Goal: Ask a question

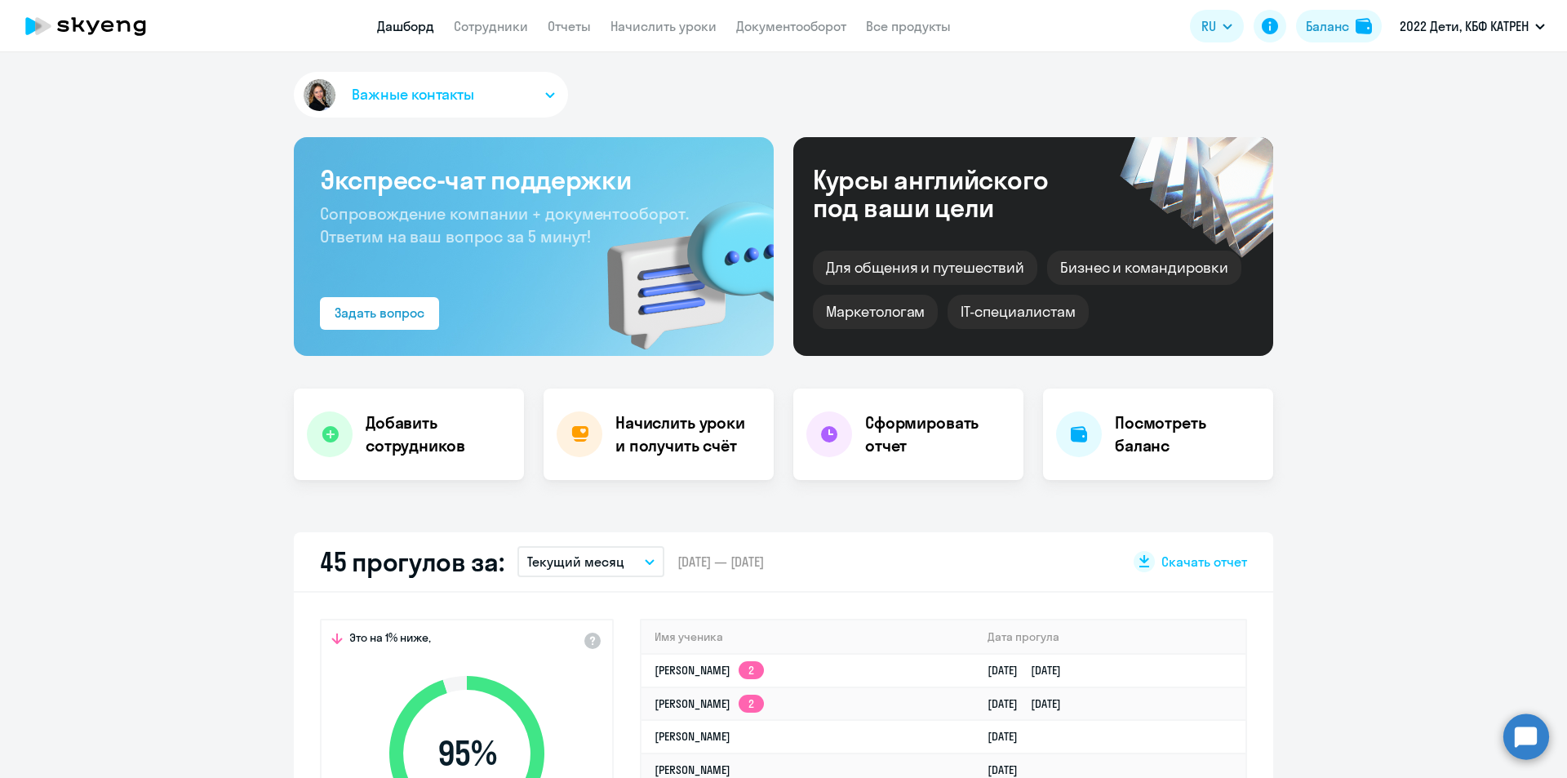
select select "30"
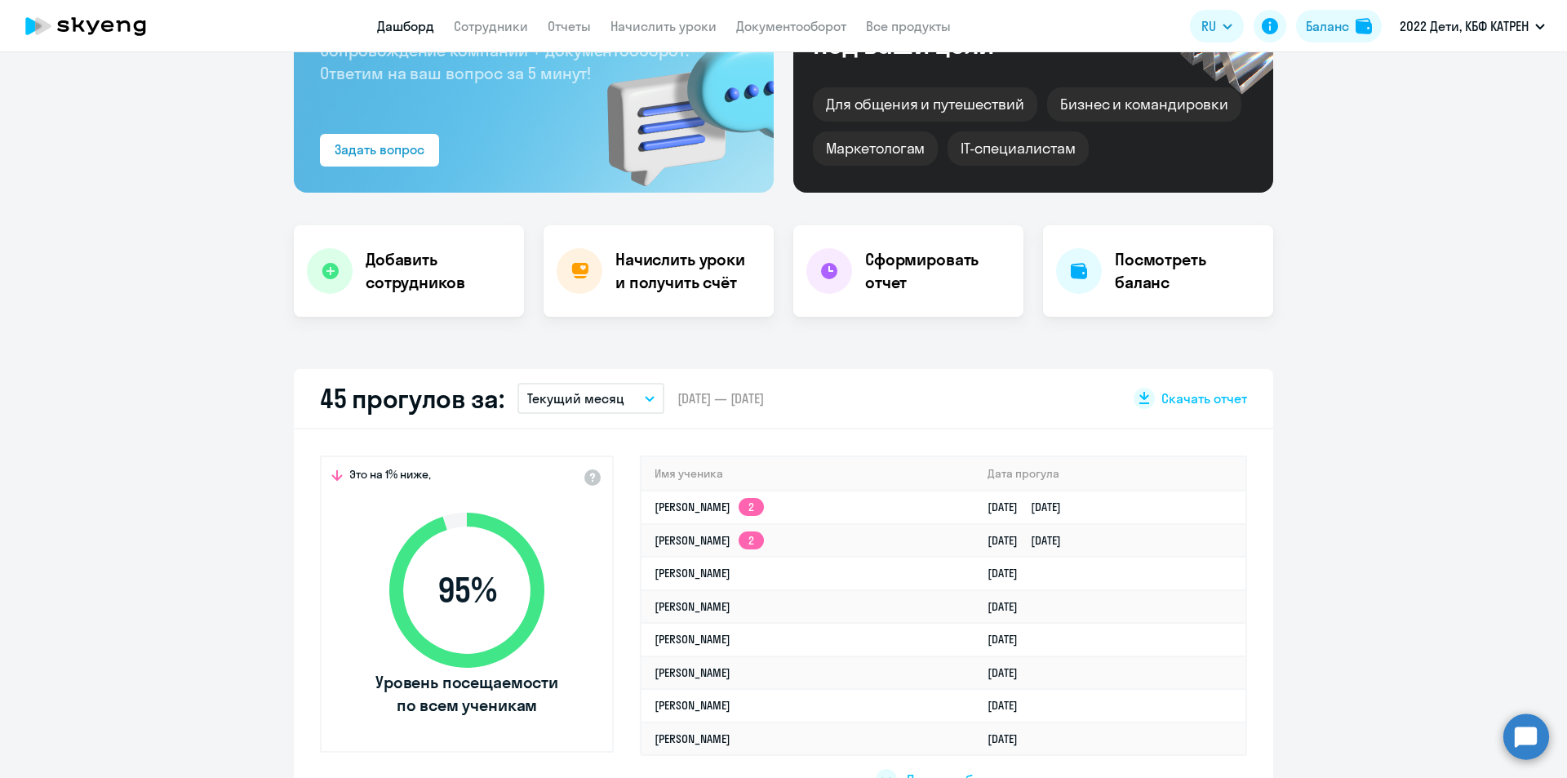
click at [1523, 739] on circle at bounding box center [1526, 736] width 46 height 46
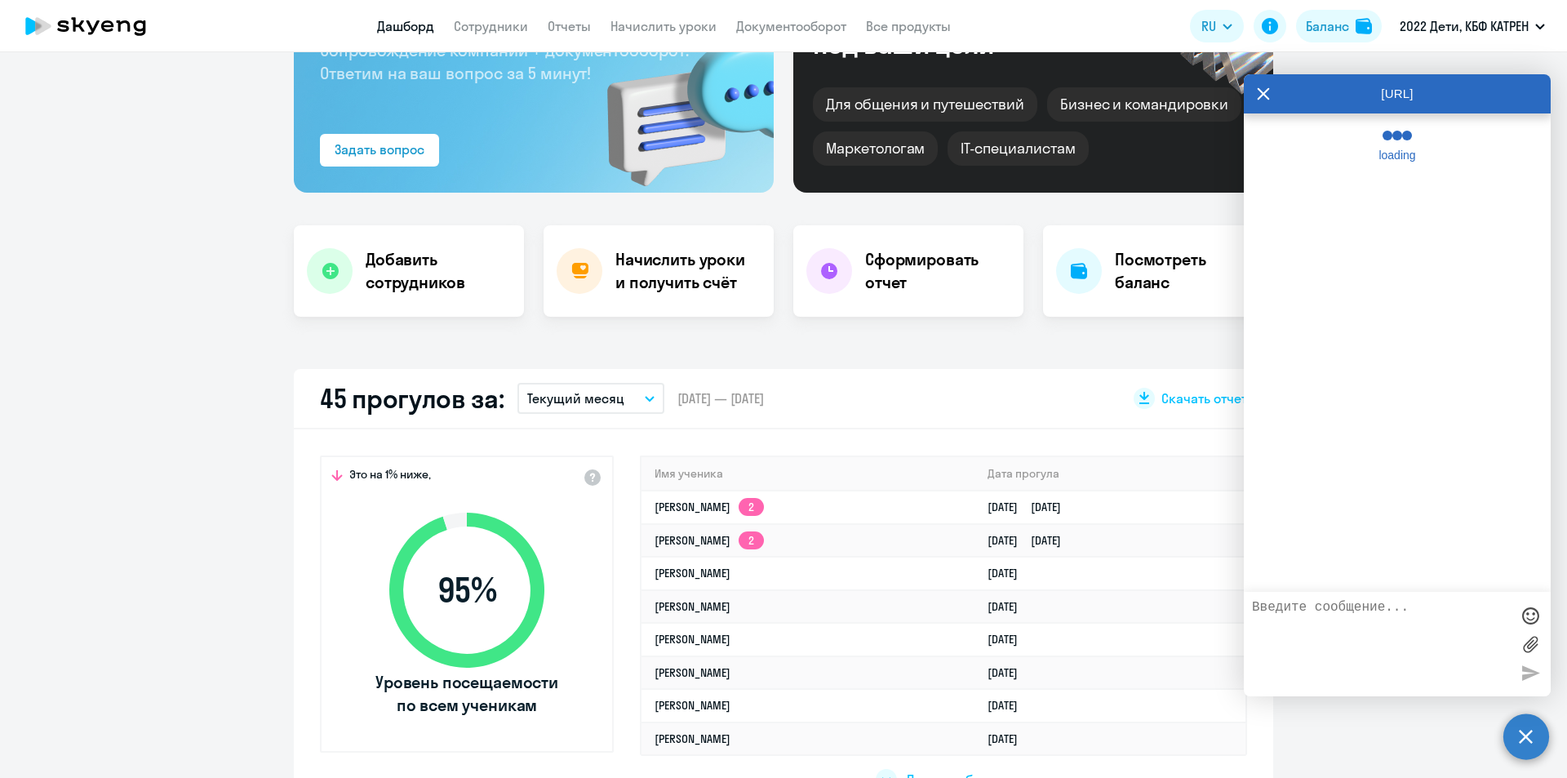
click at [1383, 614] on textarea at bounding box center [1381, 644] width 258 height 88
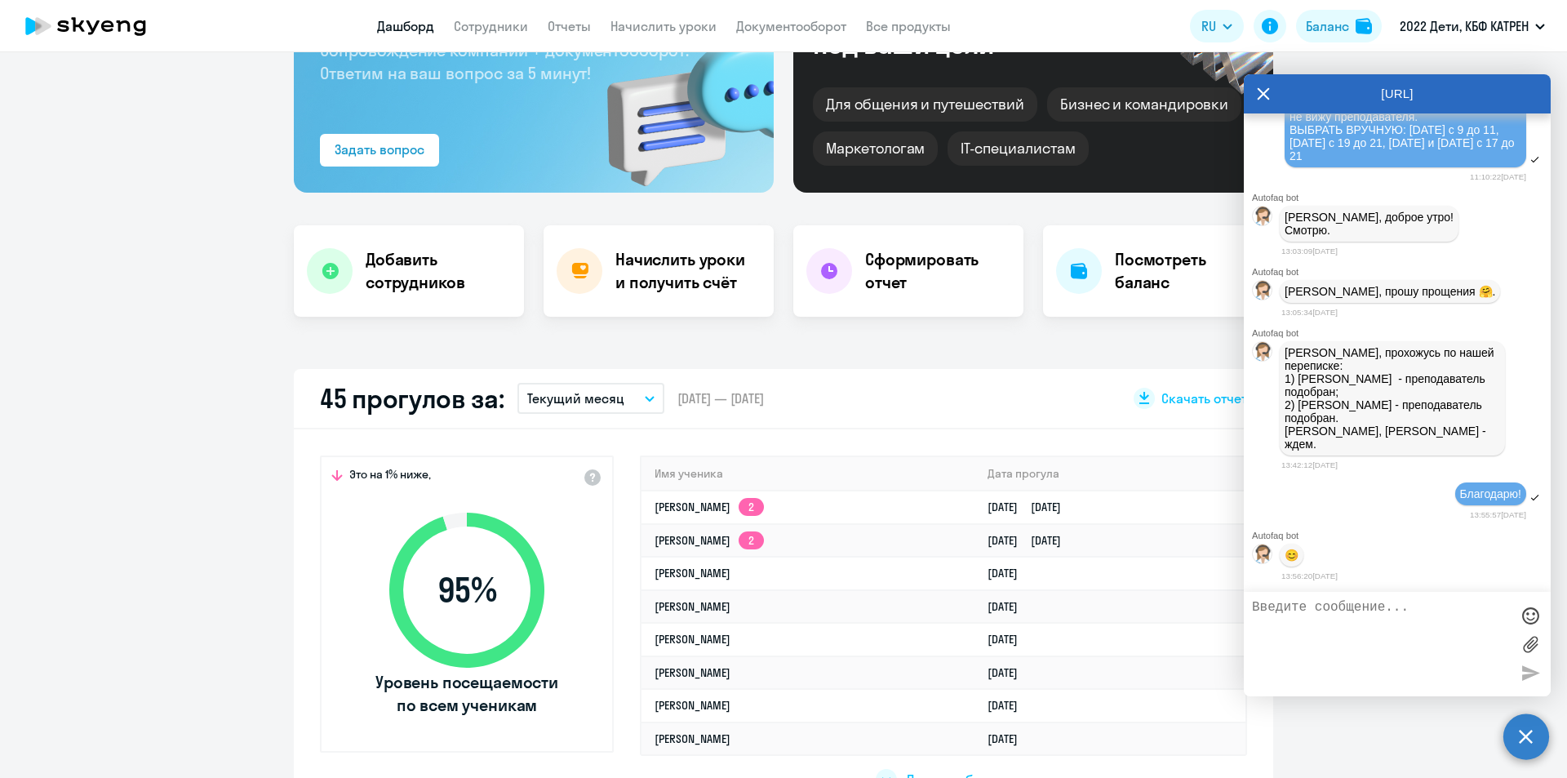
scroll to position [42751, 0]
paste textarea "Р"
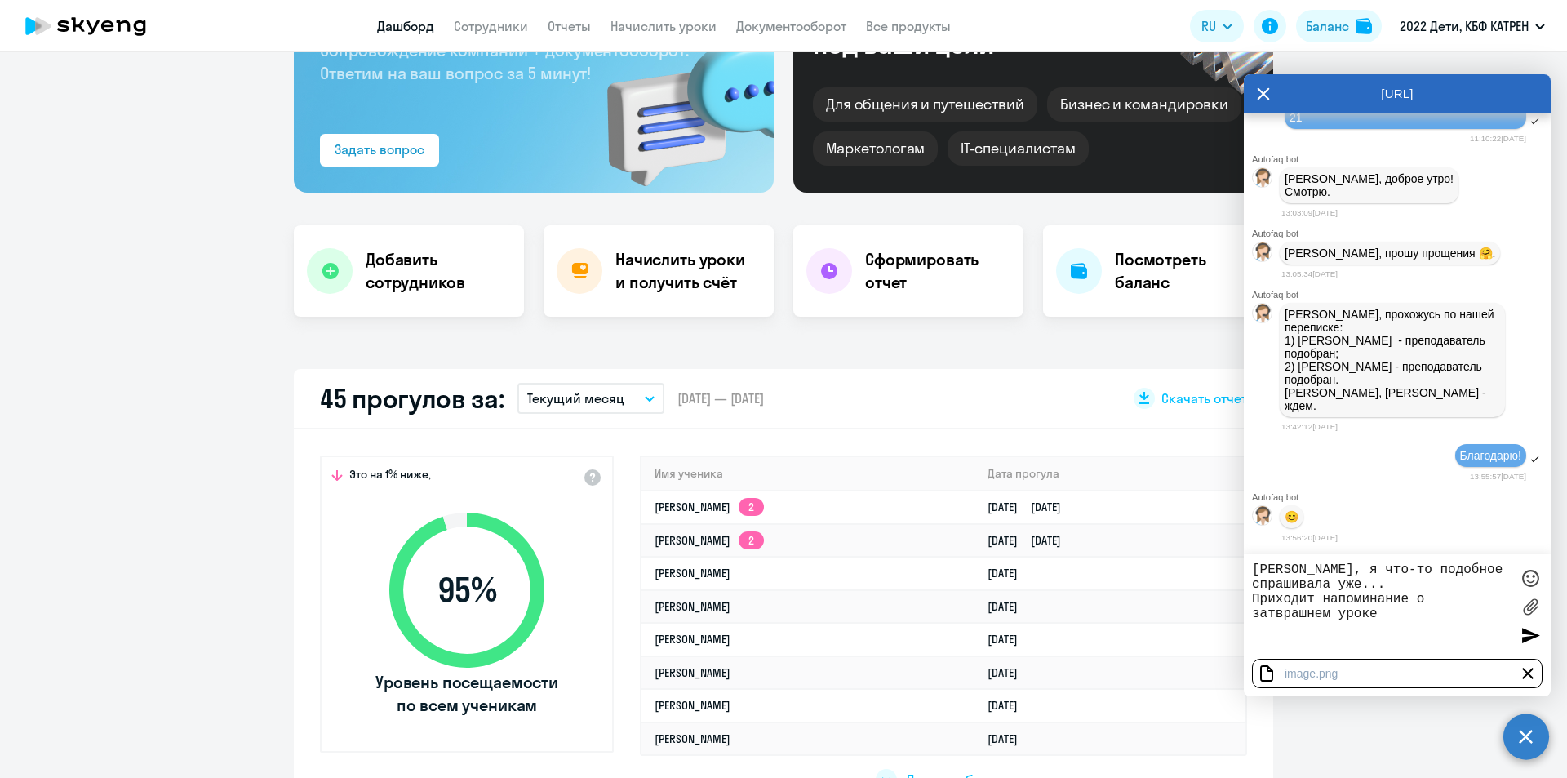
drag, startPoint x: 1281, startPoint y: 611, endPoint x: 1266, endPoint y: 608, distance: 15.8
click at [1266, 608] on textarea "[PERSON_NAME], я что-то подобное спрашивала уже... Приходит напоминание о затвр…" at bounding box center [1381, 606] width 258 height 88
click at [1403, 609] on textarea "[PERSON_NAME], я что-то подобное спрашивала уже... Приходит напоминание о завтр…" at bounding box center [1381, 606] width 258 height 88
click at [1387, 641] on textarea "[PERSON_NAME], я что-то подобное спрашивала уже... Приходит напоминание о завтр…" at bounding box center [1381, 606] width 258 height 88
click at [1387, 649] on textarea "[PERSON_NAME], я что-то подобное спрашивала уже... Приходит напоминание о завтр…" at bounding box center [1381, 606] width 258 height 88
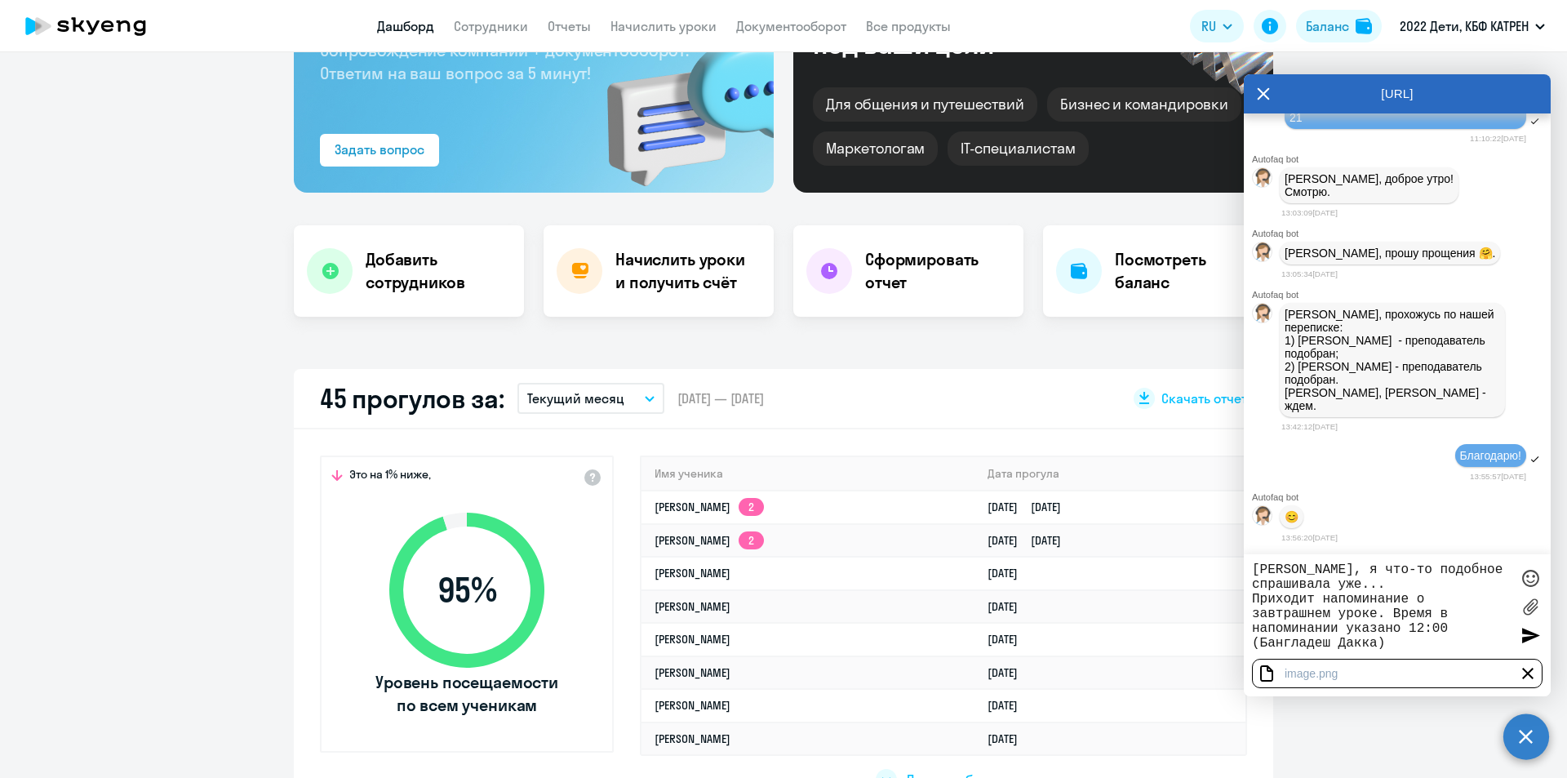
click at [1341, 643] on textarea "[PERSON_NAME], я что-то подобное спрашивала уже... Приходит напоминание о завтр…" at bounding box center [1381, 606] width 258 height 88
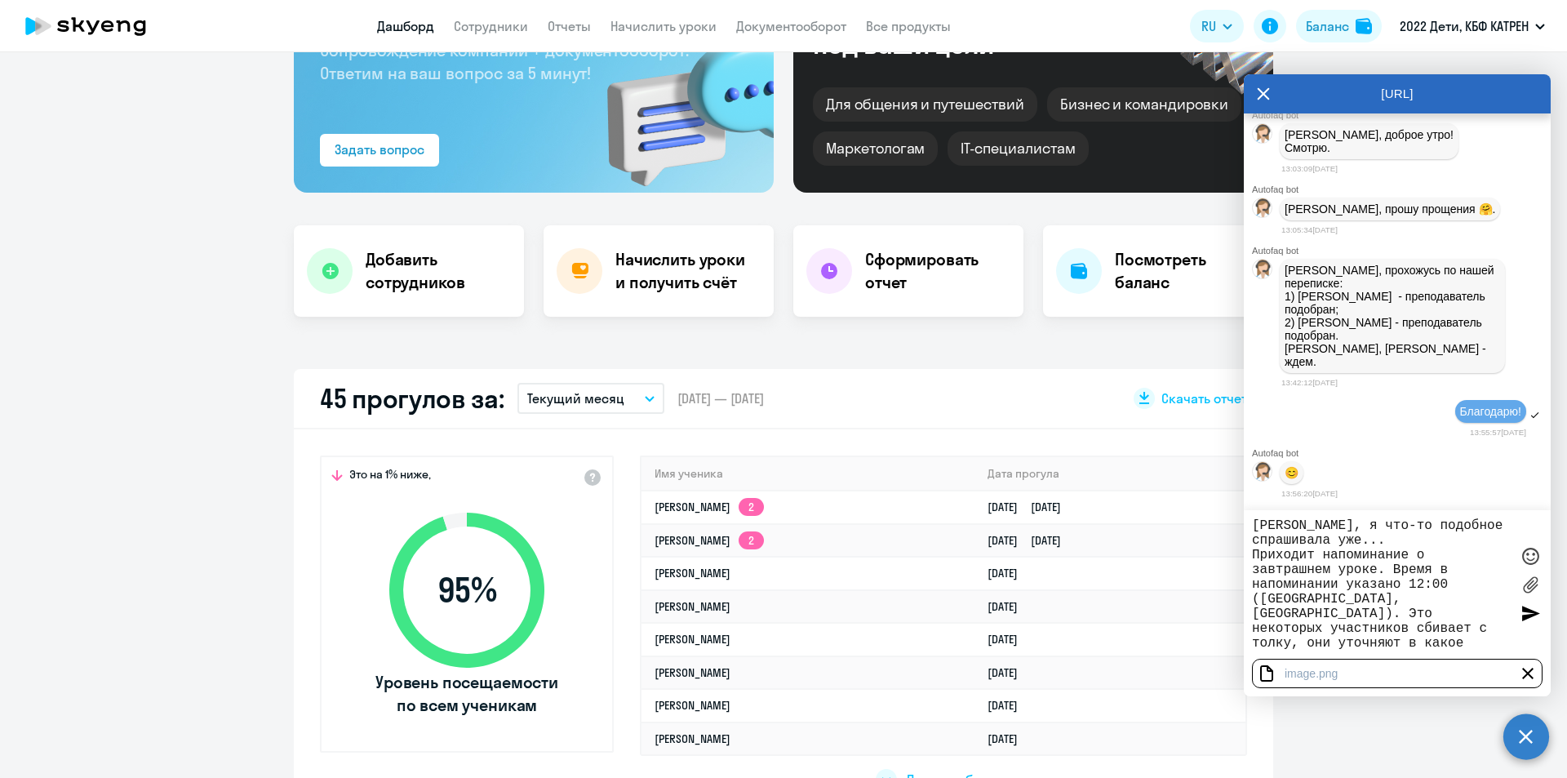
click at [1347, 644] on textarea "[PERSON_NAME], я что-то подобное спрашивала уже... Приходит напоминание о завтр…" at bounding box center [1381, 584] width 258 height 132
click at [1421, 649] on textarea "[PERSON_NAME], я что-то подобное спрашивала уже... Приходит напоминание о завтр…" at bounding box center [1381, 584] width 258 height 132
drag, startPoint x: 1299, startPoint y: 519, endPoint x: 1262, endPoint y: 553, distance: 50.2
click at [1262, 553] on textarea "[PERSON_NAME], я что-то подобное спрашивала уже... Приходит напоминание о завтр…" at bounding box center [1381, 584] width 258 height 132
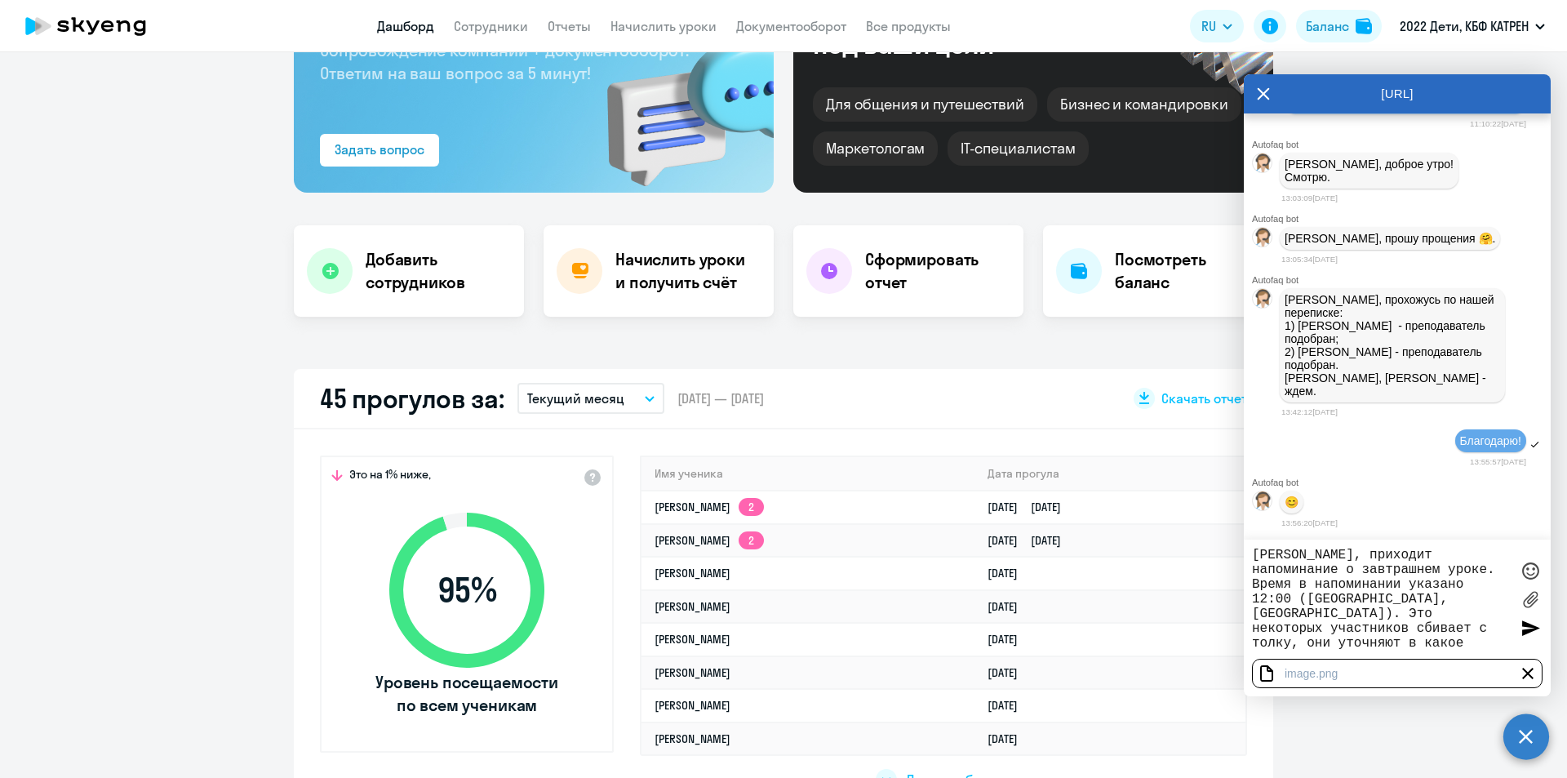
drag, startPoint x: 1304, startPoint y: 557, endPoint x: 1291, endPoint y: 554, distance: 13.3
click at [1291, 554] on textarea "[PERSON_NAME], приходит напоминание о завтрашнем уроке. Время в напоминании ука…" at bounding box center [1381, 599] width 258 height 103
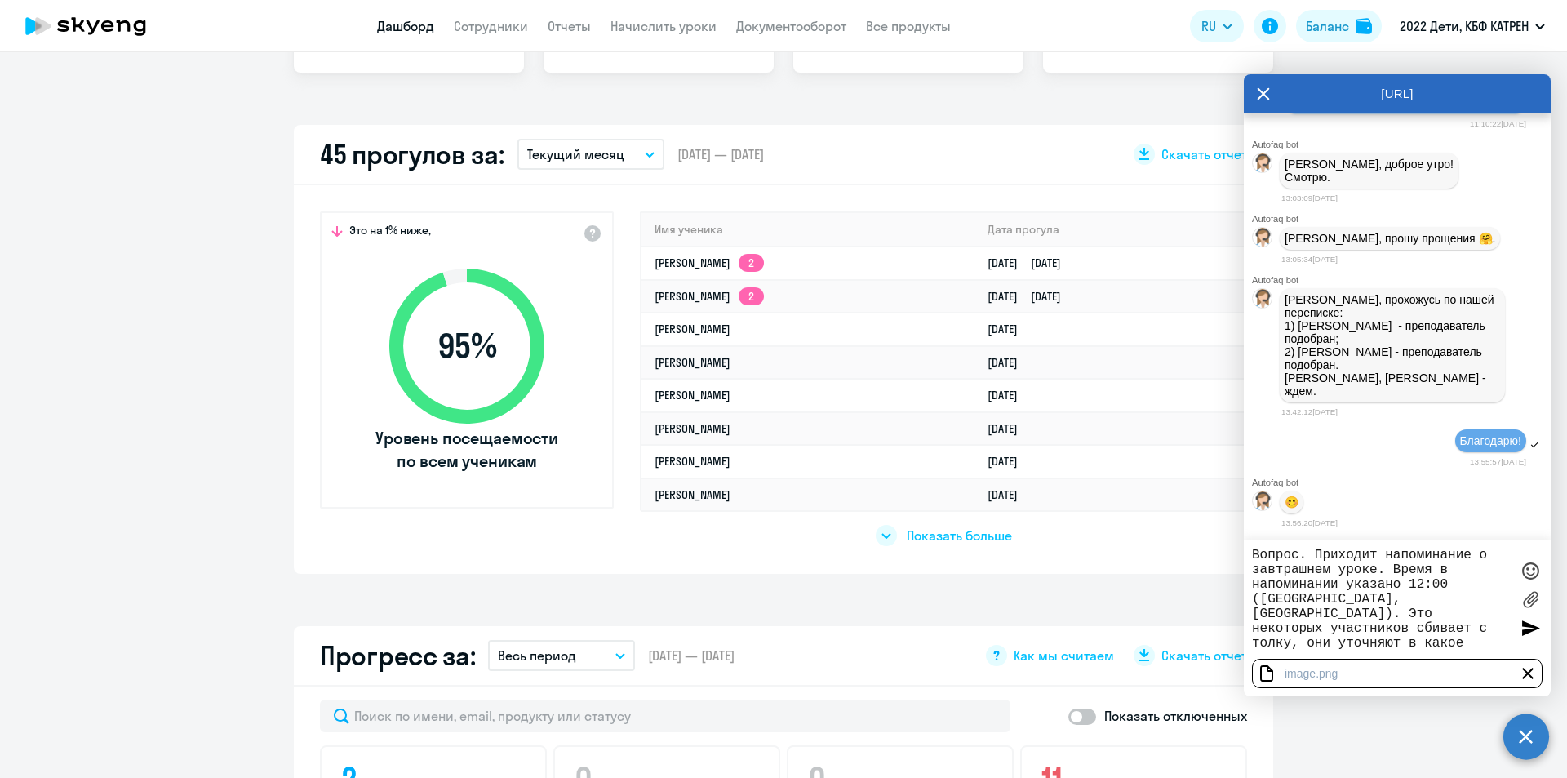
scroll to position [408, 0]
click at [1425, 645] on textarea "Вопрос. Приходит напоминание о завтрашнем уроке. Время в напоминании указано 12…" at bounding box center [1381, 599] width 258 height 103
click at [1422, 641] on textarea "Вопрос. Приходит напоминание о завтрашнем уроке. Время в напоминании указано 12…" at bounding box center [1381, 599] width 258 height 103
click at [1421, 645] on textarea "Вопрос. Приходит напоминание о завтрашнем уроке. Время в напоминании указано 12…" at bounding box center [1381, 599] width 258 height 103
click at [1418, 642] on textarea "Вопрос. Приходит напоминание о завтрашнем уроке. Время в напоминании указано 12…" at bounding box center [1381, 599] width 258 height 103
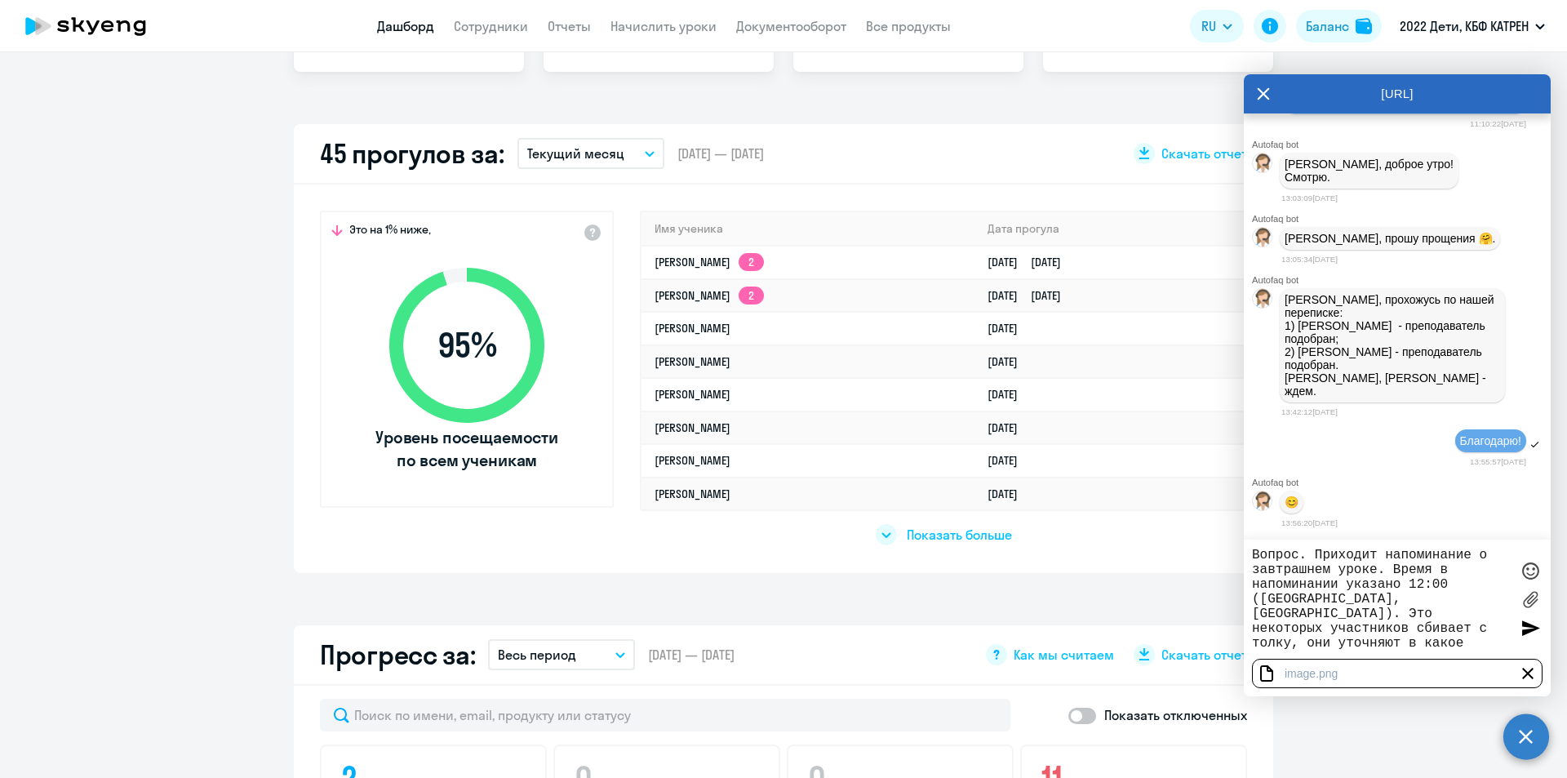
click at [1422, 642] on textarea "Вопрос. Приходит напоминание о завтрашнем уроке. Время в напоминании указано 12…" at bounding box center [1381, 599] width 258 height 103
click at [1400, 602] on textarea "Вопрос. Приходит напоминание о завтрашнем уроке. Время в напоминании указано 12…" at bounding box center [1381, 599] width 258 height 103
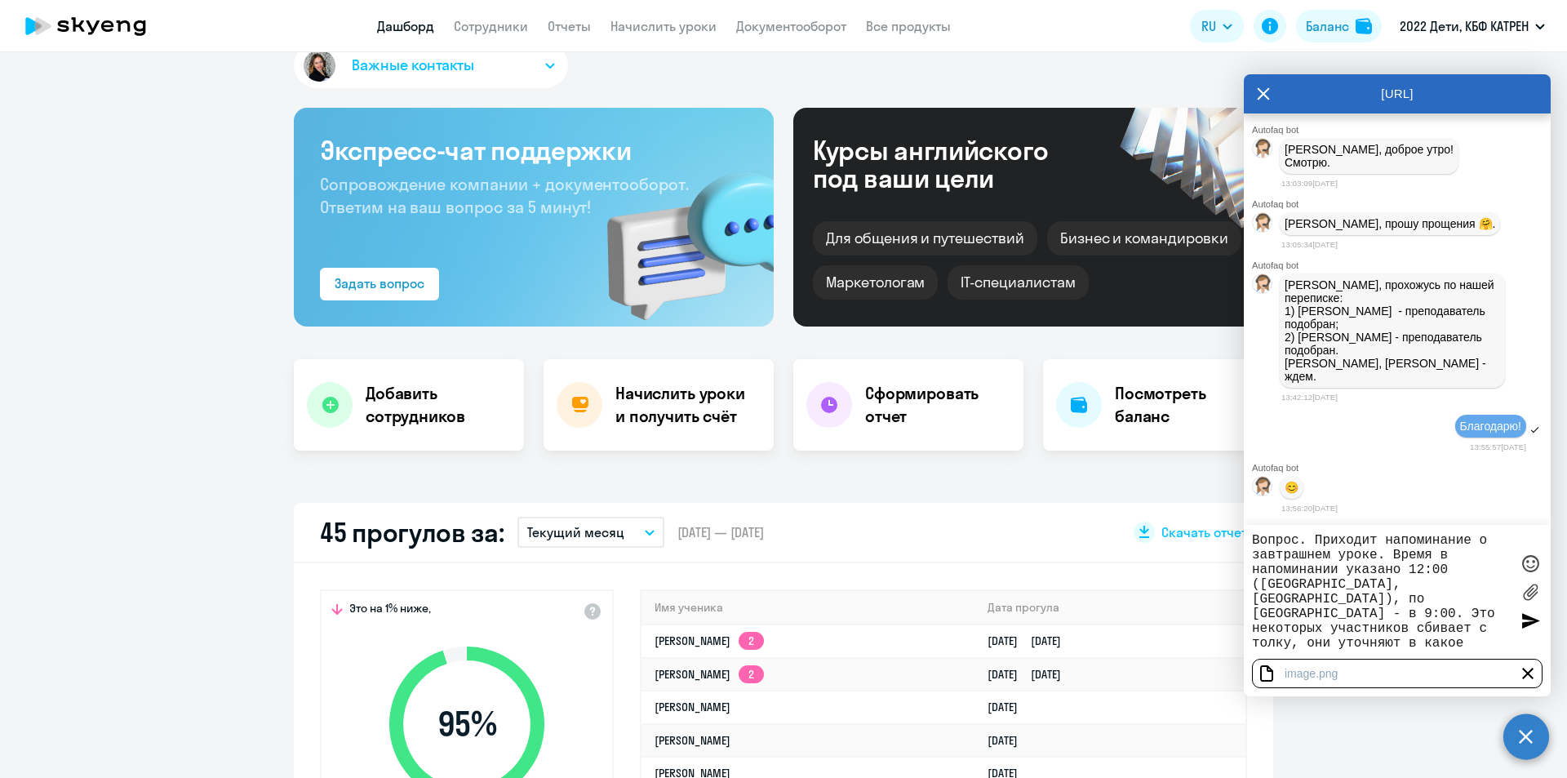
scroll to position [0, 0]
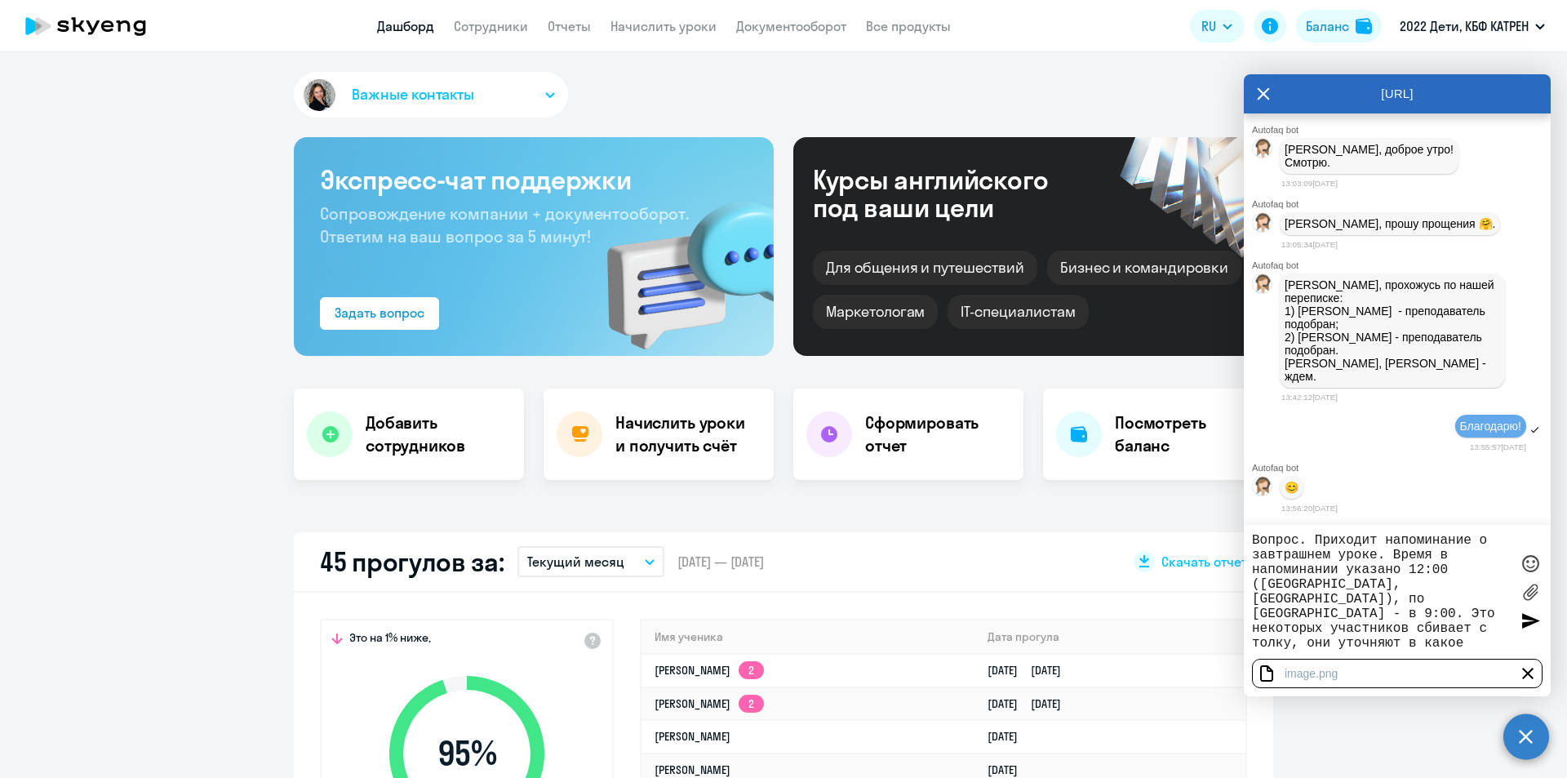
click at [1344, 553] on textarea "Вопрос. Приходит напоминание о завтрашнем уроке. Время в напоминании указано 12…" at bounding box center [1381, 592] width 258 height 118
click at [1374, 551] on textarea "Вопрос. Приходит напоминание о завтрашнем уроке. Время в напоминании указано 12…" at bounding box center [1381, 592] width 258 height 118
click at [1378, 553] on textarea "Вопрос. Приходит напоминание о завтрашнем уроке. Время в напоминании указано 12…" at bounding box center [1381, 592] width 258 height 118
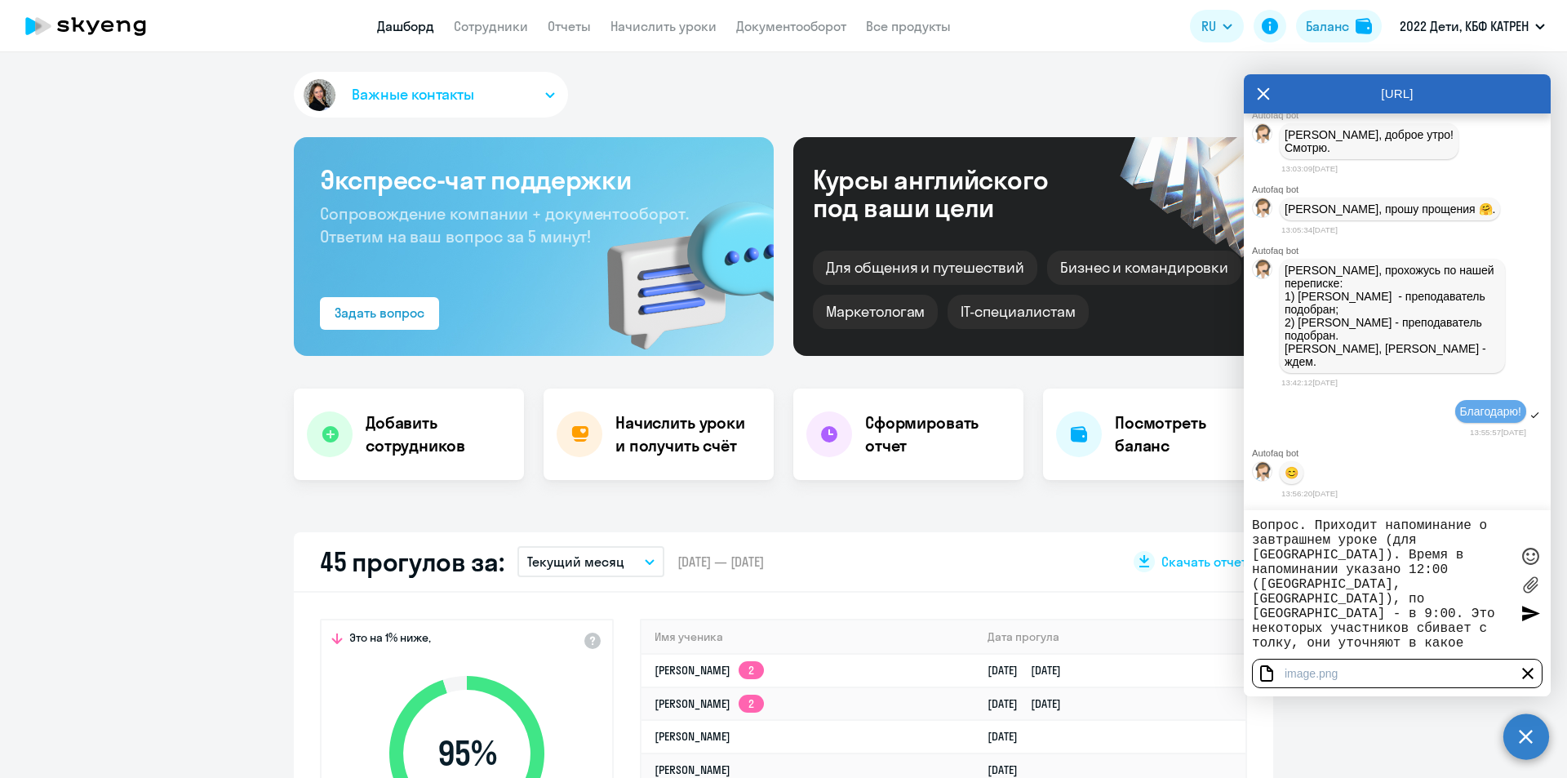
drag, startPoint x: 1386, startPoint y: 642, endPoint x: 1252, endPoint y: 639, distance: 134.7
click at [1252, 639] on textarea "Вопрос. Приходит напоминание о завтрашнем уроке (для [GEOGRAPHIC_DATA]). Время …" at bounding box center [1381, 584] width 258 height 132
click at [1421, 631] on textarea "Вопрос. Приходит напоминание о завтрашнем уроке (для [GEOGRAPHIC_DATA]). Время …" at bounding box center [1381, 584] width 258 height 132
click at [1419, 632] on textarea "Вопрос. Приходит напоминание о завтрашнем уроке (для [GEOGRAPHIC_DATA]). Время …" at bounding box center [1381, 584] width 258 height 132
click at [1422, 632] on textarea "Вопрос. Приходит напоминание о завтрашнем уроке (для [GEOGRAPHIC_DATA]). Время …" at bounding box center [1381, 584] width 258 height 132
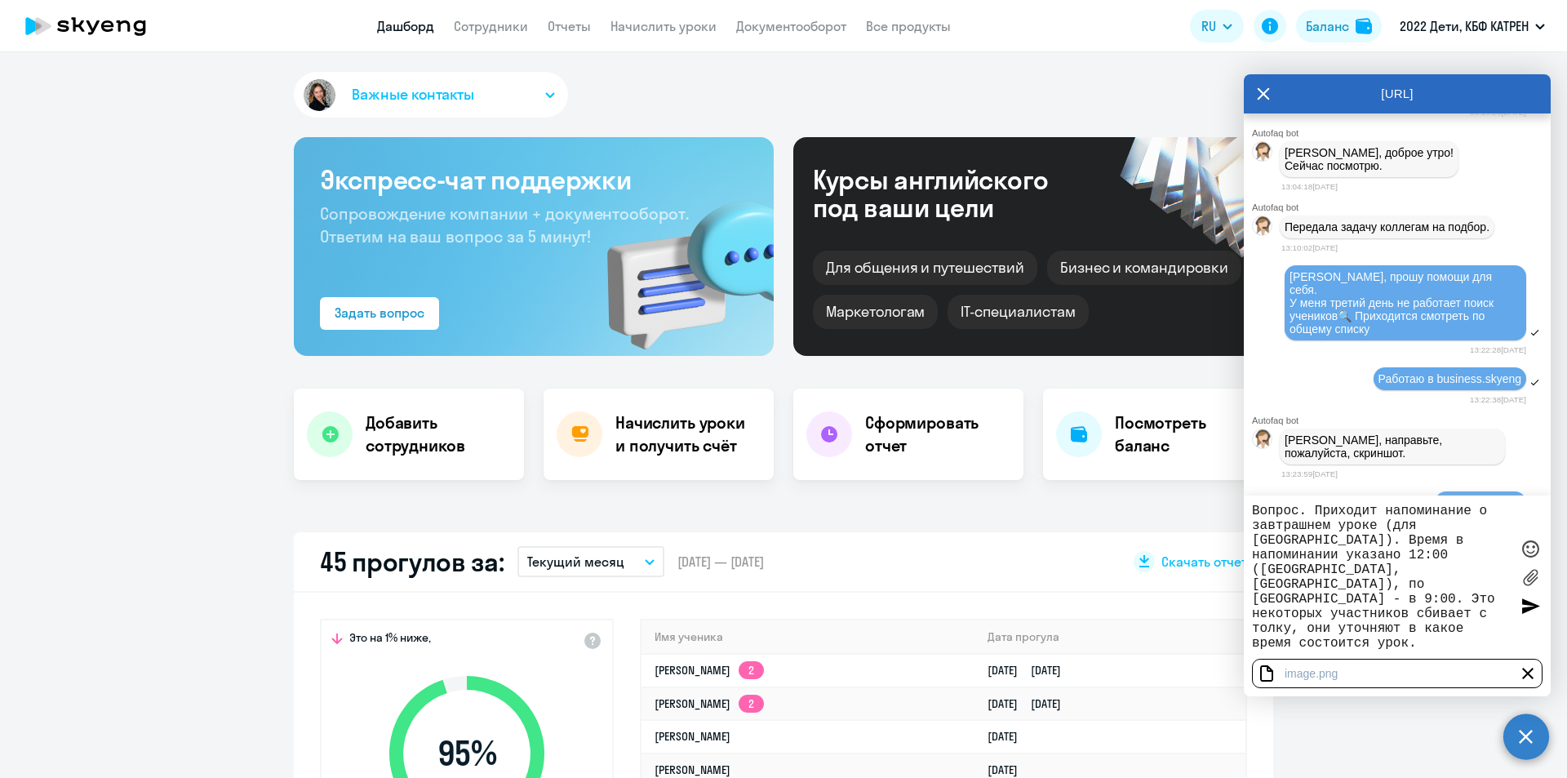
drag, startPoint x: 1315, startPoint y: 508, endPoint x: 1244, endPoint y: 508, distance: 70.2
click at [1244, 508] on div "Вопрос. Приходит напоминание о завтрашнем уроке (для [GEOGRAPHIC_DATA]). Время …" at bounding box center [1397, 576] width 307 height 163
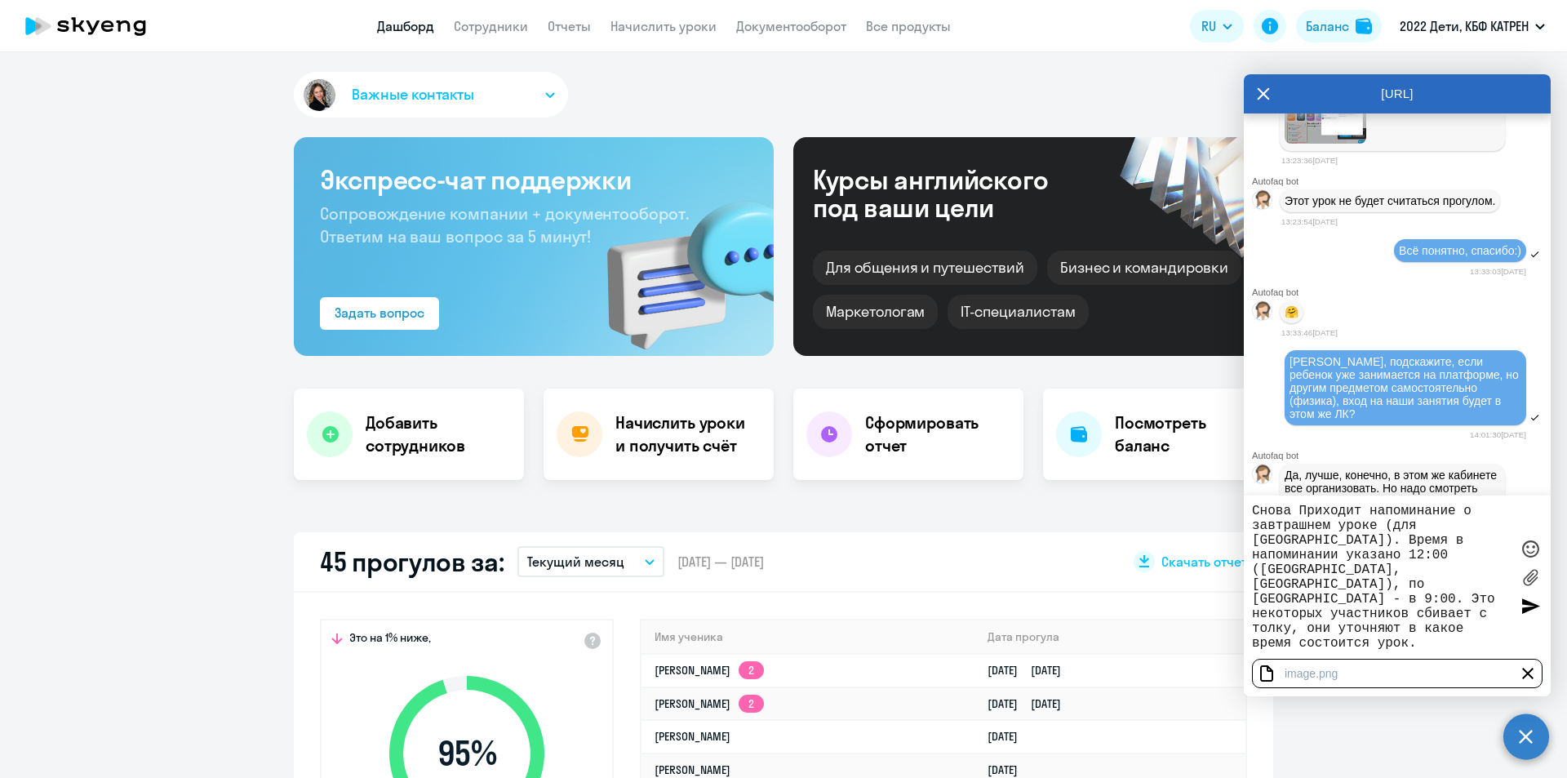
scroll to position [37937, 0]
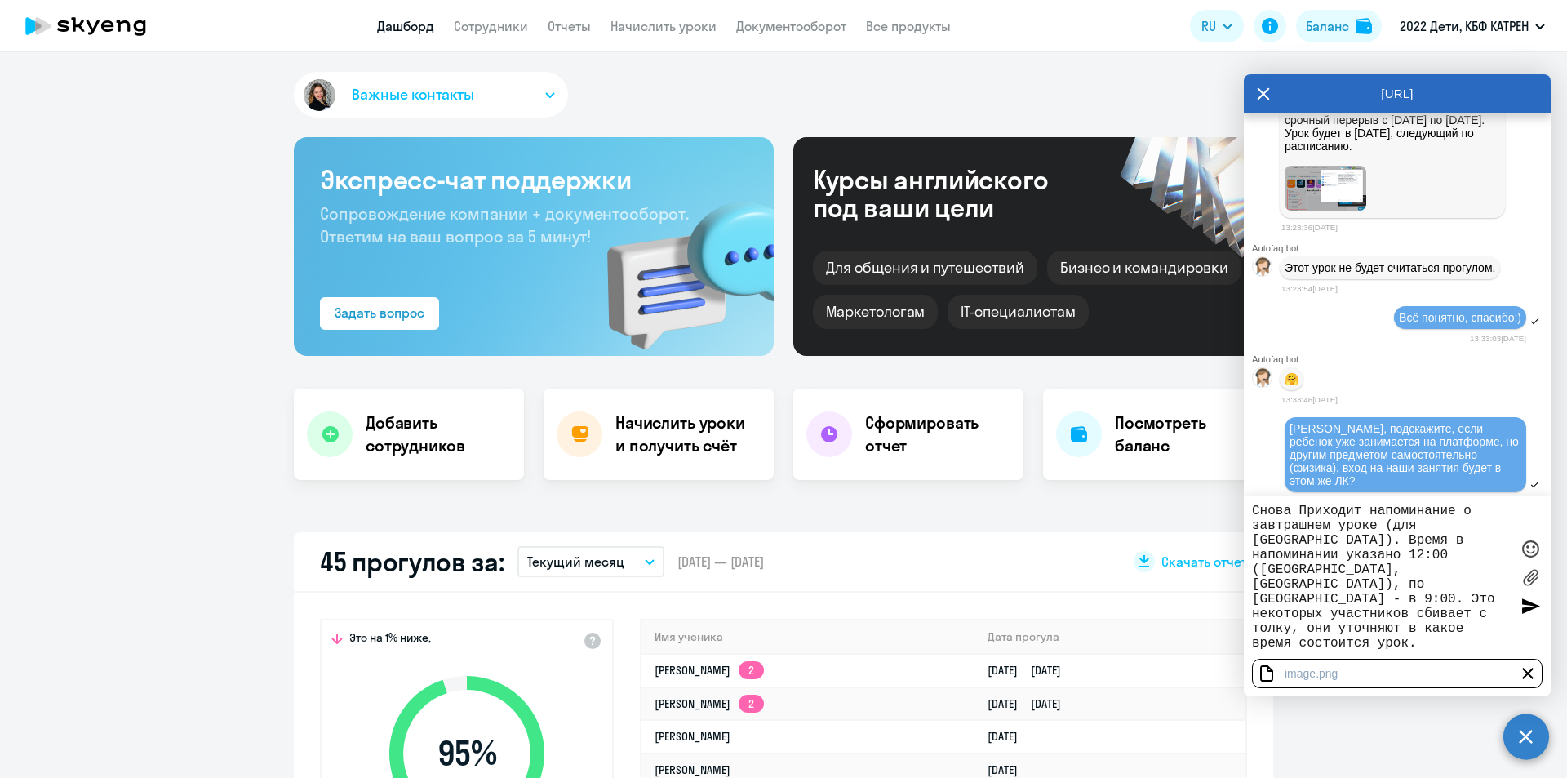
drag, startPoint x: 1290, startPoint y: 249, endPoint x: 1433, endPoint y: 235, distance: 143.5
copy span "42398113 [PERSON_NAME]"
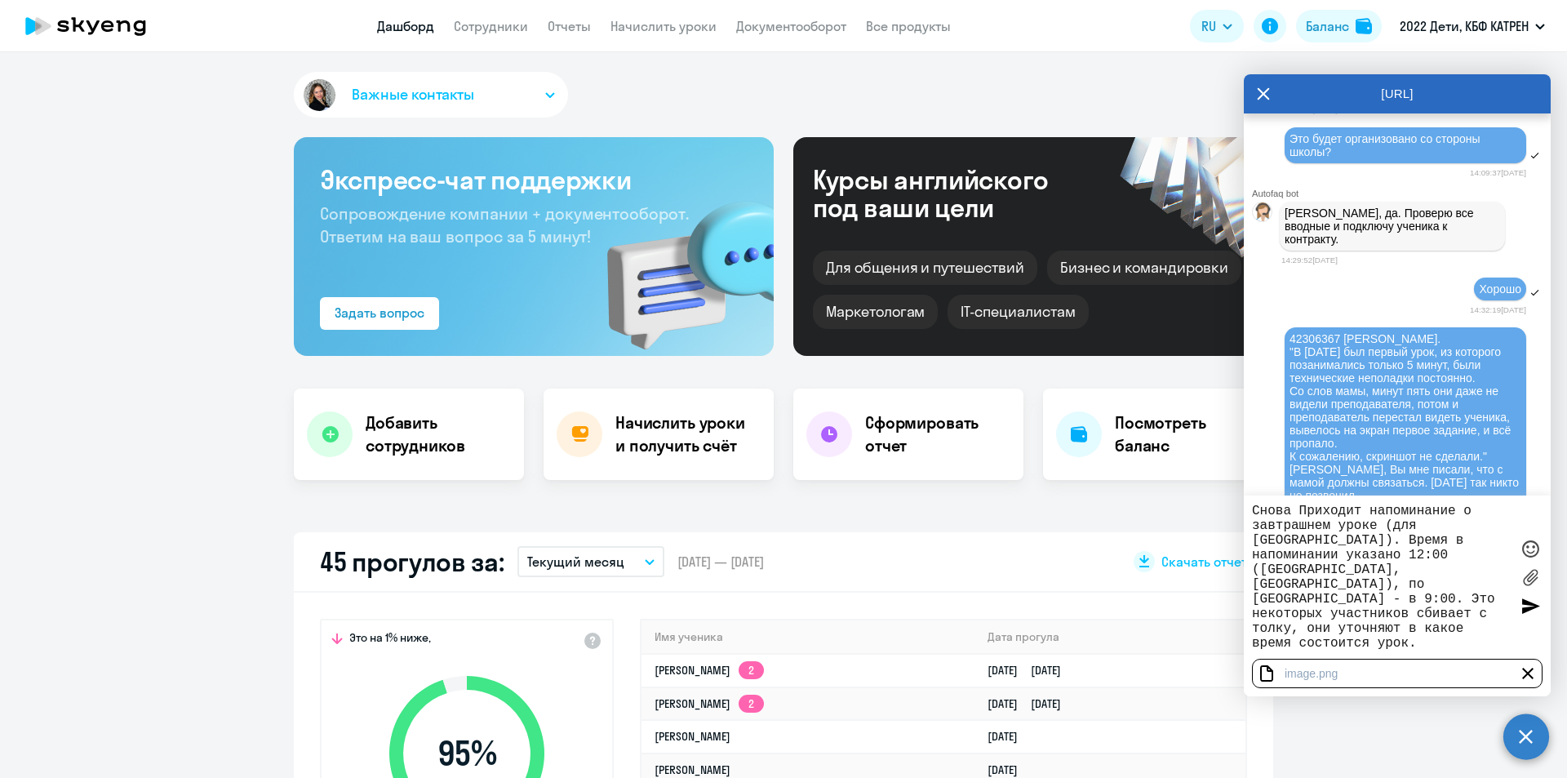
scroll to position [38426, 0]
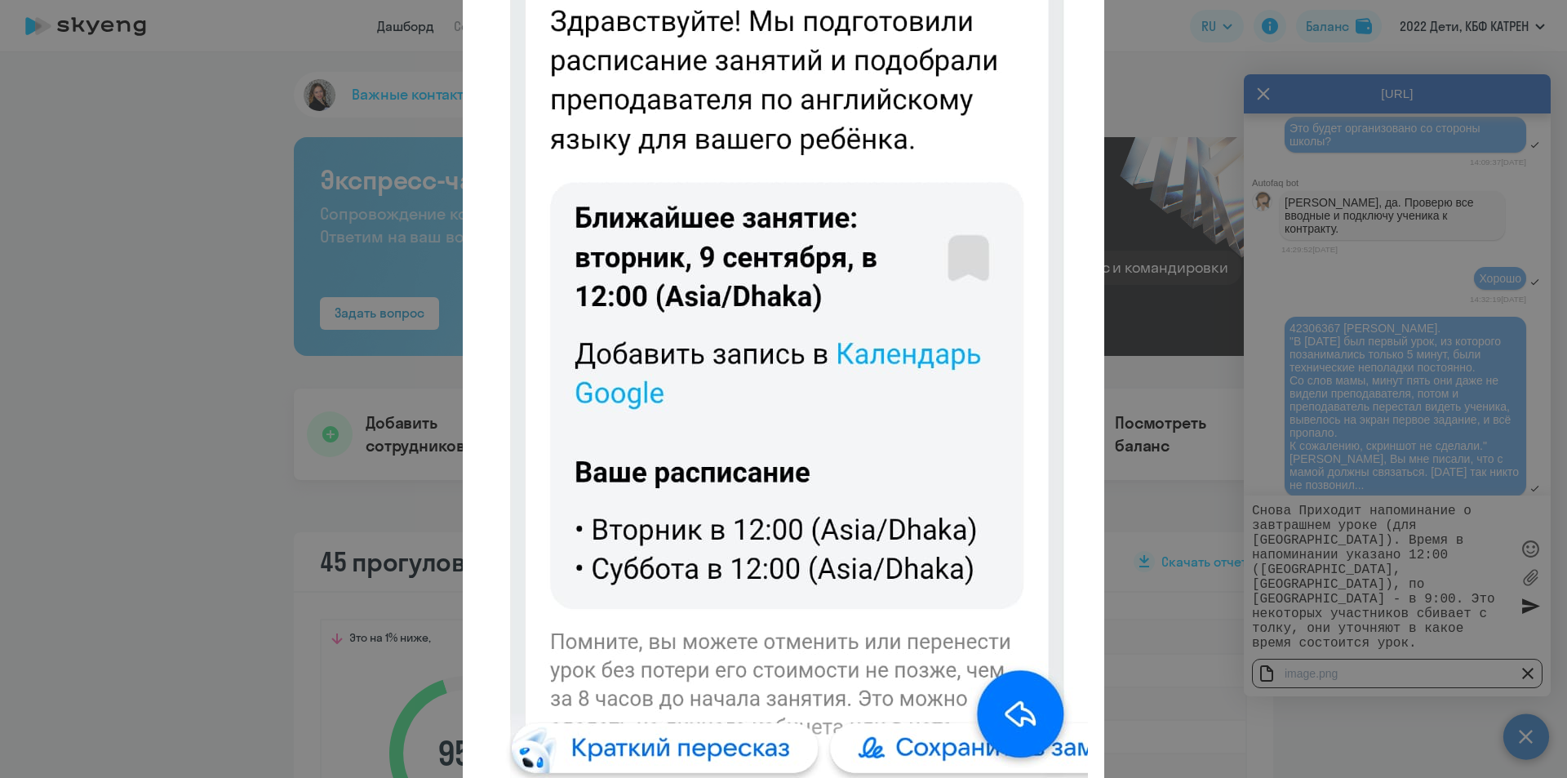
scroll to position [0, 0]
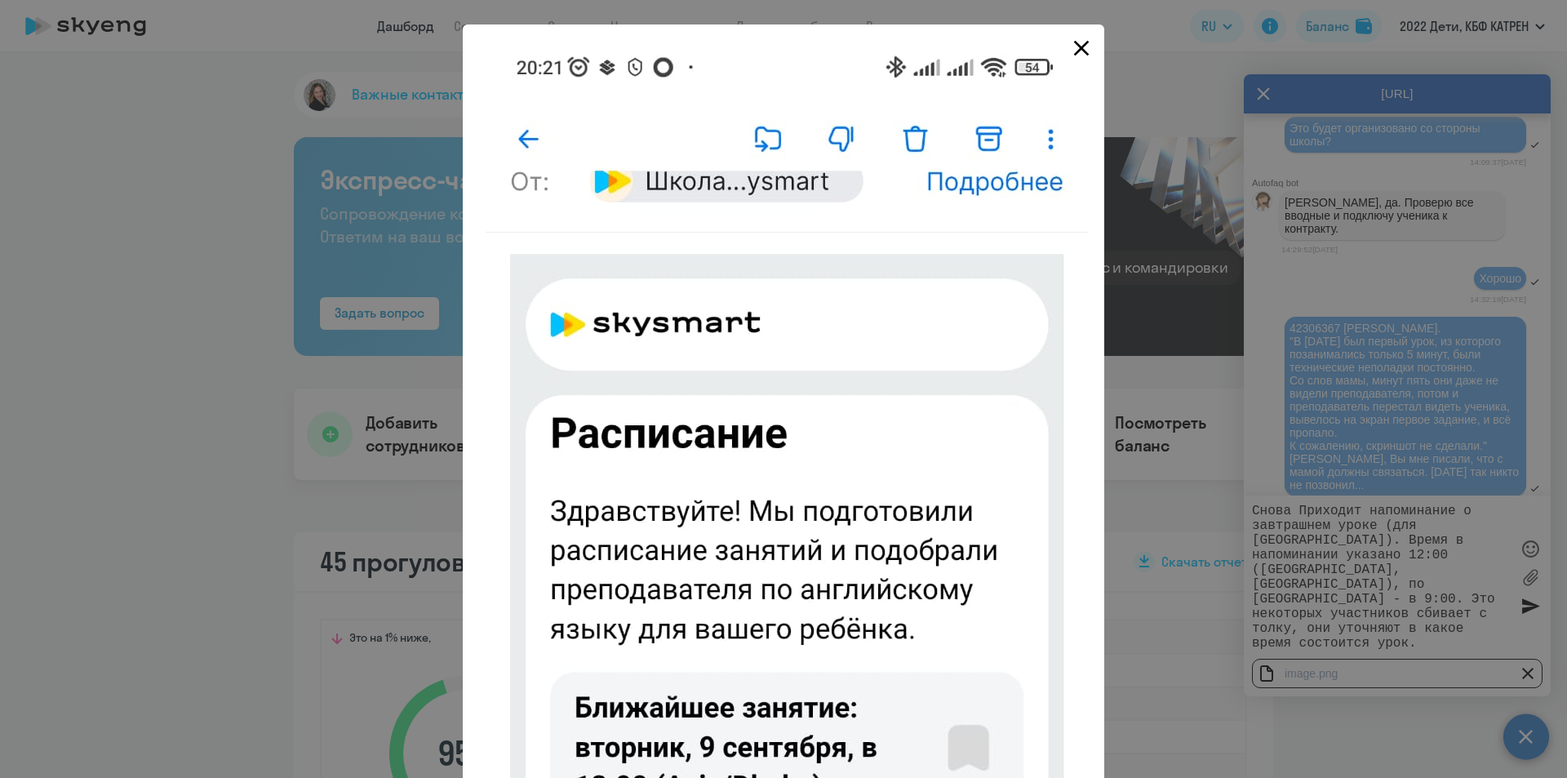
click at [1068, 42] on icon "Close" at bounding box center [1081, 48] width 26 height 26
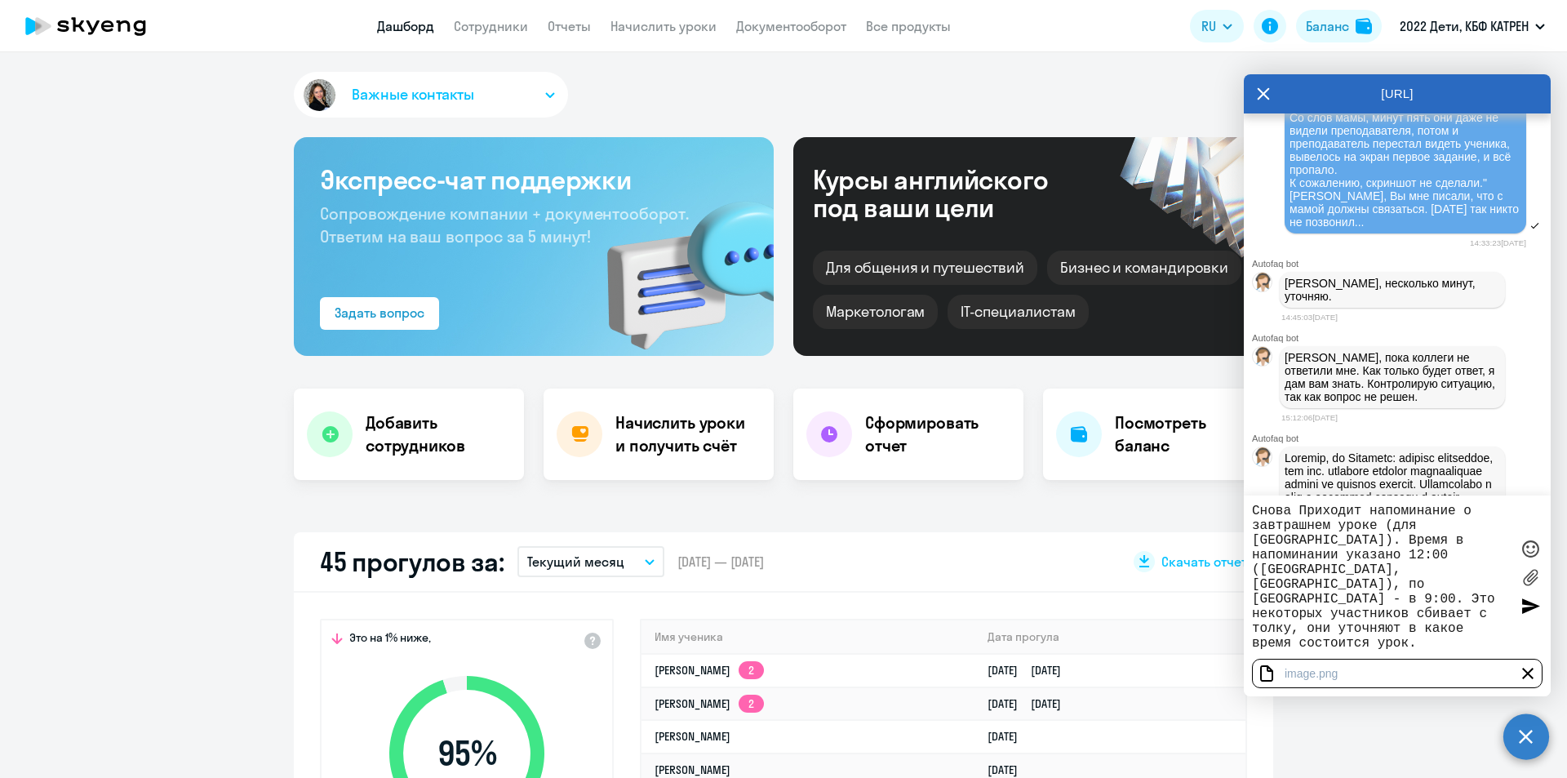
scroll to position [38671, 0]
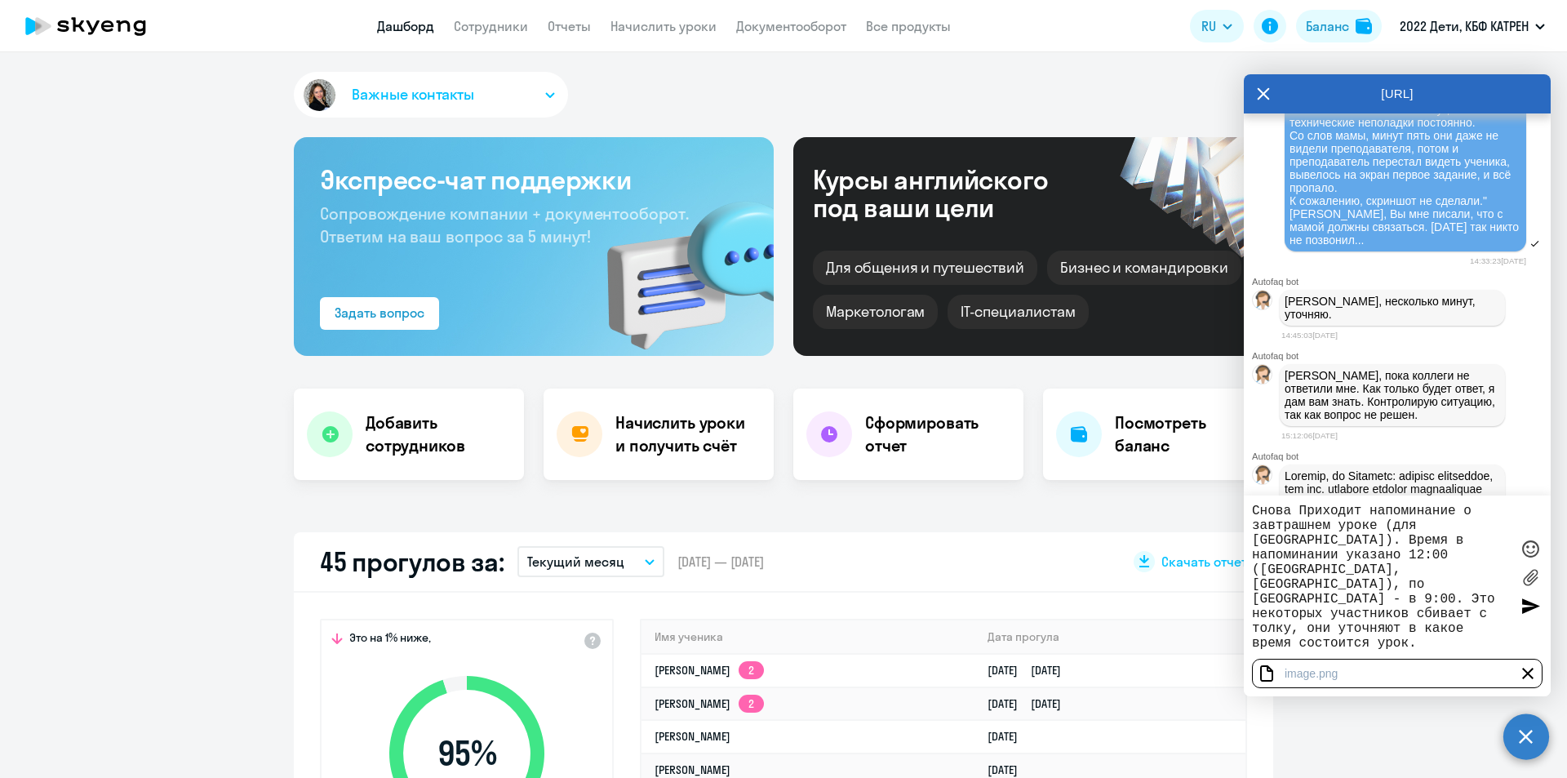
click at [1303, 508] on textarea "Снова Приходит напоминание о завтрашнем уроке (для [GEOGRAPHIC_DATA]). Время в …" at bounding box center [1381, 576] width 258 height 147
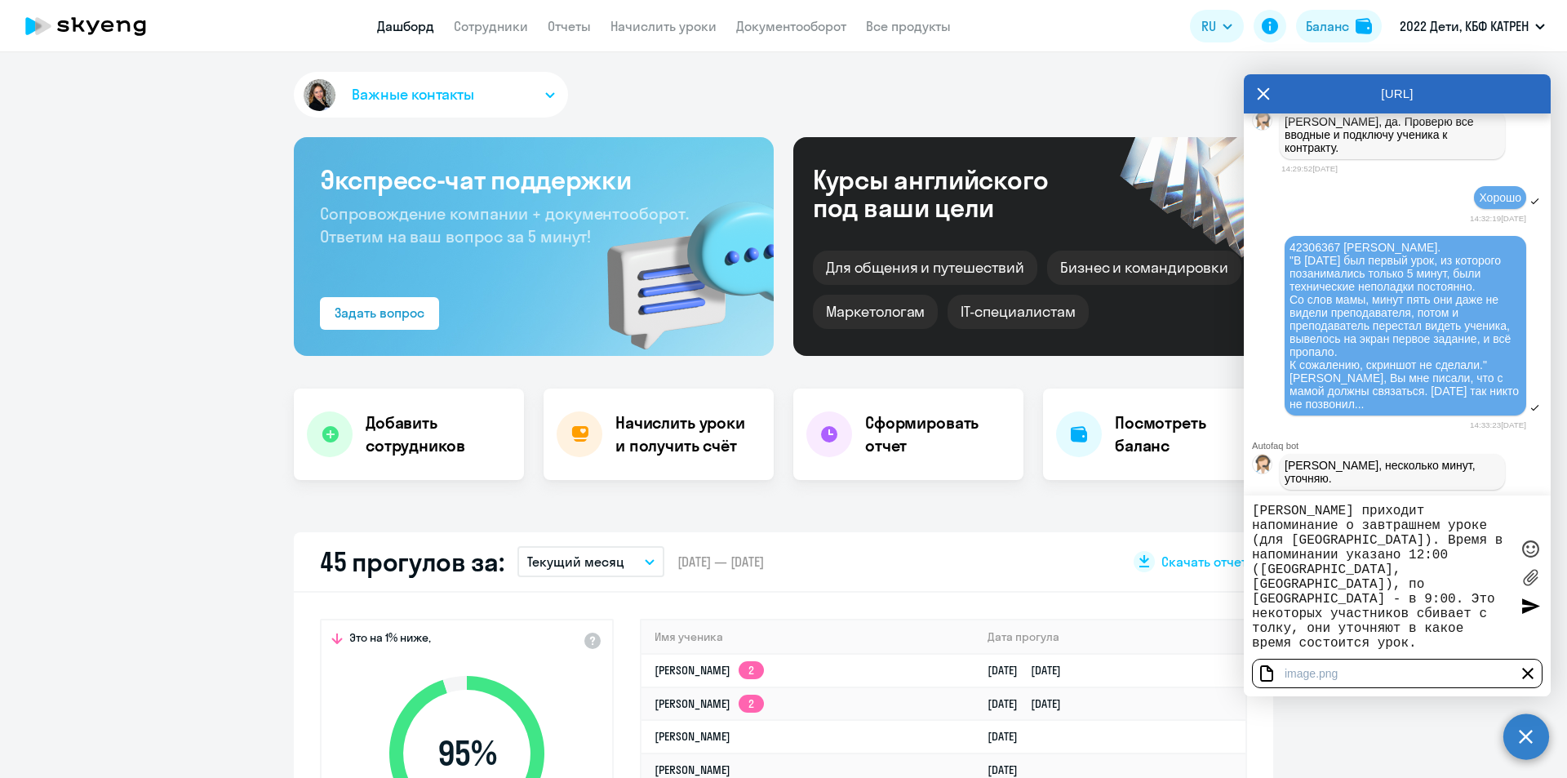
scroll to position [38508, 0]
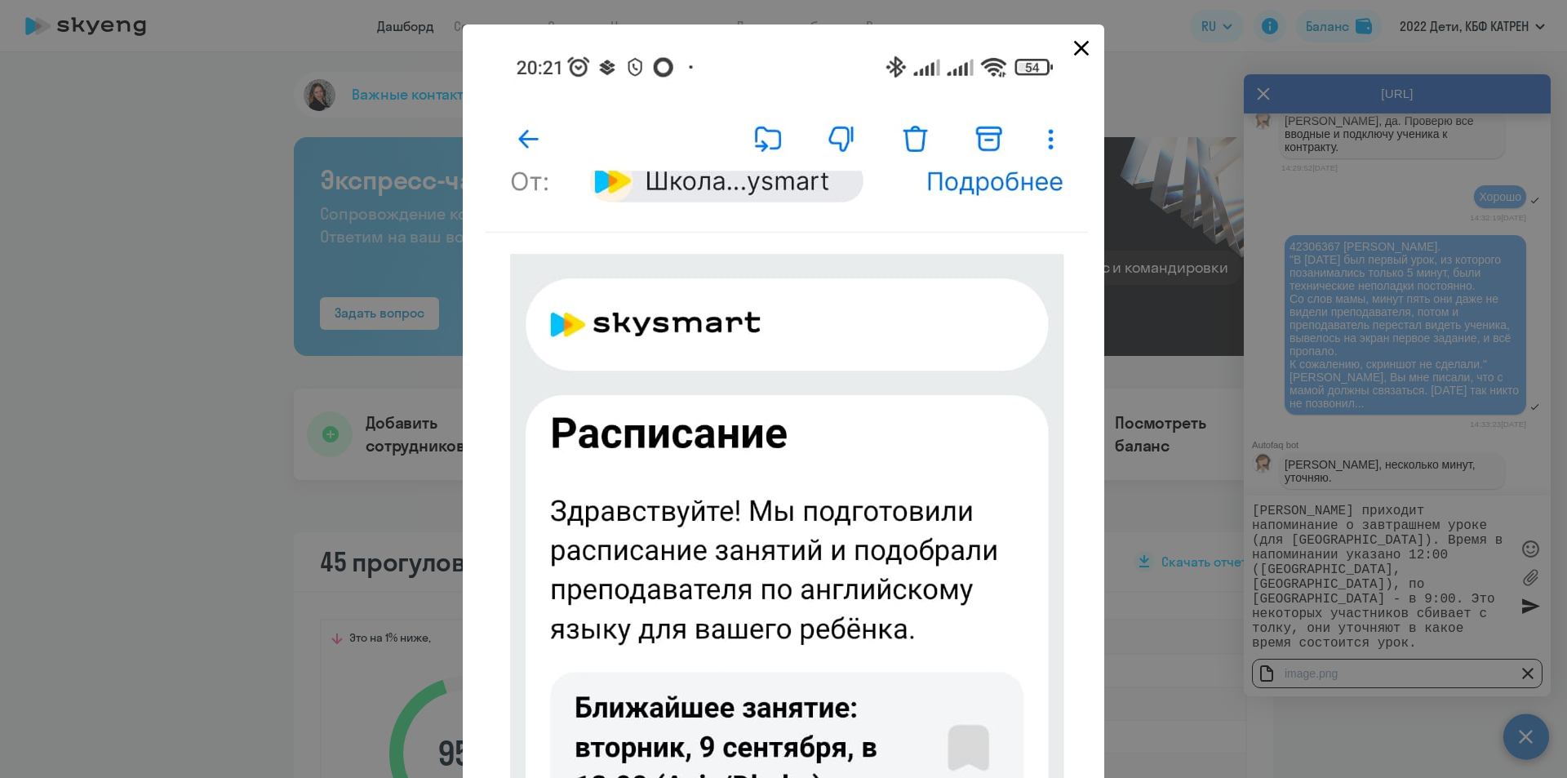
click at [1075, 49] on icon "Close" at bounding box center [1082, 49] width 16 height 16
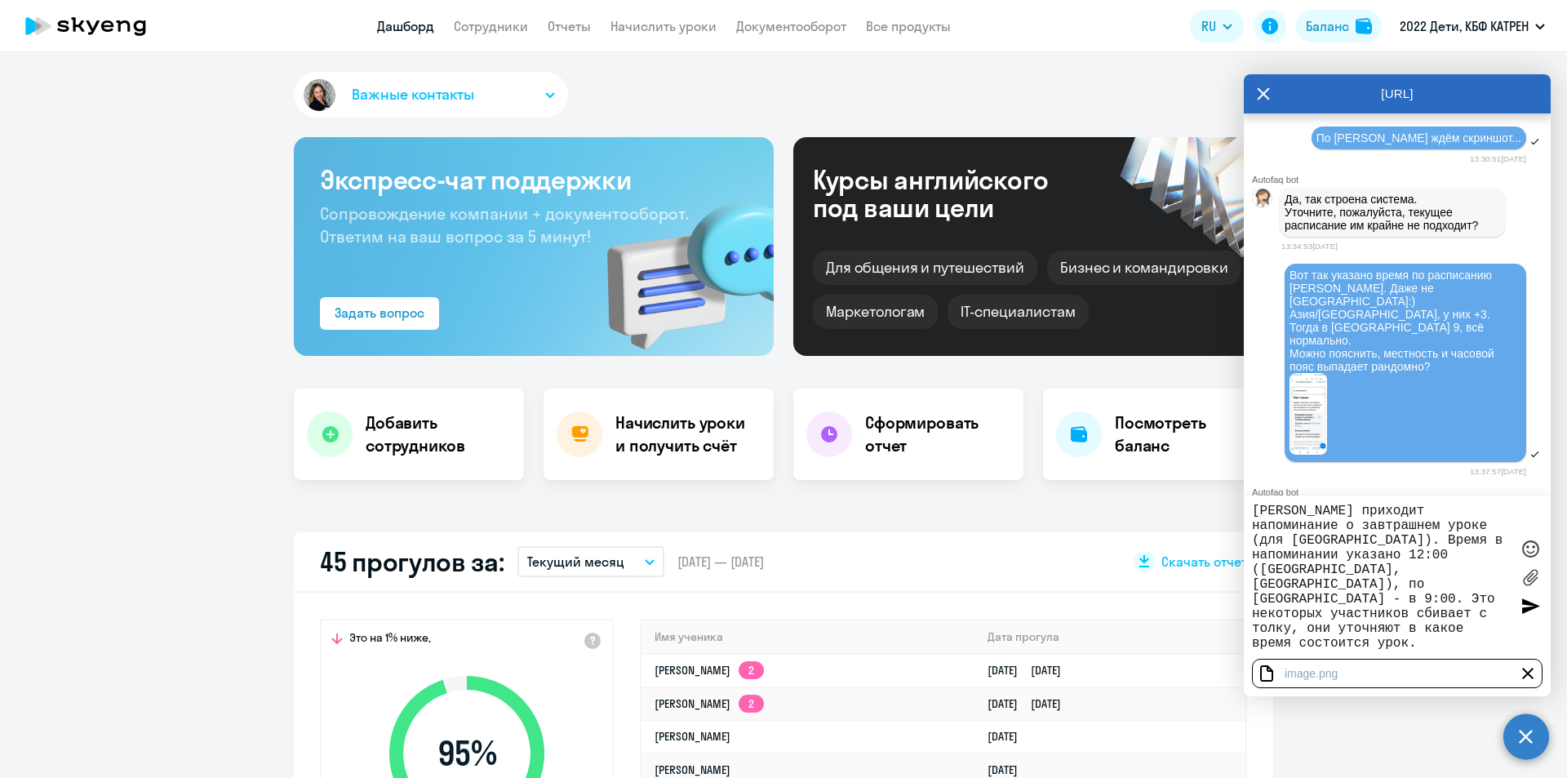
scroll to position [32238, 0]
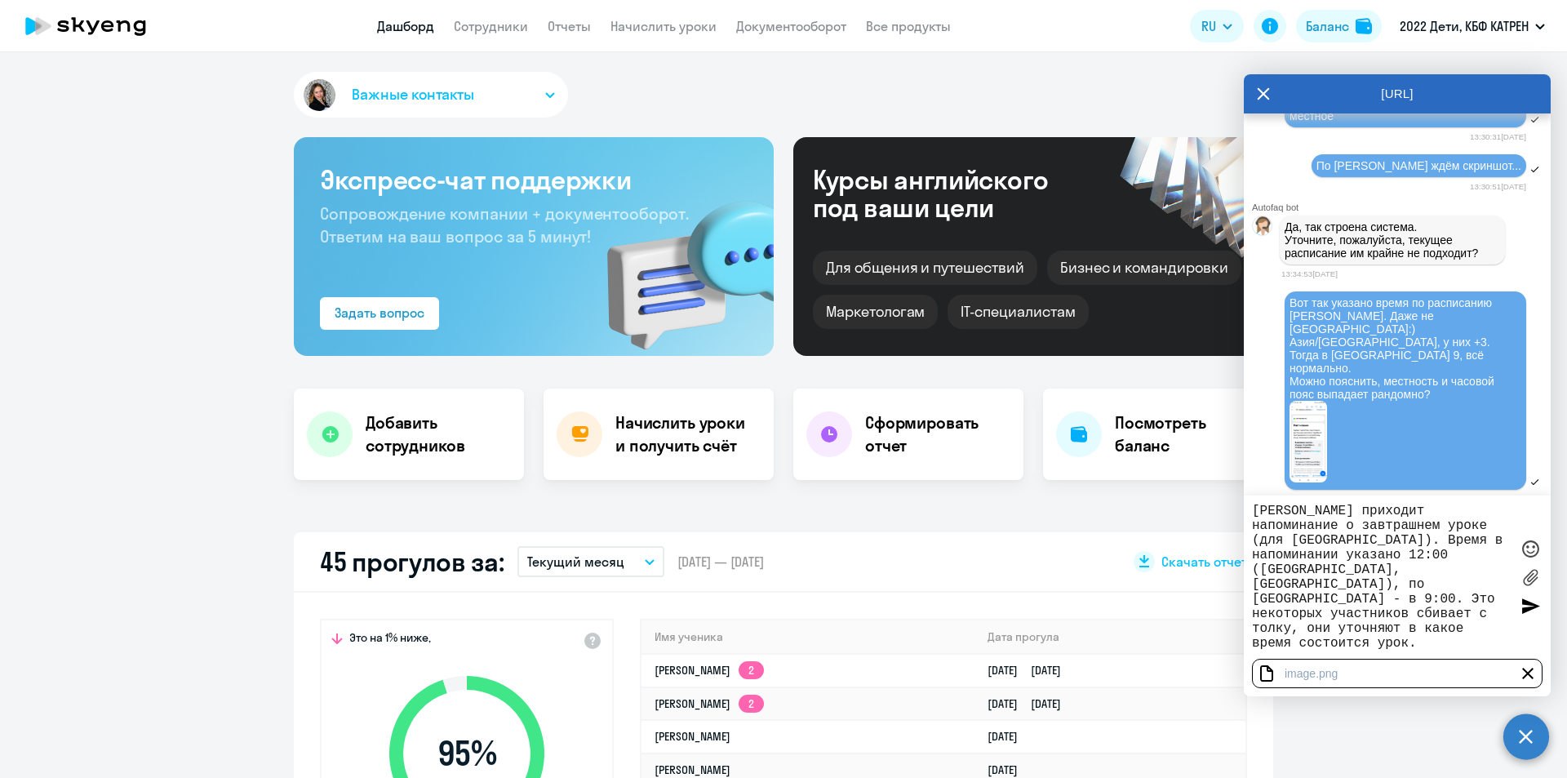
drag, startPoint x: 1291, startPoint y: 292, endPoint x: 1437, endPoint y: 295, distance: 146.1
copy span "42398113 [PERSON_NAME]."
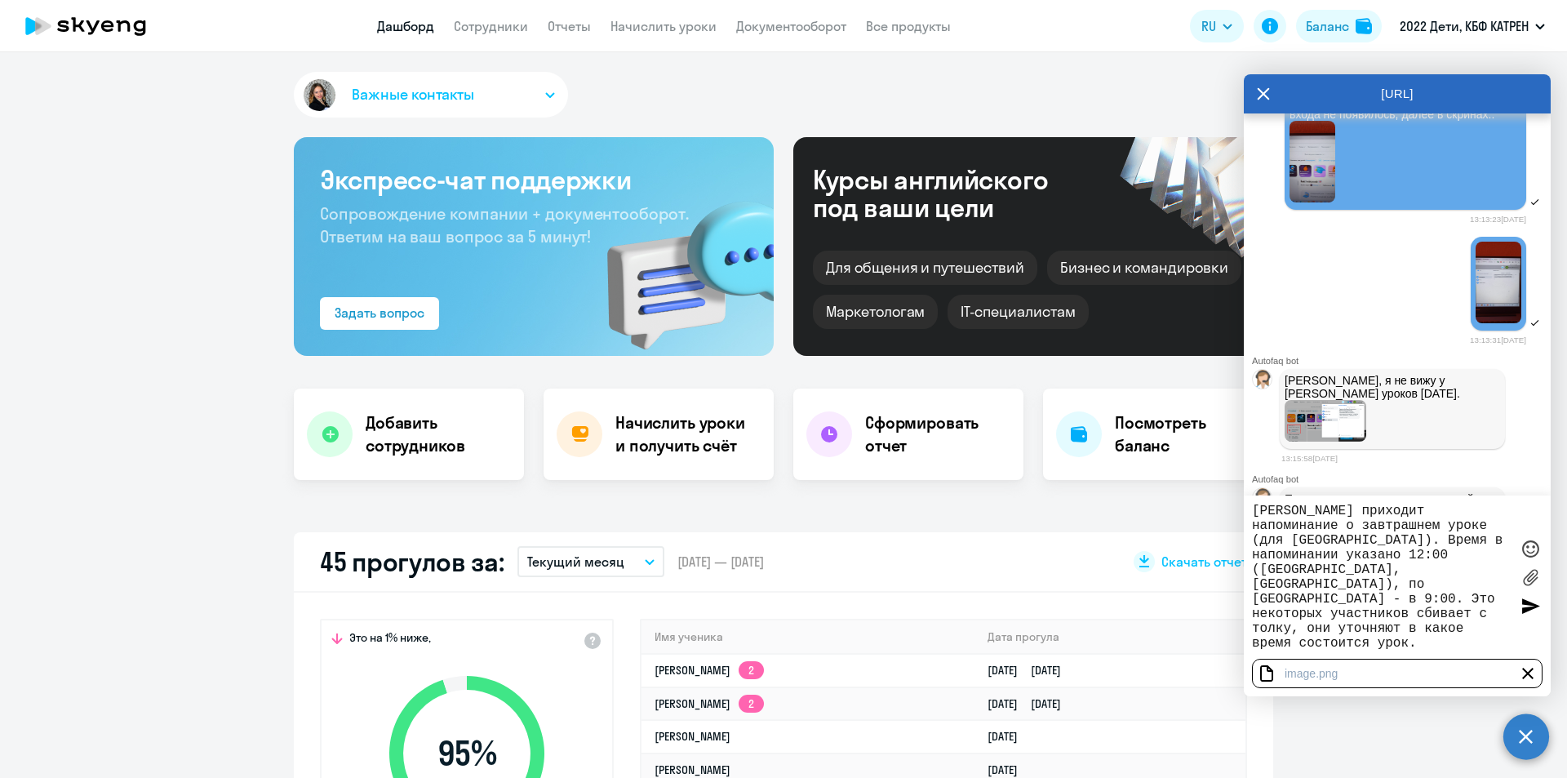
scroll to position [37216, 0]
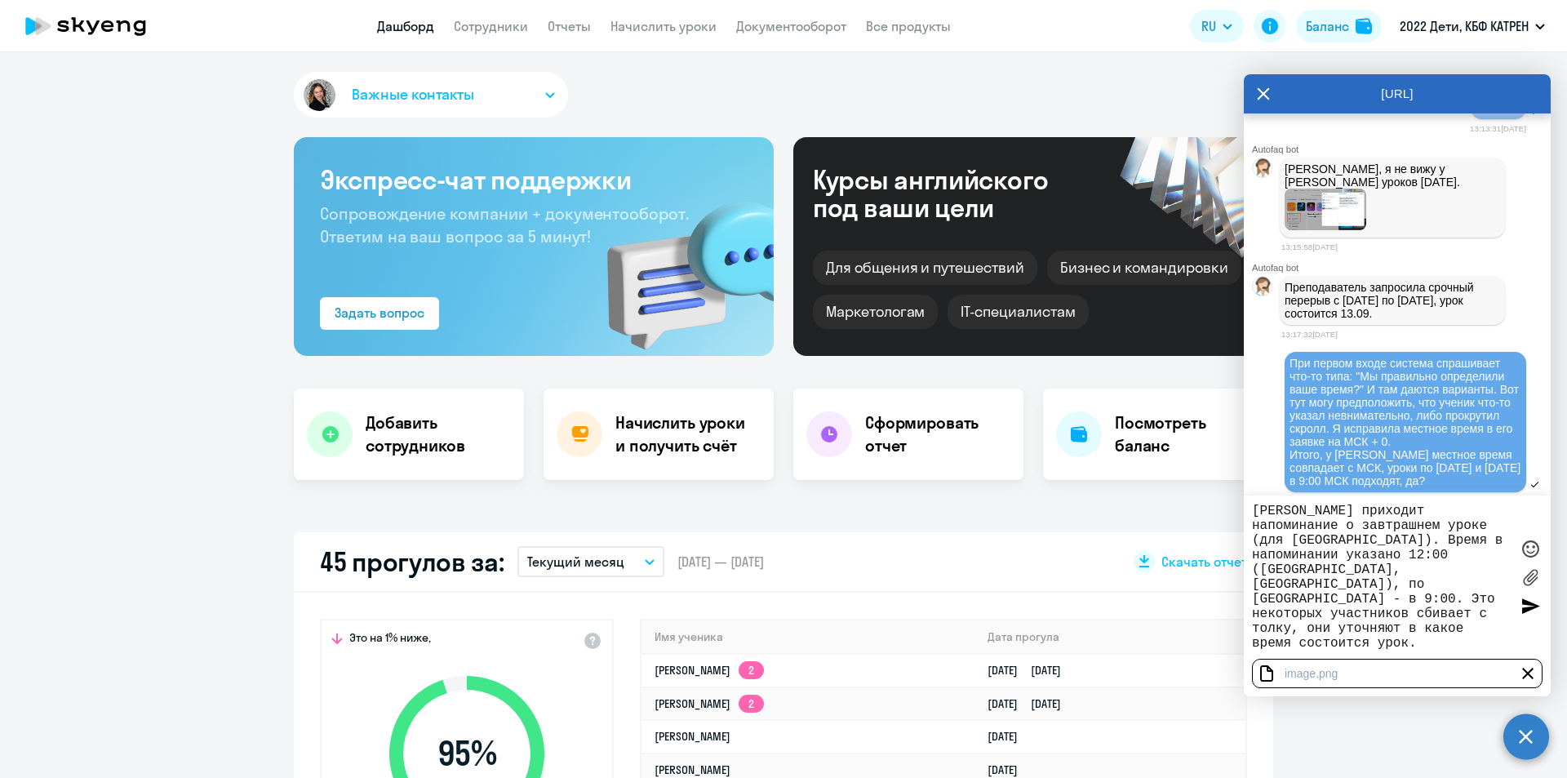
click at [1250, 513] on div "[PERSON_NAME] приходит напоминание о завтрашнем уроке (для [GEOGRAPHIC_DATA]). …" at bounding box center [1397, 576] width 307 height 163
click at [1253, 513] on textarea "[PERSON_NAME] приходит напоминание о завтрашнем уроке (для [GEOGRAPHIC_DATA]). …" at bounding box center [1381, 576] width 258 height 147
paste textarea "42398113 [PERSON_NAME]."
click at [1253, 513] on textarea "42398113 [PERSON_NAME].[PERSON_NAME] приходит напоминание о завтрашнем уроке (д…" at bounding box center [1381, 576] width 258 height 147
click at [1437, 512] on textarea "42398113 [PERSON_NAME].[PERSON_NAME] приходит напоминание о завтрашнем уроке (д…" at bounding box center [1381, 576] width 258 height 147
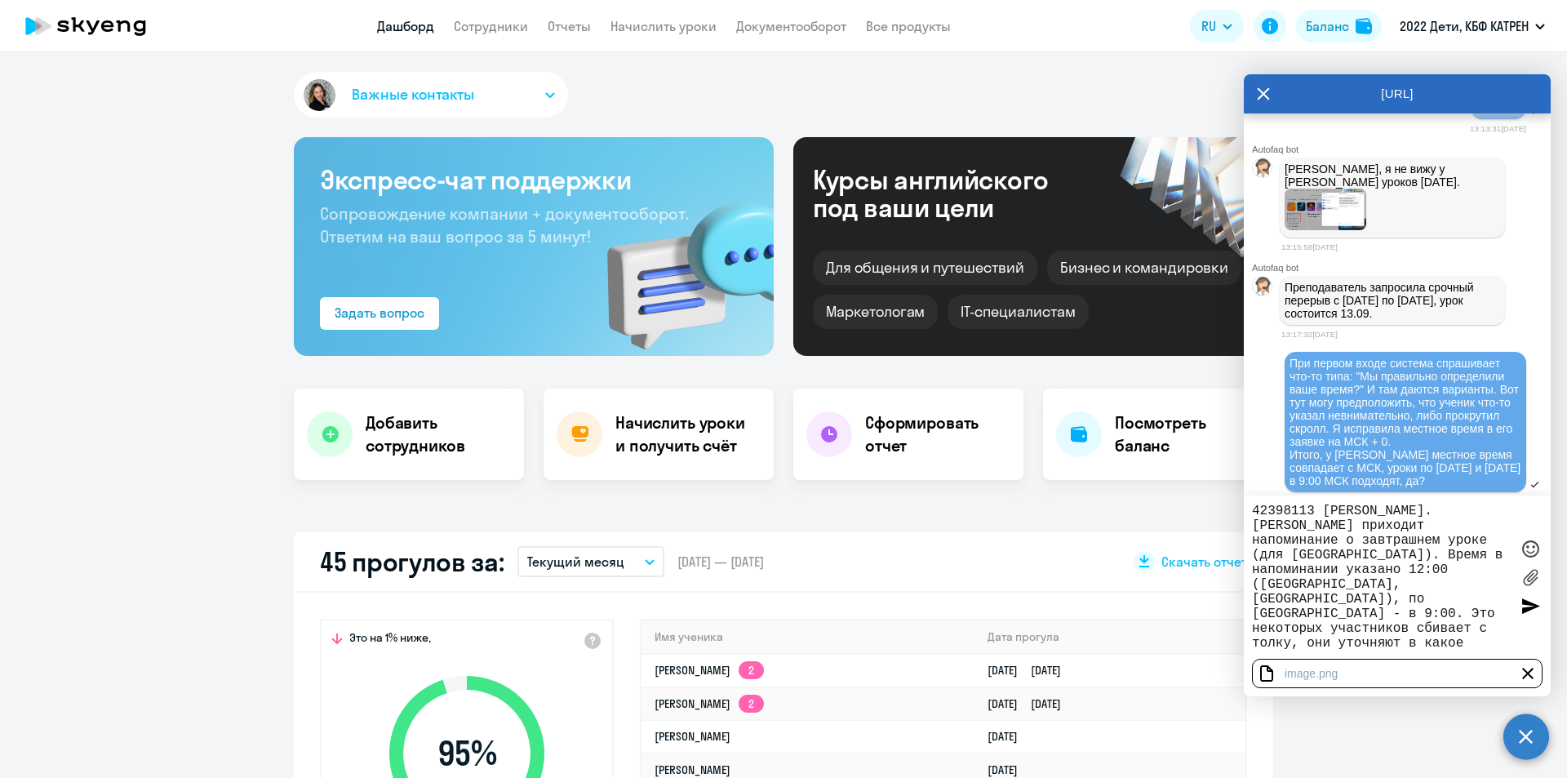
drag, startPoint x: 1334, startPoint y: 553, endPoint x: 1497, endPoint y: 552, distance: 162.4
click at [1497, 552] on textarea "42398113 [PERSON_NAME]. [PERSON_NAME] приходит напоминание о завтрашнем уроке (…" at bounding box center [1381, 576] width 258 height 147
drag, startPoint x: 1338, startPoint y: 553, endPoint x: 1398, endPoint y: 551, distance: 59.6
click at [1398, 551] on textarea "42398113 [PERSON_NAME]. Снова приходит напоминание о завтрашнем уроке (для [GEO…" at bounding box center [1381, 576] width 258 height 147
click at [1389, 557] on textarea "42398113 [PERSON_NAME]. Снова приходит напоминание о завтрашнем уроке (для [GEO…" at bounding box center [1381, 576] width 258 height 147
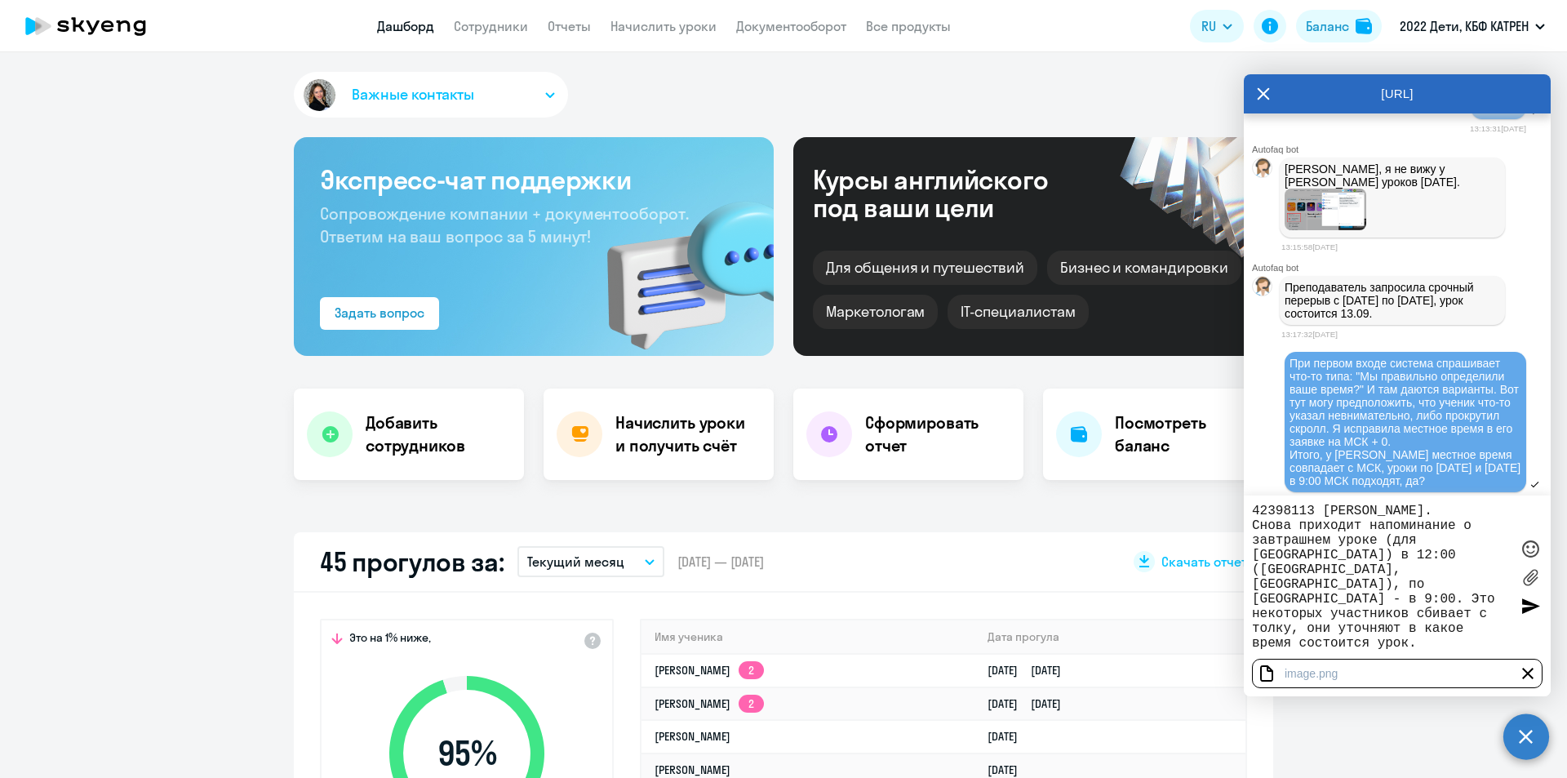
drag, startPoint x: 1386, startPoint y: 539, endPoint x: 1329, endPoint y: 552, distance: 58.6
click at [1329, 552] on textarea "42398113 [PERSON_NAME]. Снова приходит напоминание о завтрашнем уроке (для [GEO…" at bounding box center [1381, 576] width 258 height 147
click at [1378, 559] on textarea "42398113 [PERSON_NAME]. [PERSON_NAME] приходит напоминание о завтрашнем уроке в…" at bounding box center [1381, 576] width 258 height 147
click at [1394, 554] on textarea "42398113 [PERSON_NAME]. [PERSON_NAME] приходит напоминание о завтрашнем уроке в…" at bounding box center [1381, 576] width 258 height 147
drag, startPoint x: 1337, startPoint y: 569, endPoint x: 1476, endPoint y: 567, distance: 138.7
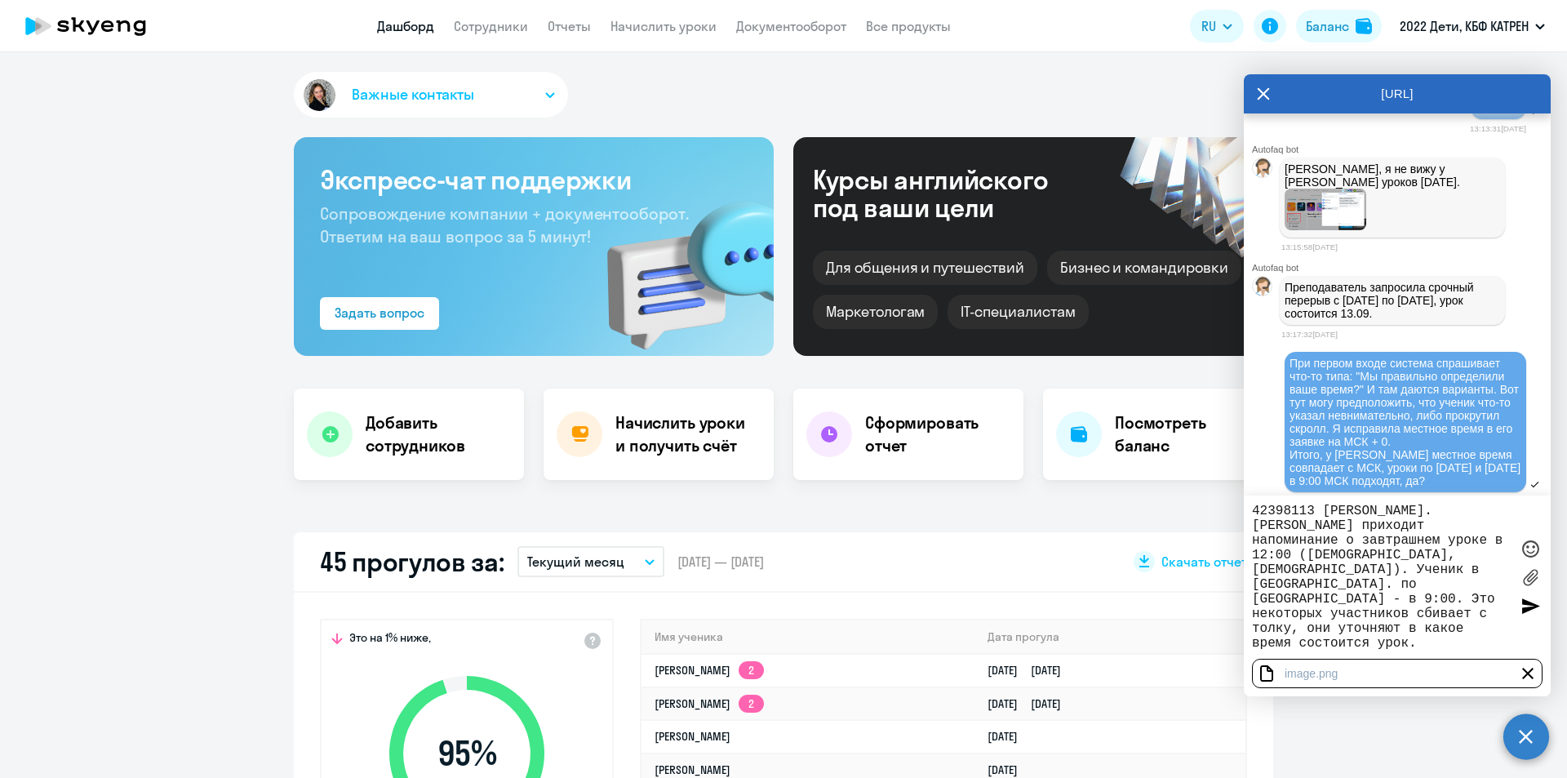
click at [1476, 567] on textarea "42398113 [PERSON_NAME]. [PERSON_NAME] приходит напоминание о завтрашнем уроке в…" at bounding box center [1381, 576] width 258 height 147
click at [1363, 569] on textarea "42398113 [PERSON_NAME]. [PERSON_NAME] приходит напоминание о завтрашнем уроке в…" at bounding box center [1381, 576] width 258 height 147
drag, startPoint x: 1367, startPoint y: 570, endPoint x: 1323, endPoint y: 568, distance: 44.1
click at [1323, 568] on textarea "42398113 [PERSON_NAME]. [PERSON_NAME] приходит напоминание о завтрашнем уроке в…" at bounding box center [1381, 576] width 258 height 147
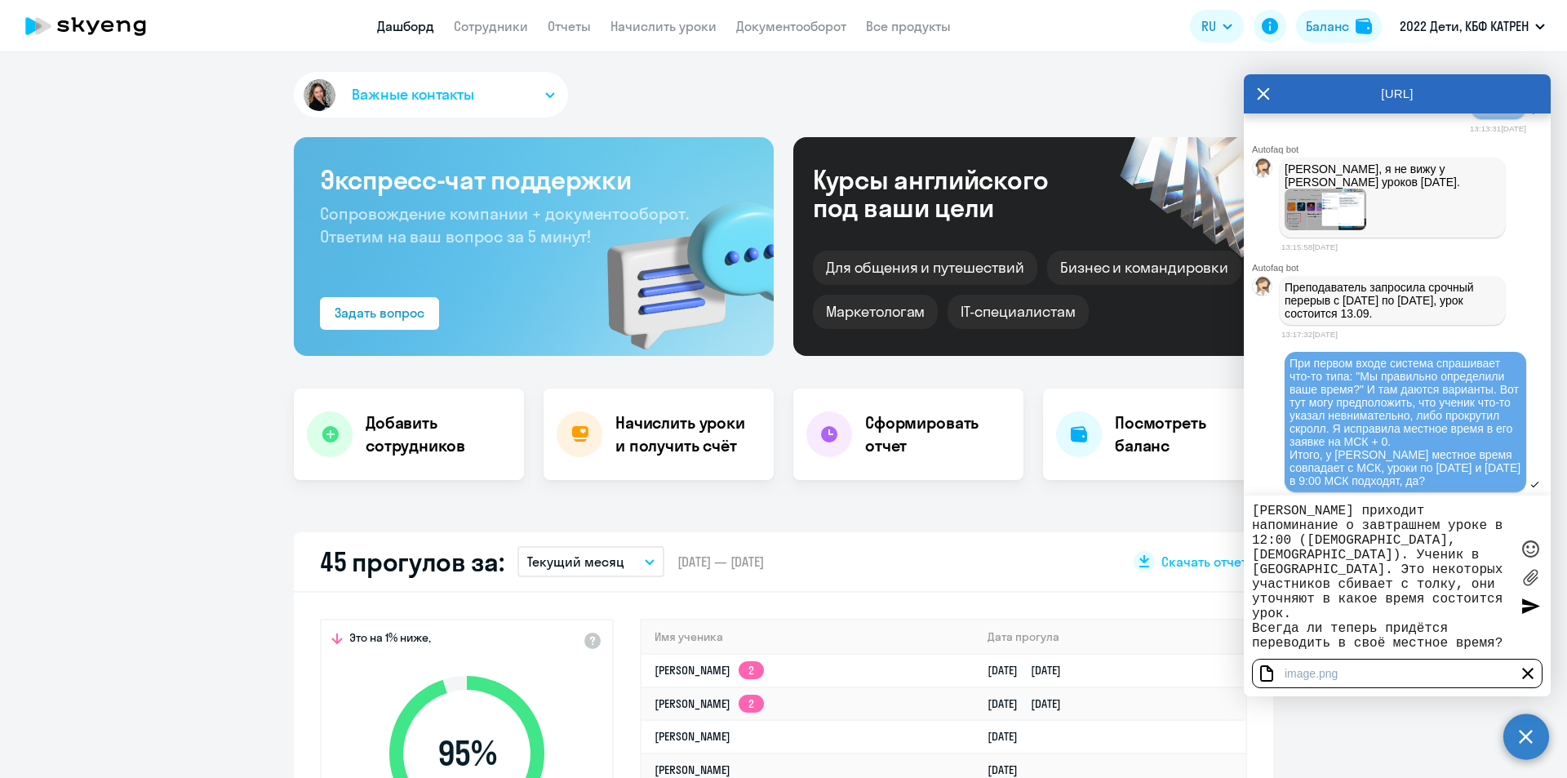
click at [1332, 627] on textarea "42398113 [PERSON_NAME]. [PERSON_NAME] приходит напоминание о завтрашнем уроке в…" at bounding box center [1381, 576] width 258 height 147
drag, startPoint x: 1253, startPoint y: 601, endPoint x: 1328, endPoint y: 625, distance: 78.2
click at [1328, 625] on textarea "42398113 [PERSON_NAME]. [PERSON_NAME] приходит напоминание о завтрашнем уроке в…" at bounding box center [1381, 576] width 258 height 147
click at [1328, 634] on textarea "42398113 [PERSON_NAME]. [PERSON_NAME] приходит напоминание о завтрашнем уроке в…" at bounding box center [1381, 576] width 258 height 147
drag, startPoint x: 1257, startPoint y: 601, endPoint x: 1317, endPoint y: 628, distance: 66.1
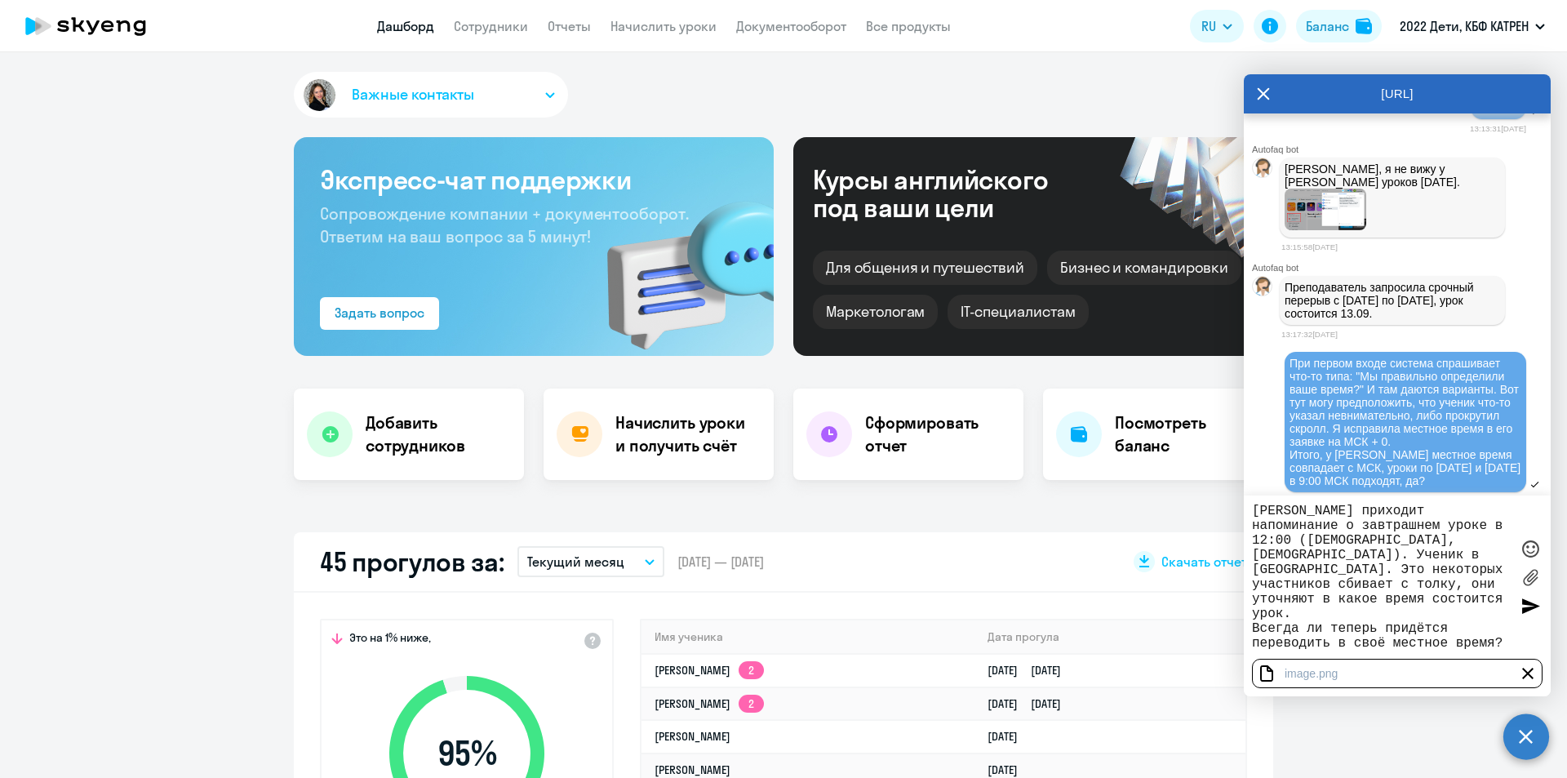
click at [1317, 628] on textarea "42398113 [PERSON_NAME]. [PERSON_NAME] приходит напоминание о завтрашнем уроке в…" at bounding box center [1381, 576] width 258 height 147
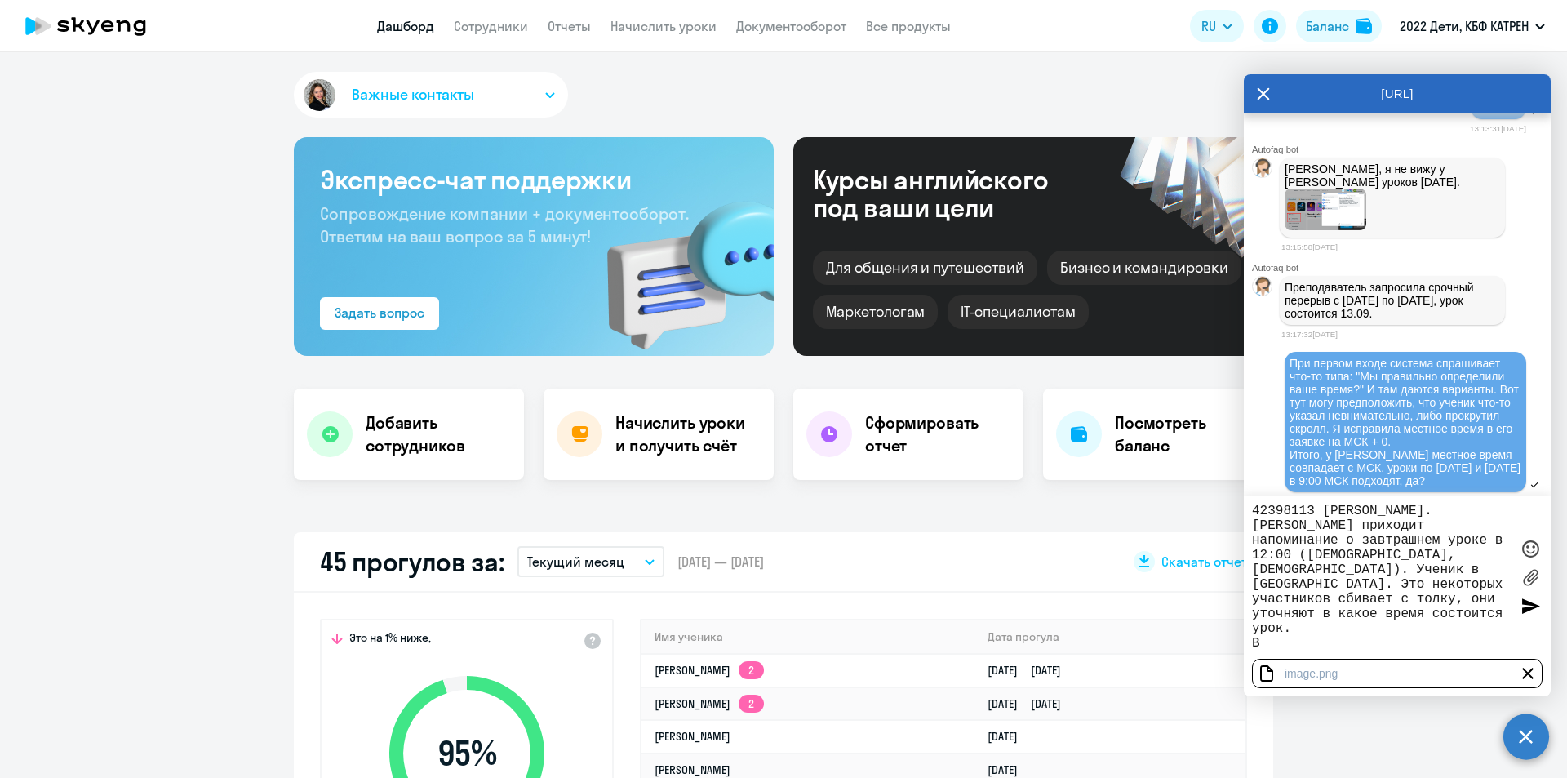
scroll to position [0, 0]
click at [1305, 615] on textarea "42398113 [PERSON_NAME]. [PERSON_NAME] приходит напоминание о завтрашнем уроке в…" at bounding box center [1381, 576] width 258 height 147
click at [1340, 642] on textarea "42398113 [PERSON_NAME]. [PERSON_NAME] приходит напоминание о завтрашнем уроке в…" at bounding box center [1381, 576] width 258 height 147
click at [1395, 553] on textarea "42398113 [PERSON_NAME]. [PERSON_NAME] приходит напоминание о завтрашнем уроке в…" at bounding box center [1381, 576] width 258 height 147
click at [1324, 574] on textarea "42398113 [PERSON_NAME]. [PERSON_NAME] приходит напоминание о завтрашнем уроке в…" at bounding box center [1381, 576] width 258 height 147
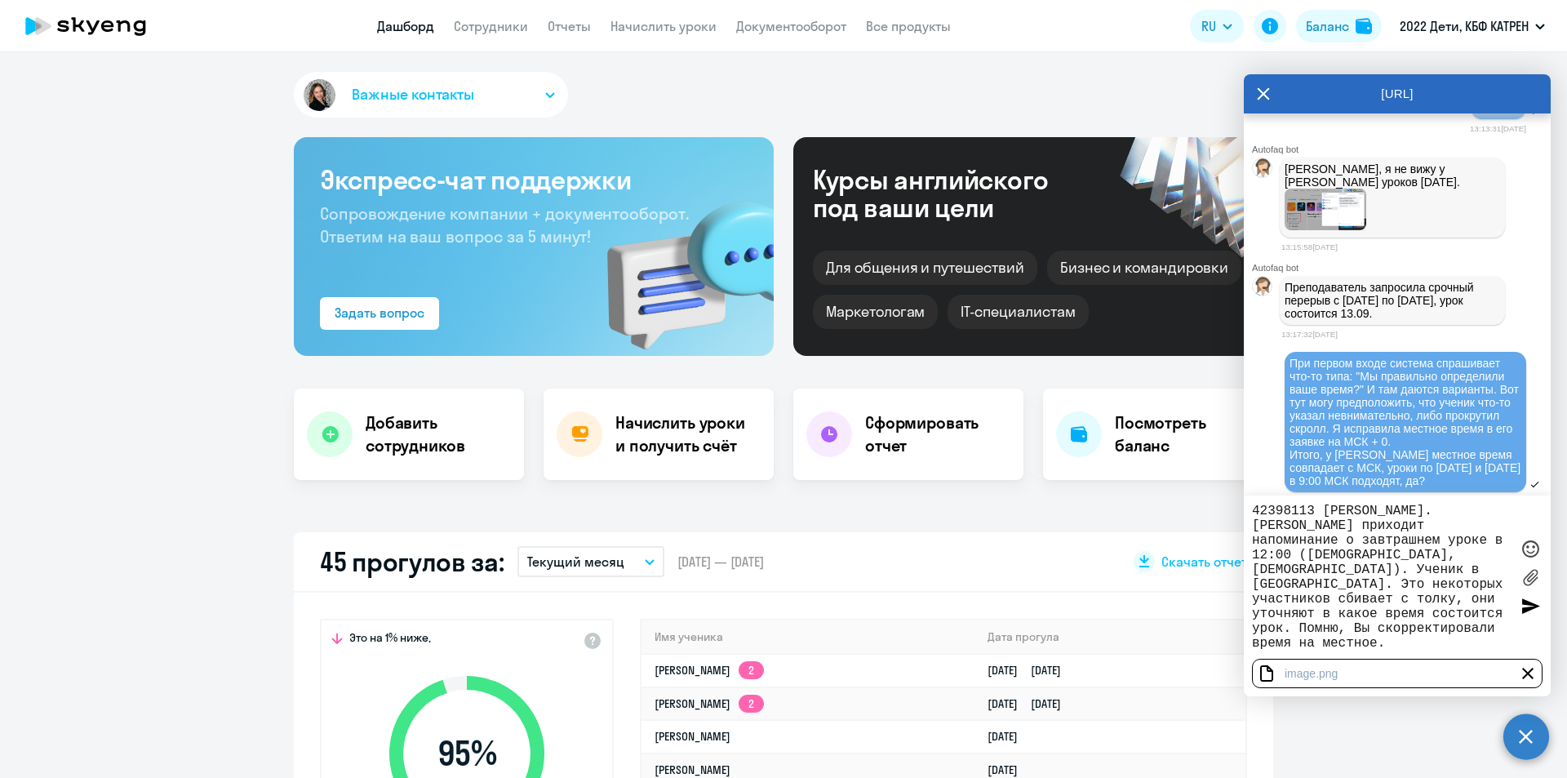
click at [1324, 574] on textarea "42398113 [PERSON_NAME]. [PERSON_NAME] приходит напоминание о завтрашнем уроке в…" at bounding box center [1381, 576] width 258 height 147
click at [1324, 572] on textarea "42398113 [PERSON_NAME]. [PERSON_NAME] приходит напоминание о завтрашнем уроке в…" at bounding box center [1381, 576] width 258 height 147
click at [1324, 570] on textarea "42398113 [PERSON_NAME]. [PERSON_NAME] приходит напоминание о завтрашнем уроке в…" at bounding box center [1381, 576] width 258 height 147
click at [1325, 570] on textarea "42398113 [PERSON_NAME]. [PERSON_NAME] приходит напоминание о завтрашнем уроке в…" at bounding box center [1381, 576] width 258 height 147
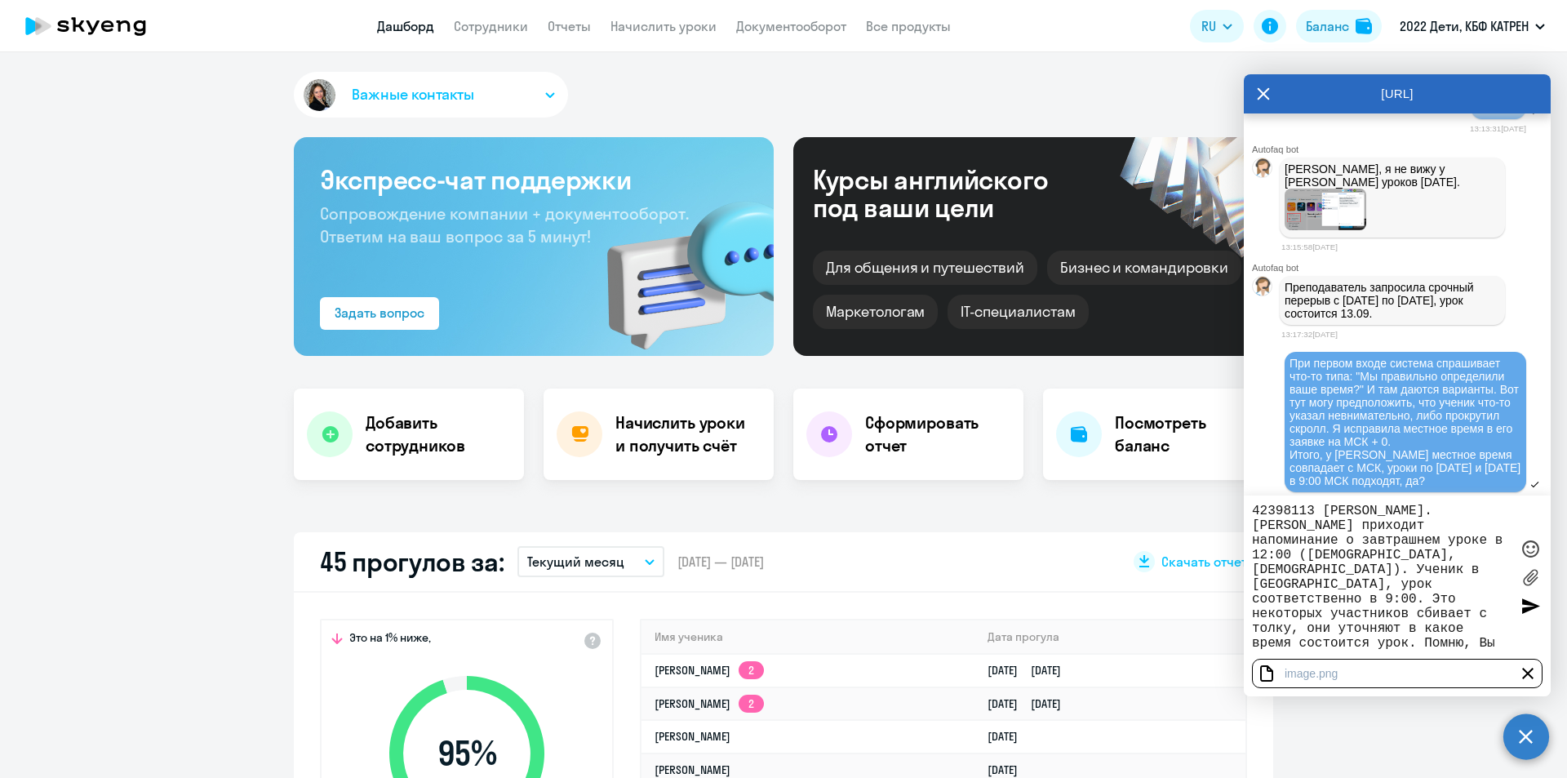
scroll to position [44, 0]
click at [1370, 613] on textarea "42398113 [PERSON_NAME]. [PERSON_NAME] приходит напоминание о завтрашнем уроке в…" at bounding box center [1381, 576] width 258 height 147
click at [1327, 610] on textarea "42398113 [PERSON_NAME]. [PERSON_NAME] приходит напоминание о завтрашнем уроке в…" at bounding box center [1381, 576] width 258 height 147
drag, startPoint x: 1387, startPoint y: 626, endPoint x: 1356, endPoint y: 626, distance: 31.0
click at [1356, 626] on textarea "42398113 [PERSON_NAME]. [PERSON_NAME] приходит напоминание о завтрашнем уроке в…" at bounding box center [1381, 576] width 258 height 147
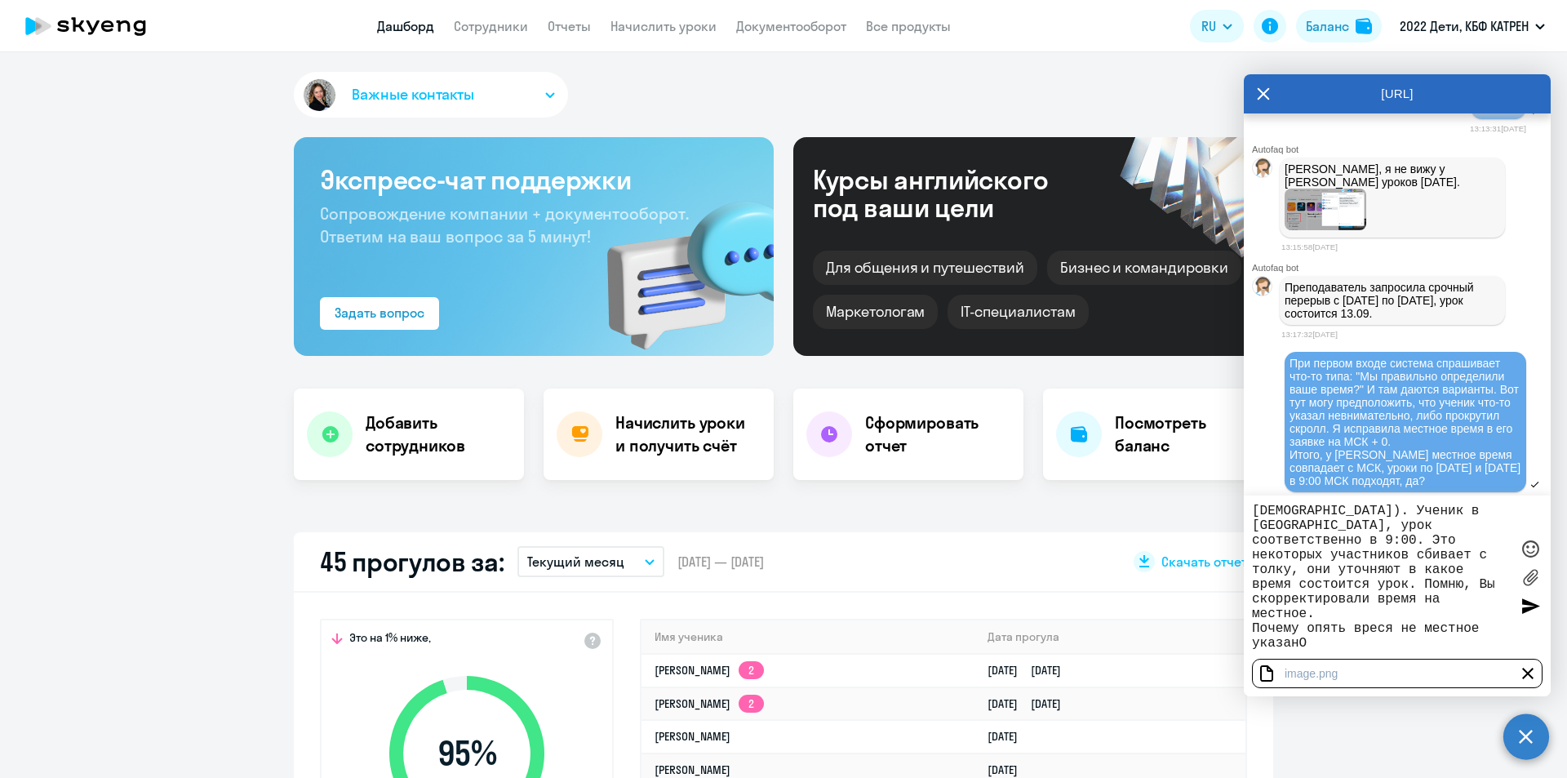
scroll to position [73, 0]
drag, startPoint x: 1255, startPoint y: 628, endPoint x: 1326, endPoint y: 619, distance: 71.5
click at [1326, 619] on textarea "42398113 [PERSON_NAME]. [PERSON_NAME] приходит напоминание о завтрашнем уроке в…" at bounding box center [1381, 576] width 258 height 147
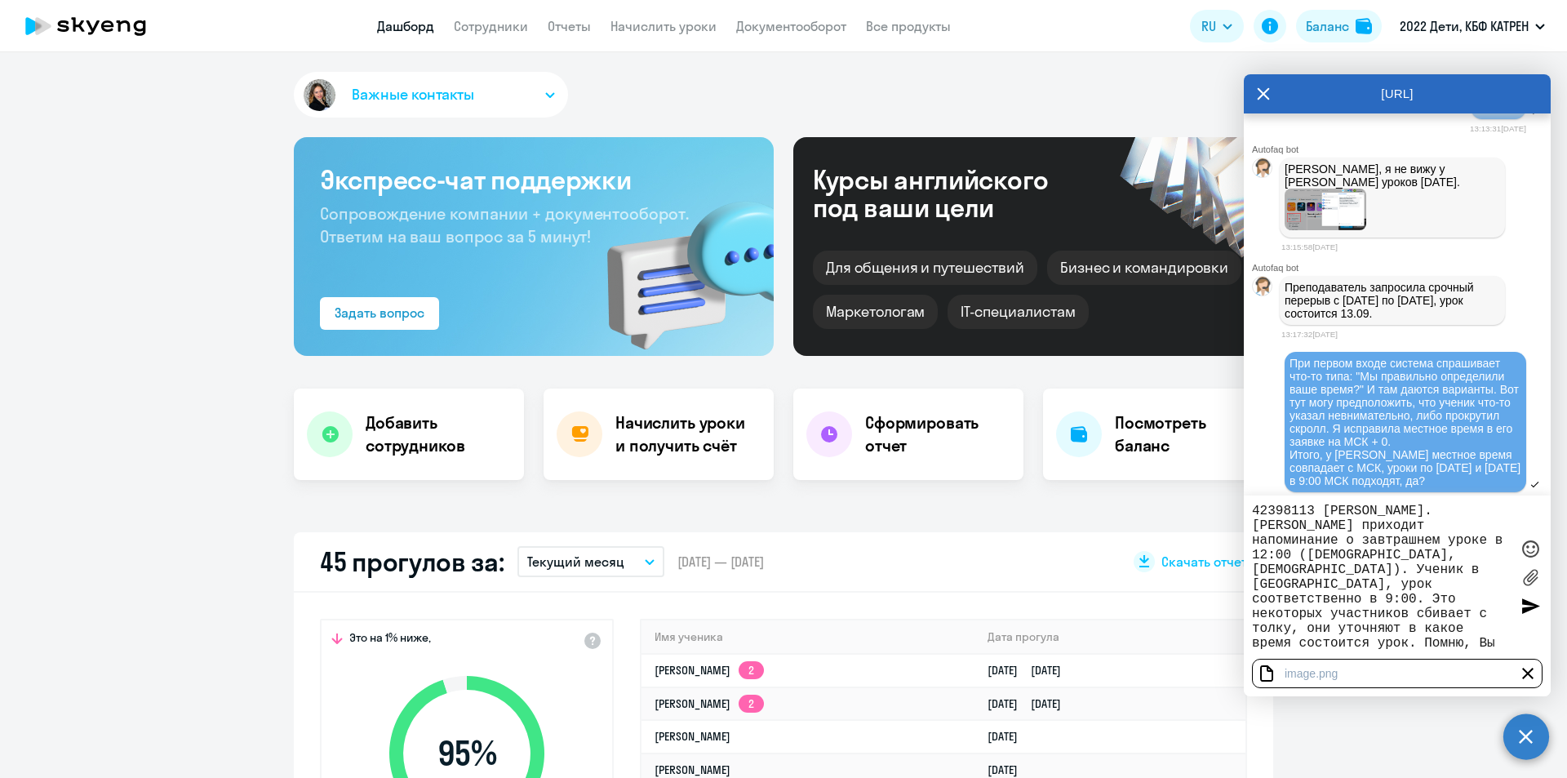
type textarea "42398113 [PERSON_NAME]. [PERSON_NAME] приходит напоминание о завтрашнем уроке в…"
click at [1530, 608] on div at bounding box center [1530, 605] width 24 height 24
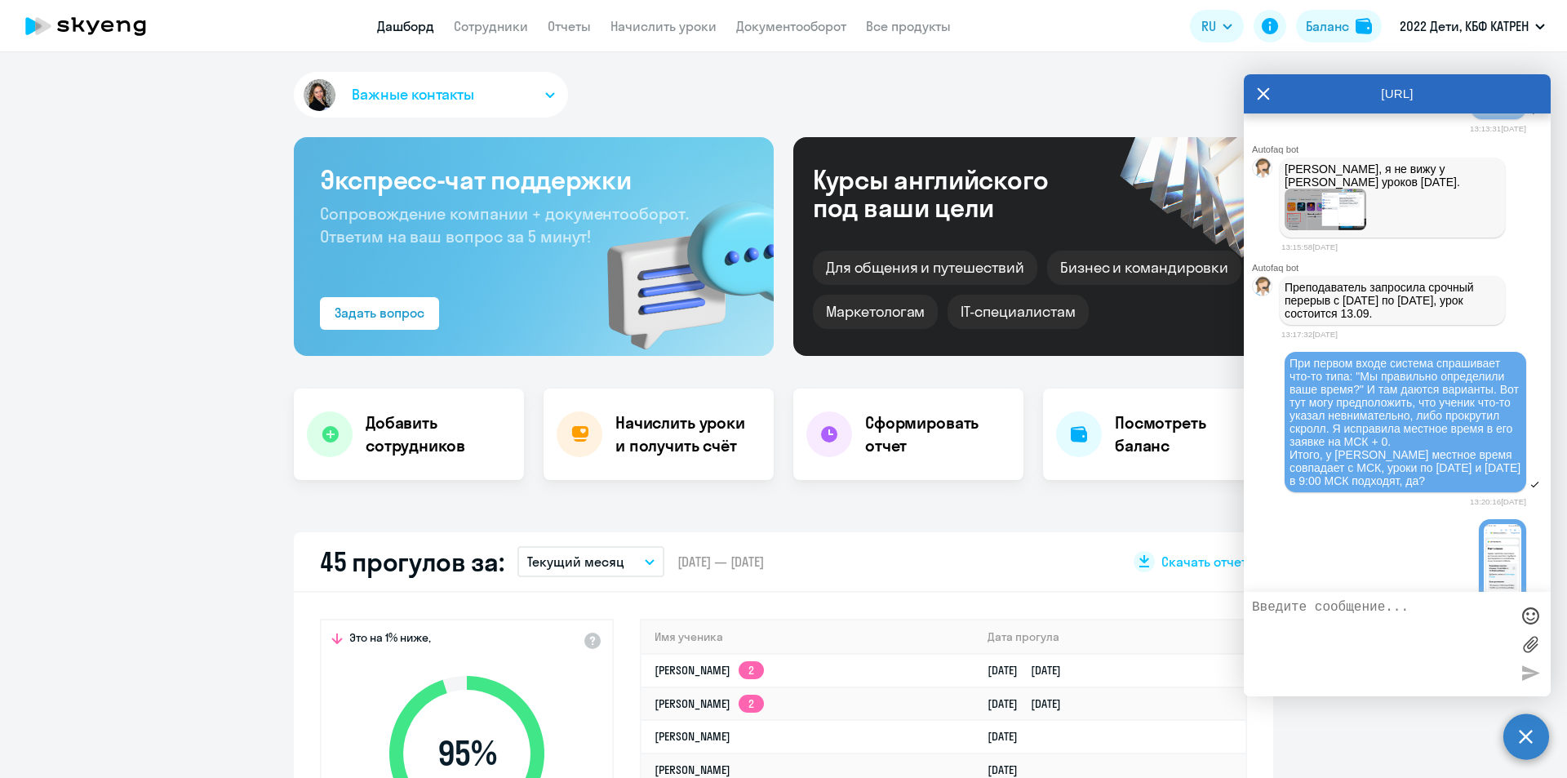
click at [1377, 610] on textarea at bounding box center [1381, 644] width 258 height 88
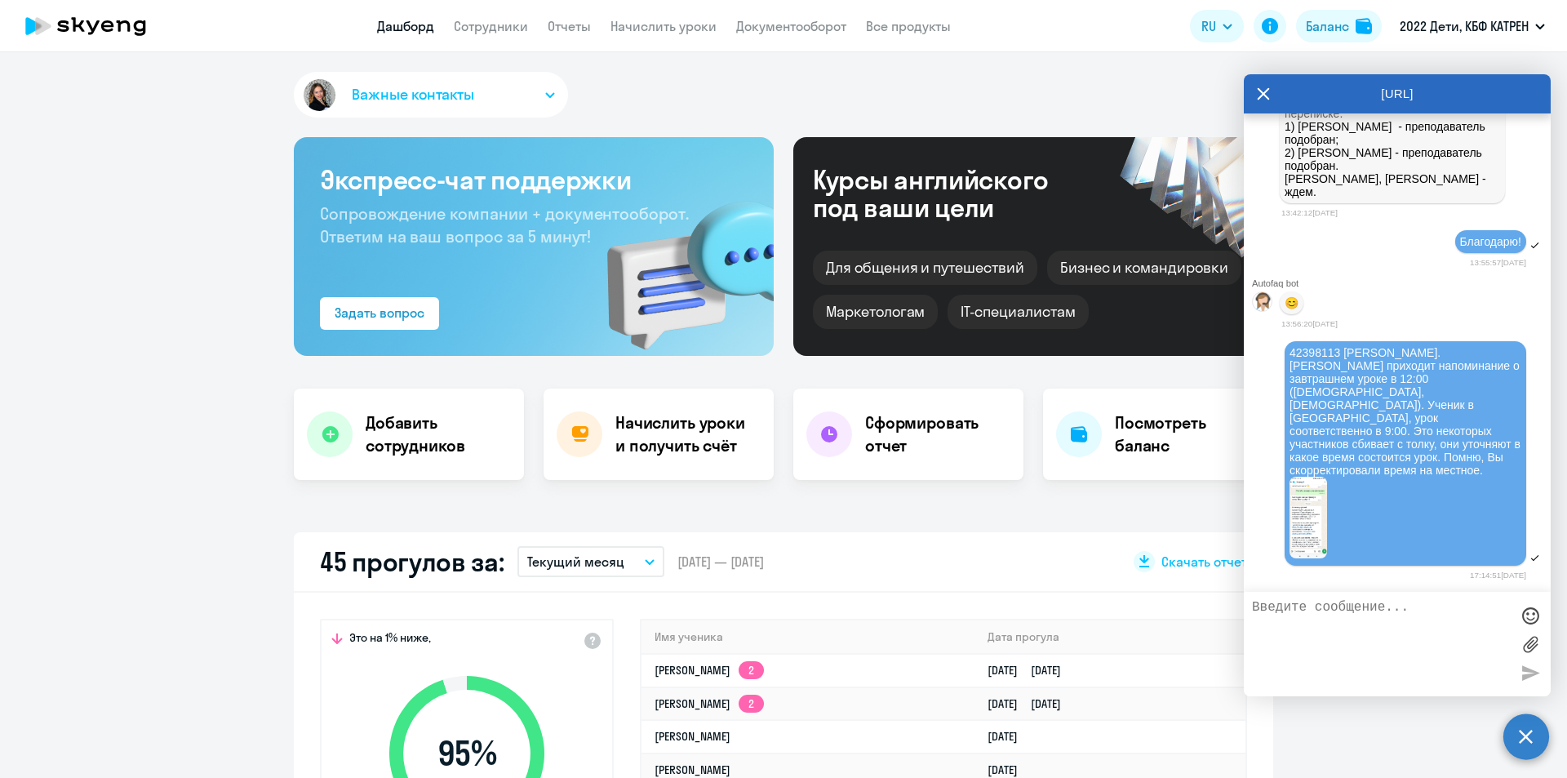
click at [1326, 622] on textarea at bounding box center [1381, 644] width 258 height 88
click at [1364, 624] on textarea at bounding box center [1381, 644] width 258 height 88
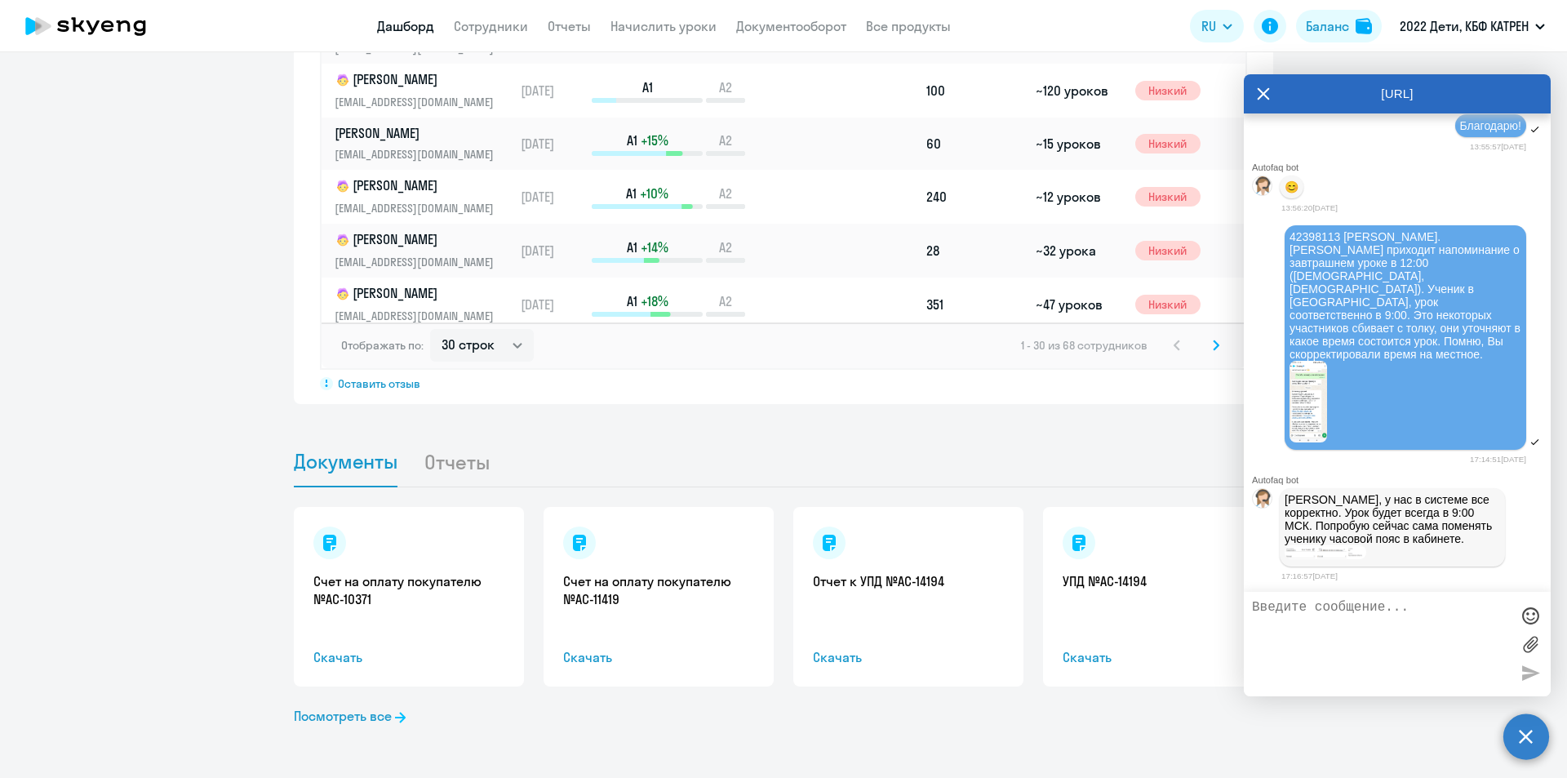
scroll to position [43144, 0]
click at [1337, 554] on img at bounding box center [1325, 552] width 82 height 14
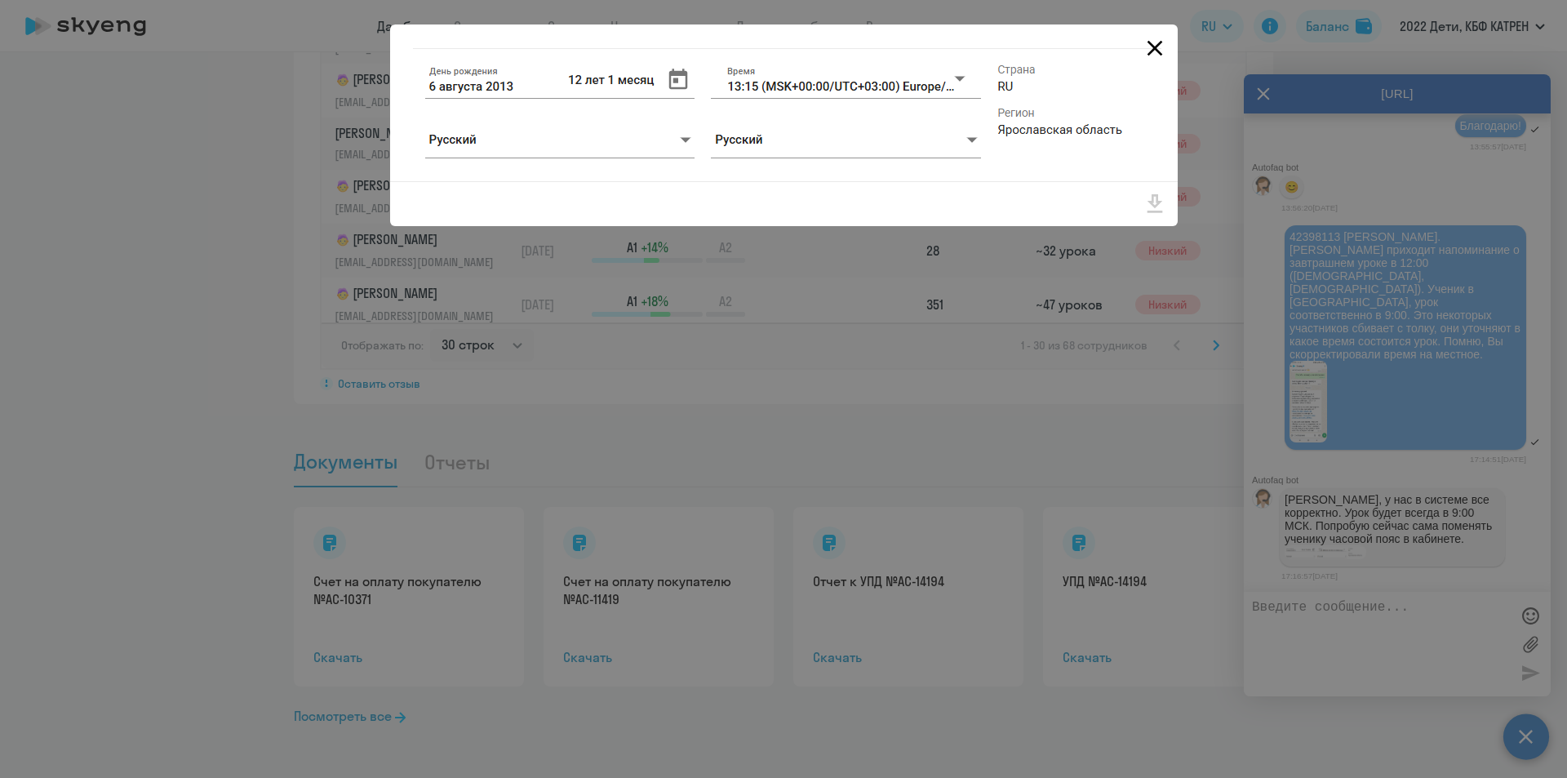
click at [1149, 44] on icon "Close" at bounding box center [1154, 49] width 16 height 16
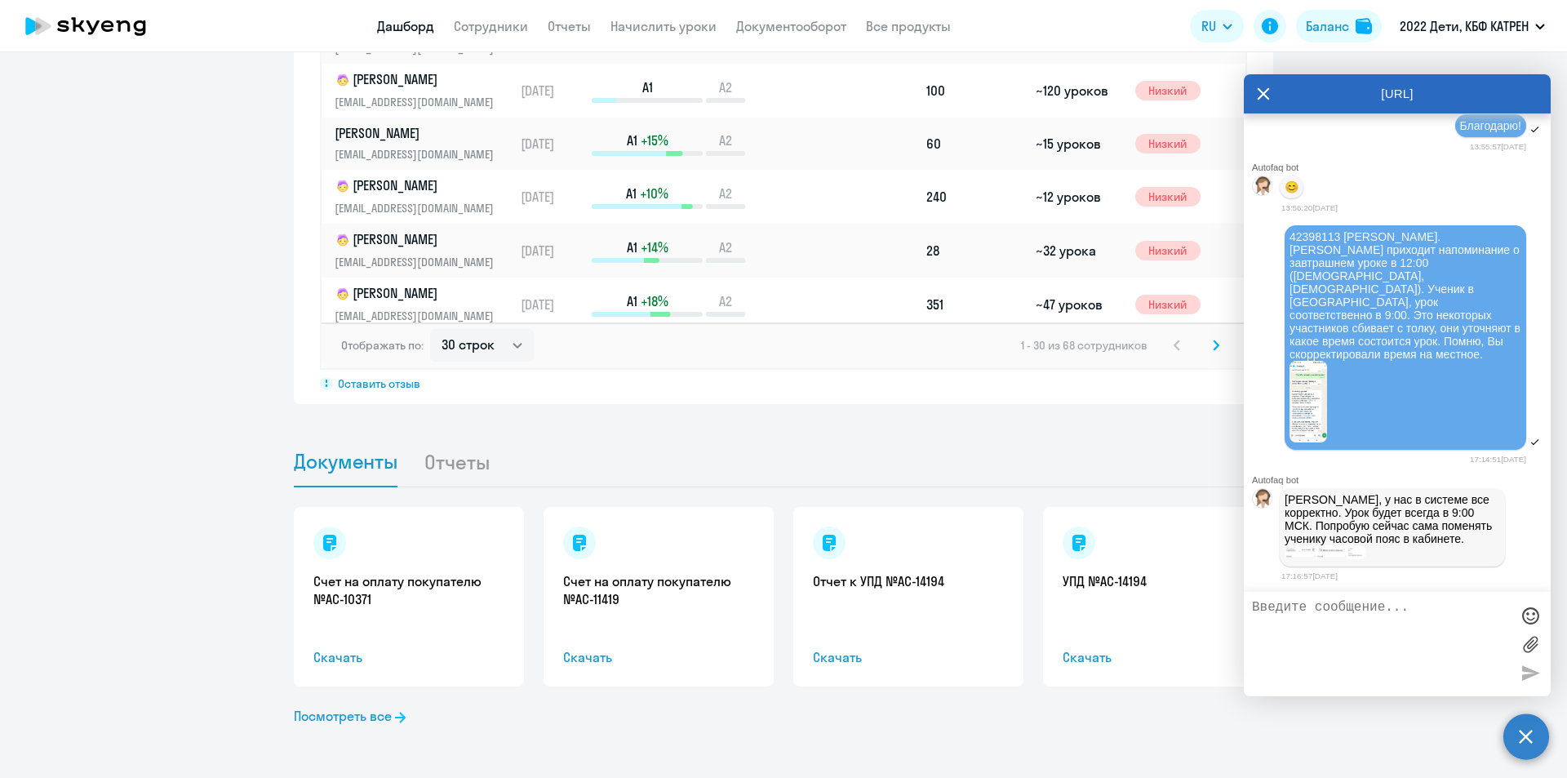
click at [1390, 601] on textarea at bounding box center [1381, 644] width 258 height 88
type textarea "В"
click at [1368, 616] on textarea at bounding box center [1381, 644] width 258 height 88
click at [1366, 612] on textarea at bounding box center [1381, 644] width 258 height 88
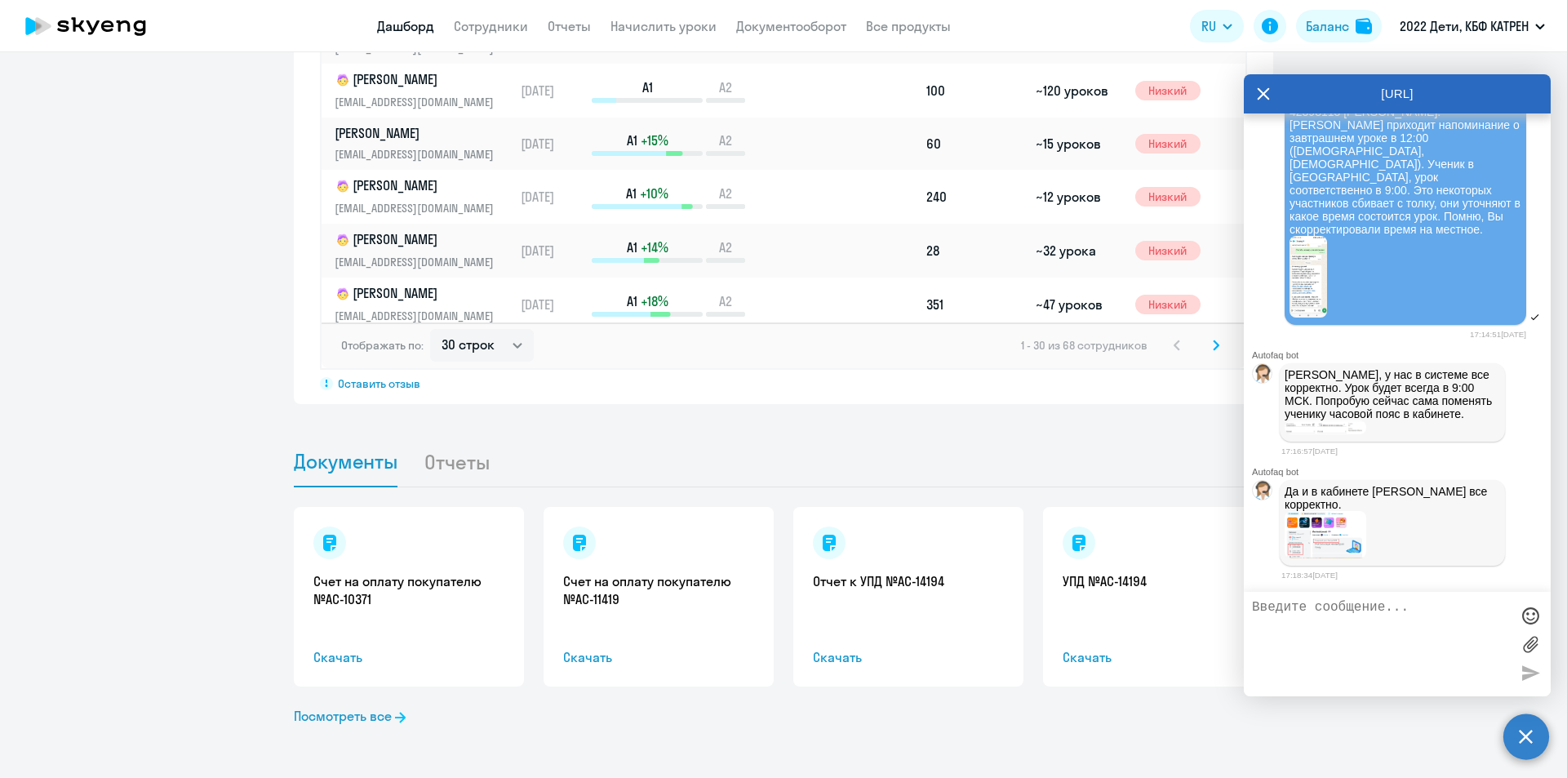
scroll to position [43268, 0]
click at [1306, 613] on textarea at bounding box center [1381, 644] width 258 height 88
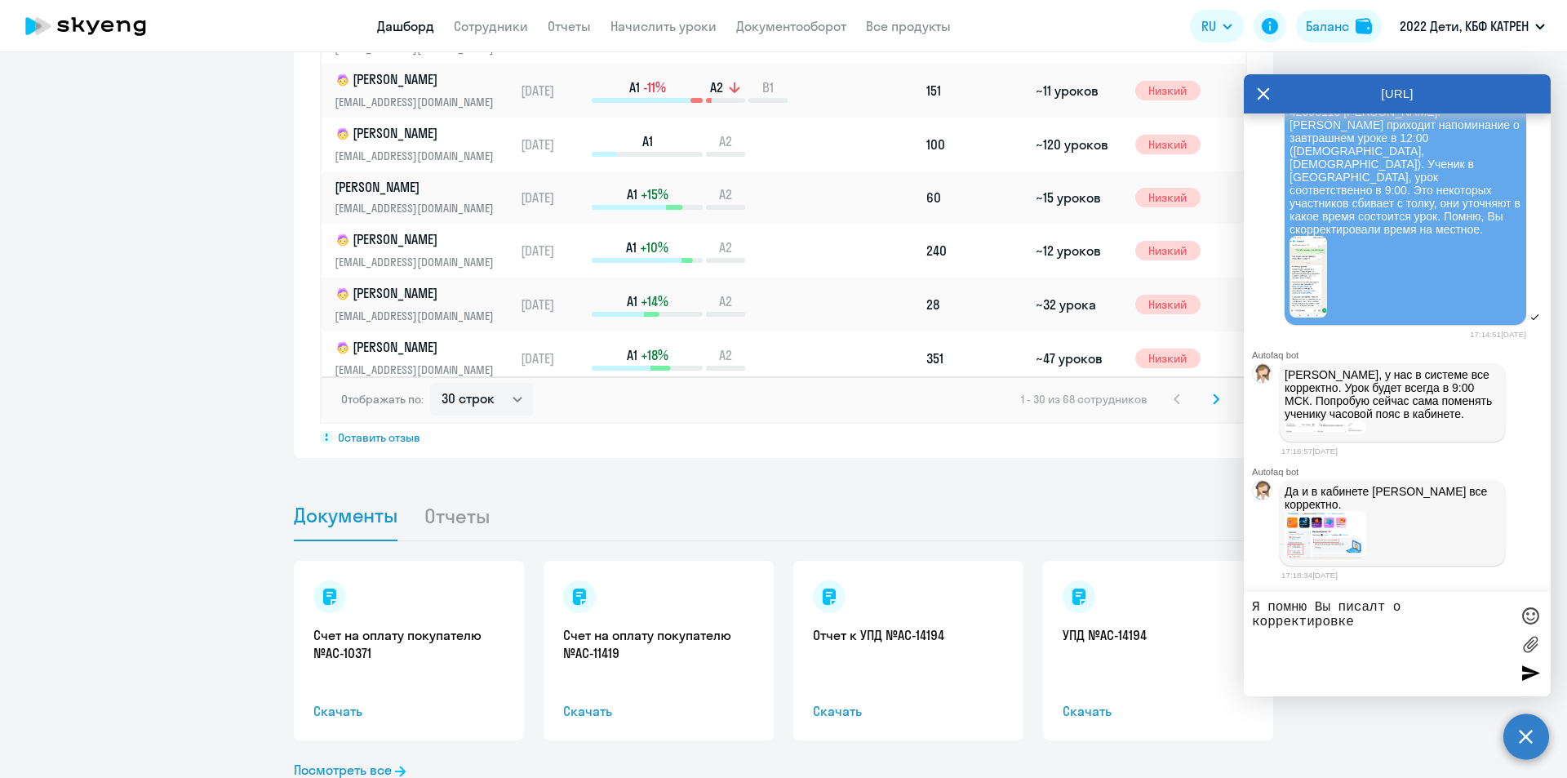
scroll to position [1278, 0]
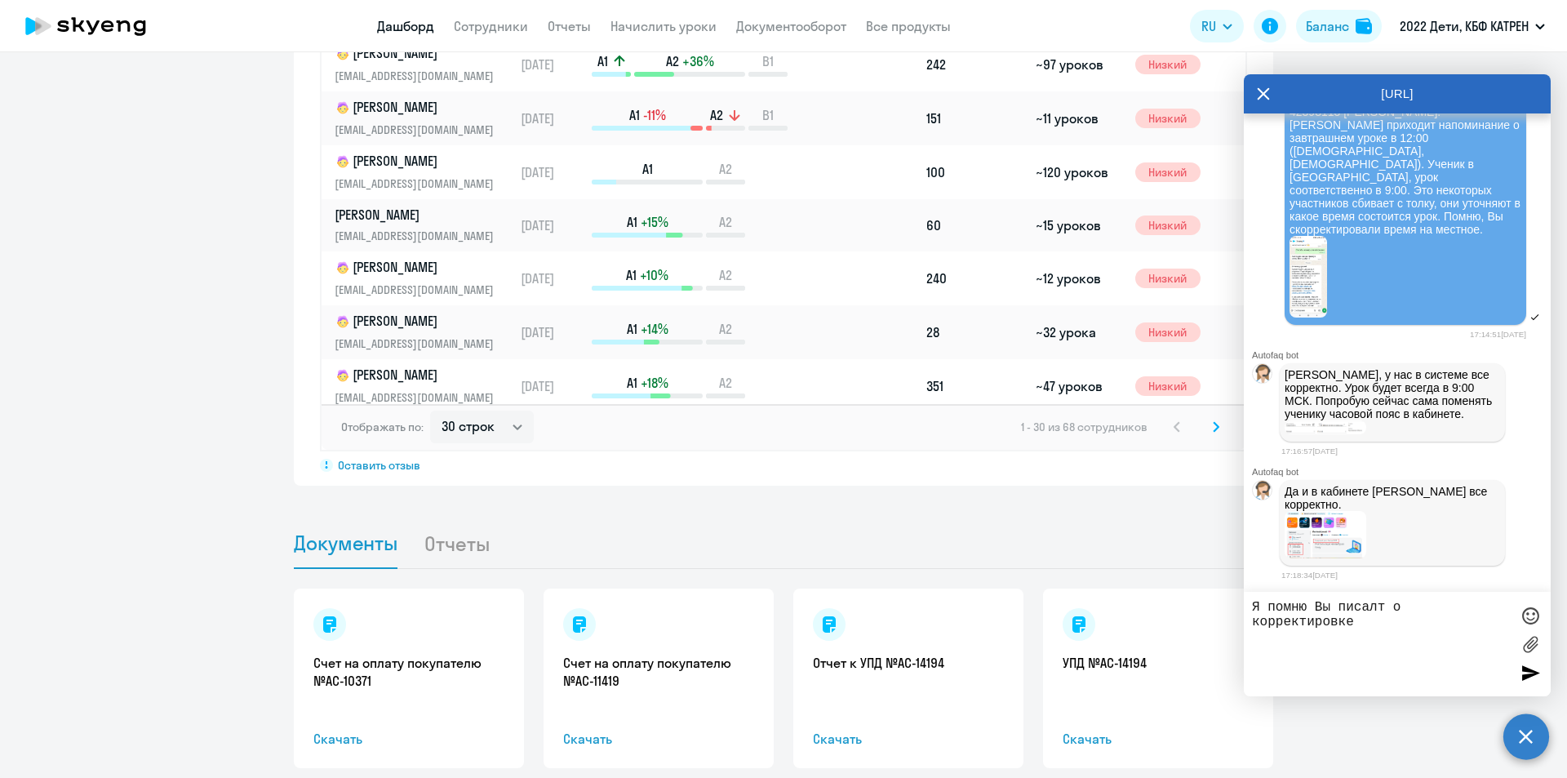
drag, startPoint x: 1383, startPoint y: 610, endPoint x: 1375, endPoint y: 606, distance: 9.1
click at [1375, 606] on textarea "Я помню Вы писалт о корректировке" at bounding box center [1381, 644] width 258 height 88
click at [1377, 614] on textarea "Я помню Вы писали о корректировке" at bounding box center [1381, 644] width 258 height 88
click at [1378, 629] on textarea "Я помню Вы писали о корректировке" at bounding box center [1381, 644] width 258 height 88
click at [1404, 642] on textarea "Я помню Вы писали о корректировке ранее. Уведомления почему-то приходят" at bounding box center [1381, 644] width 258 height 88
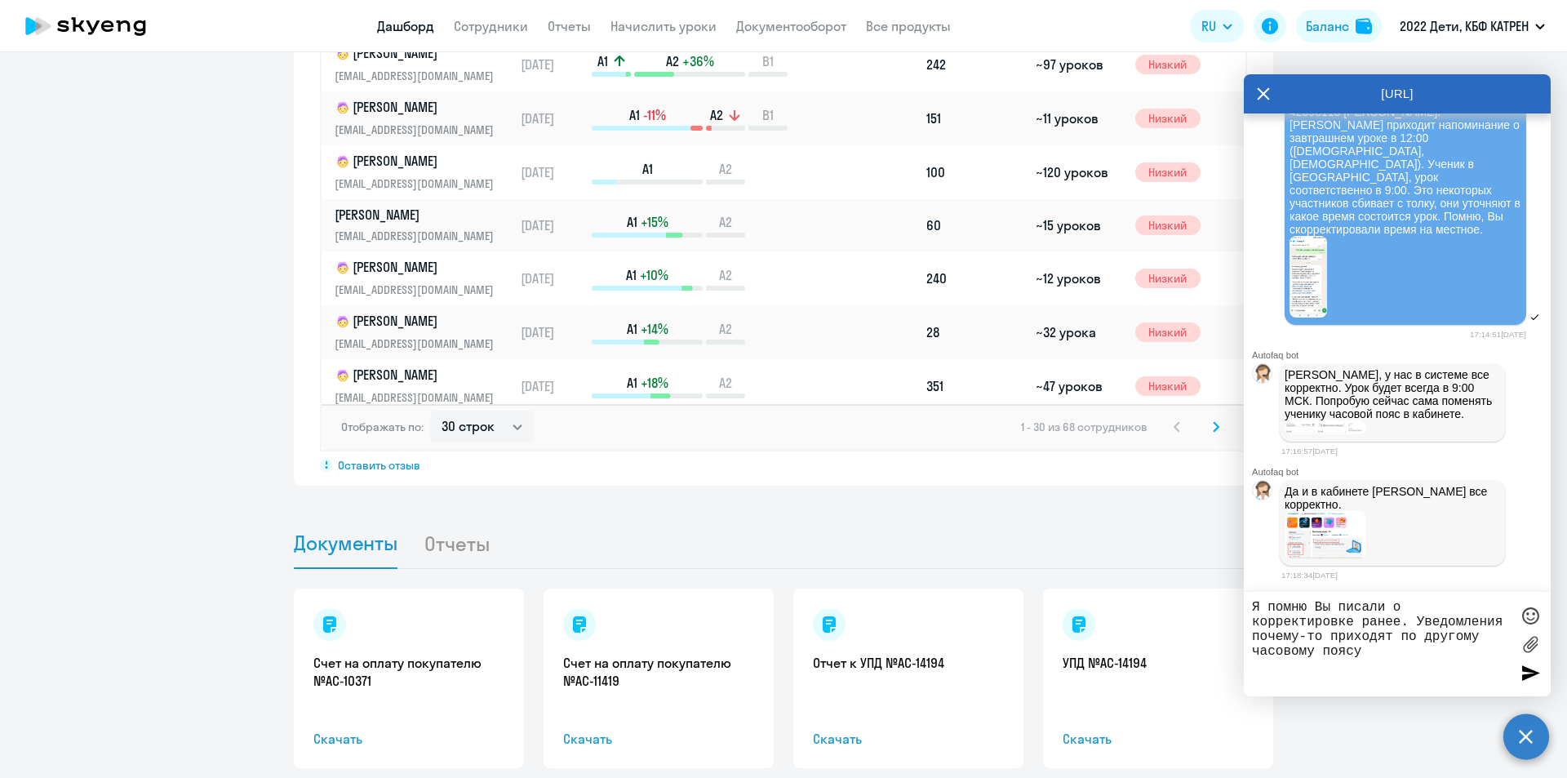
click at [1379, 654] on textarea "Я помню Вы писали о корректировке ранее. Уведомления почему-то приходят по друг…" at bounding box center [1381, 644] width 258 height 88
click at [1377, 652] on textarea "Я помню Вы писали о корректировке ранее. Уведомления почему-то приходят по друг…" at bounding box center [1381, 644] width 258 height 88
click at [1422, 623] on textarea "Я помню Вы писали о корректировке ранее. Уведомления почему-то приходят по друг…" at bounding box center [1381, 644] width 258 height 88
click at [1255, 633] on textarea "Я помню Вы писали о корректировке ранее. А вот ведомления почему-то приходят по…" at bounding box center [1381, 644] width 258 height 88
click at [1443, 652] on textarea "Я помню Вы писали о корректировке ранее. А вот уведомления почему-то приходят п…" at bounding box center [1381, 644] width 258 height 88
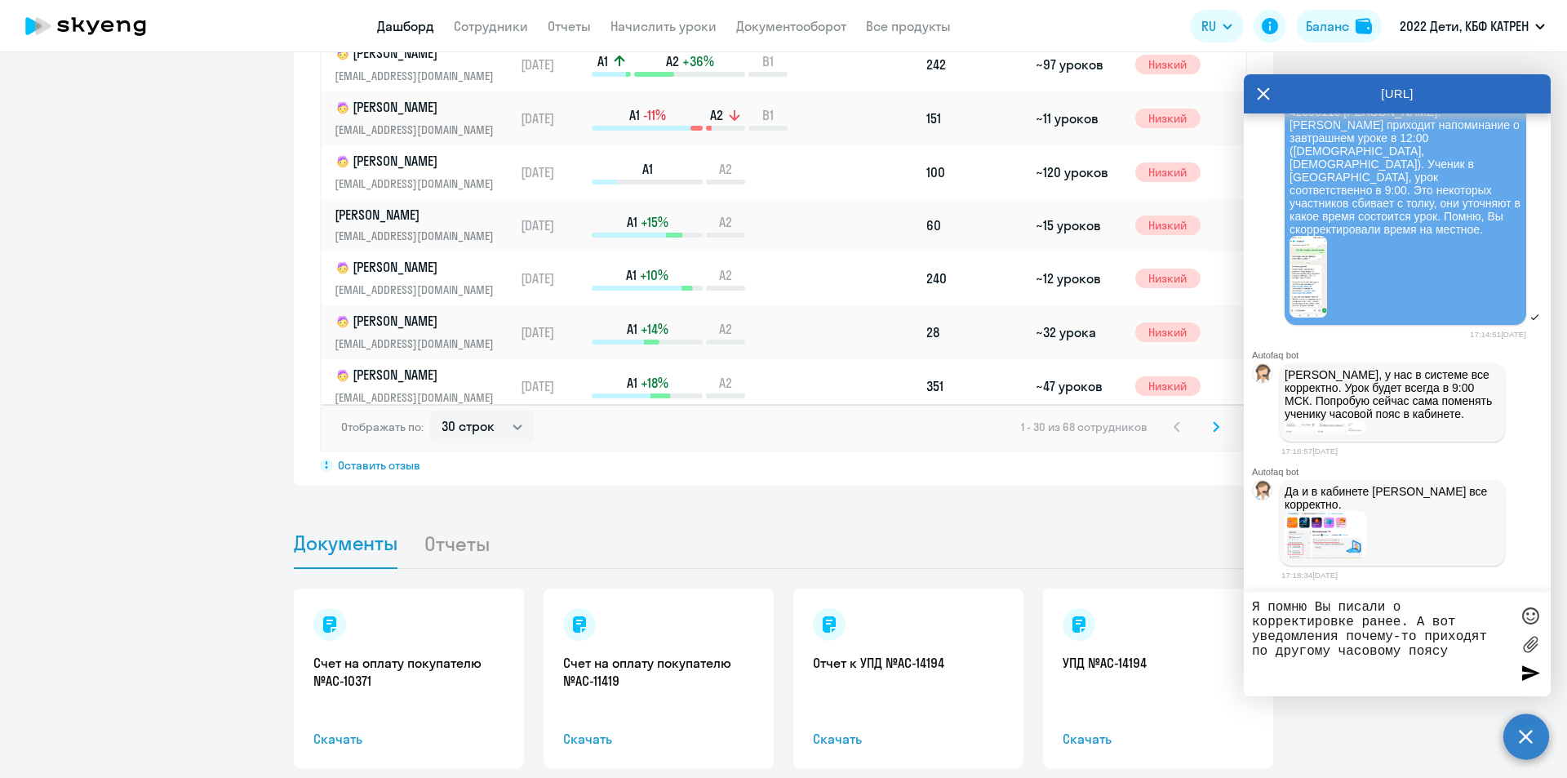
click at [1448, 653] on textarea "Я помню Вы писали о корректировке ранее. А вот уведомления почему-то приходят п…" at bounding box center [1381, 644] width 258 height 88
drag, startPoint x: 1413, startPoint y: 614, endPoint x: 1347, endPoint y: 628, distance: 67.5
click at [1263, 638] on textarea "Я помню Вы писали о корректировке ранее. А вот уведомления почему-то приходят п…" at bounding box center [1381, 644] width 258 height 88
click at [1392, 618] on textarea "Я помню Вы писали о корректировке ранее. А вот уведомления почему-то приходят п…" at bounding box center [1381, 644] width 258 height 88
click at [1416, 622] on textarea "Я помню Вы писали о корректировке ранее. А вот уведомления почему-то приходят п…" at bounding box center [1381, 644] width 258 height 88
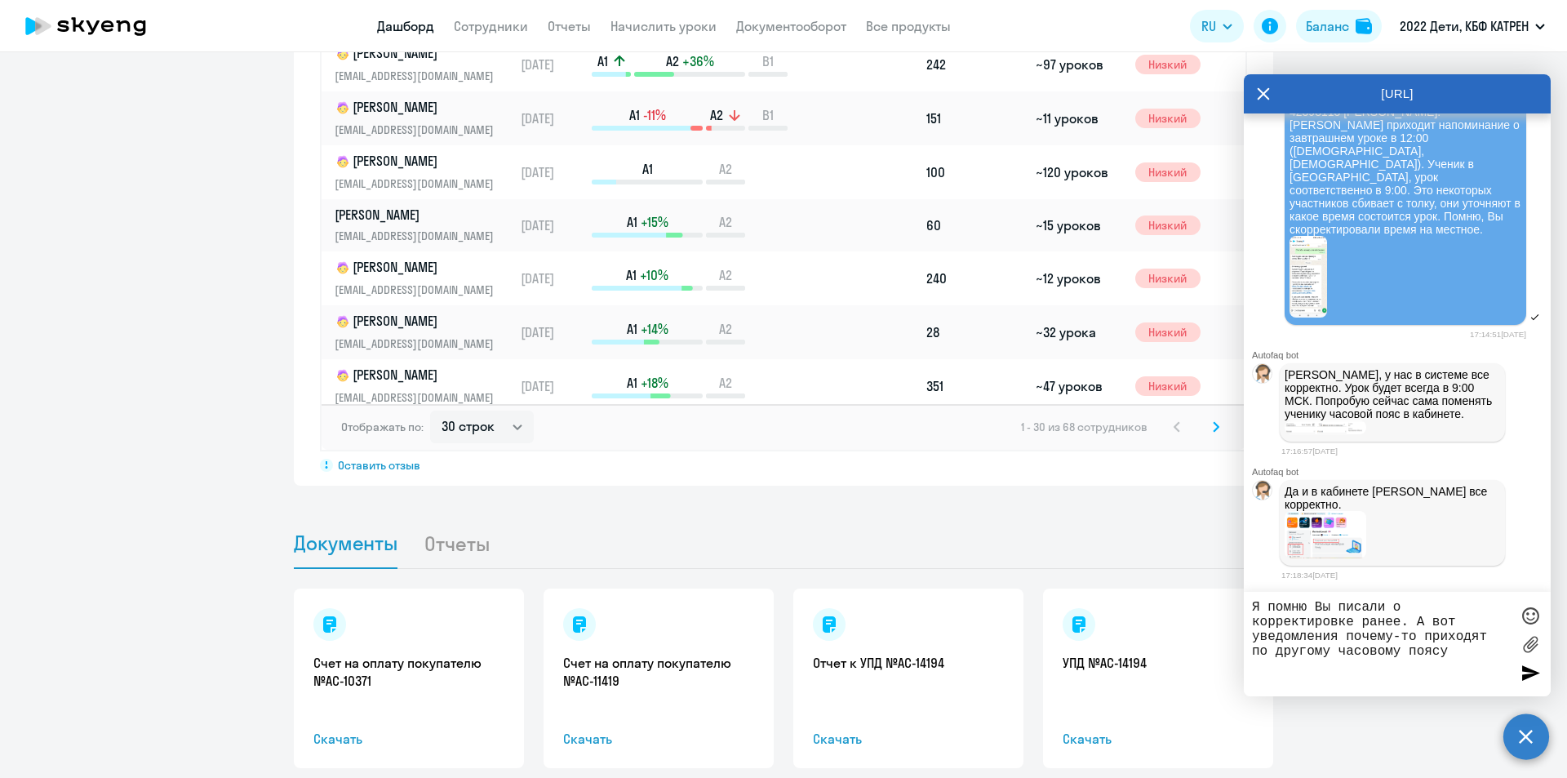
drag, startPoint x: 1417, startPoint y: 622, endPoint x: 1250, endPoint y: 646, distance: 169.1
click at [1252, 644] on textarea "Я помню Вы писали о корректировке ранее. А вот уведомления почему-то приходят п…" at bounding box center [1381, 644] width 258 height 88
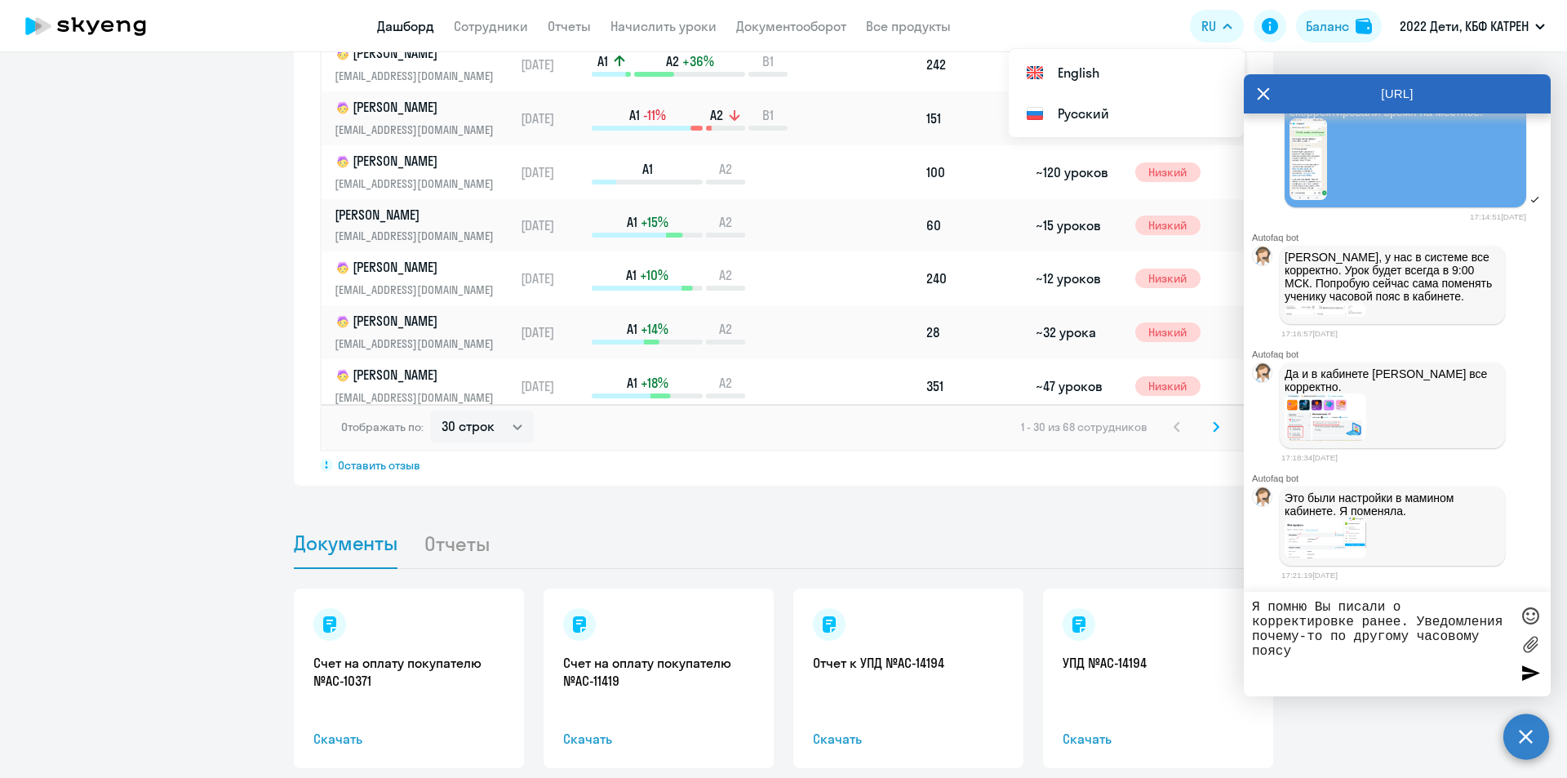
scroll to position [43365, 0]
click at [1312, 651] on textarea "Я помню Вы писали о корректировке ранее. Уведомления почему-то по другому часов…" at bounding box center [1381, 644] width 258 height 88
type textarea "Я помню Вы писали о корректировке ранее. Уведомления почему-то по другому часов…"
click at [1538, 670] on div at bounding box center [1530, 672] width 24 height 24
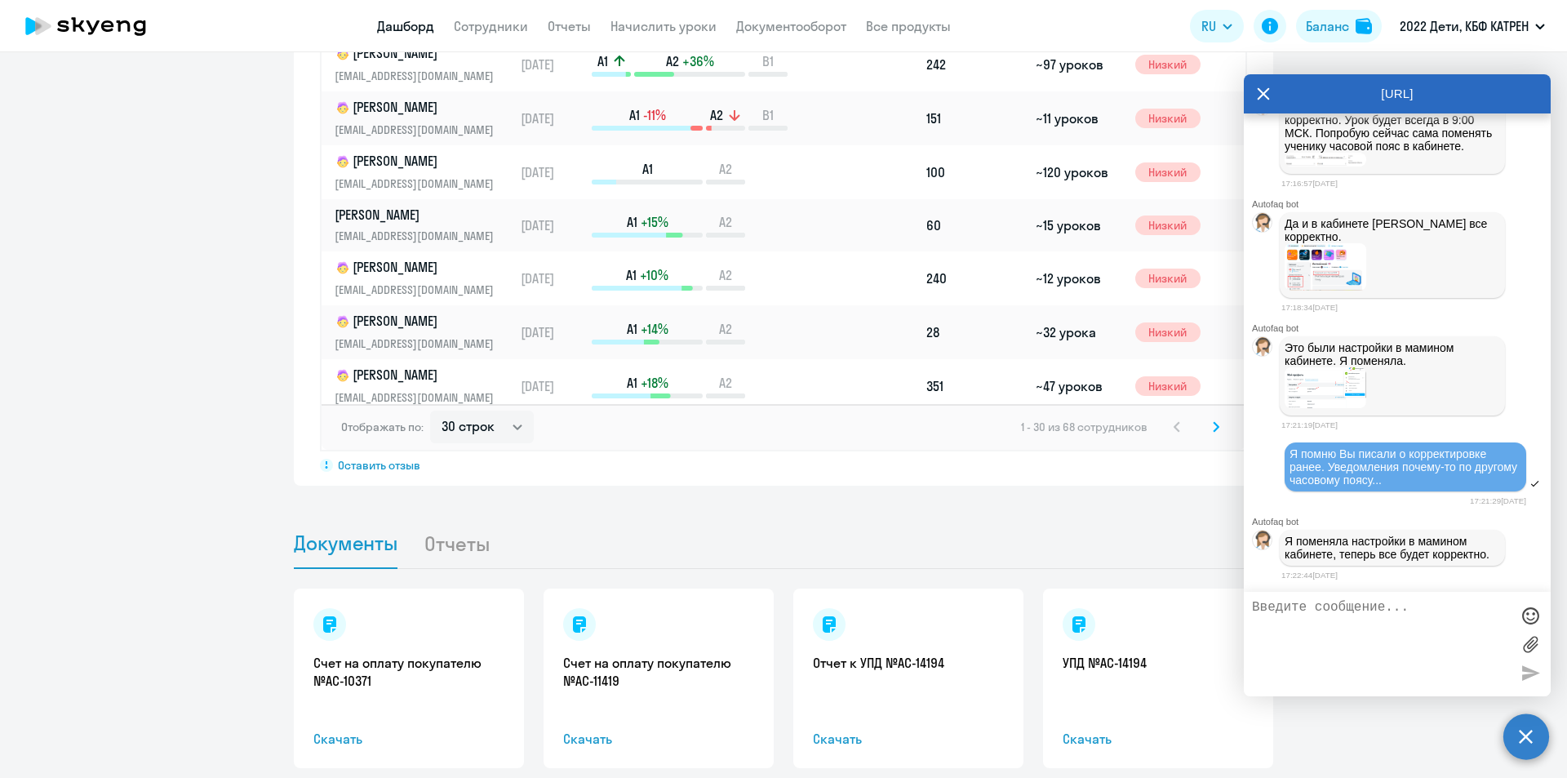
scroll to position [1359, 0]
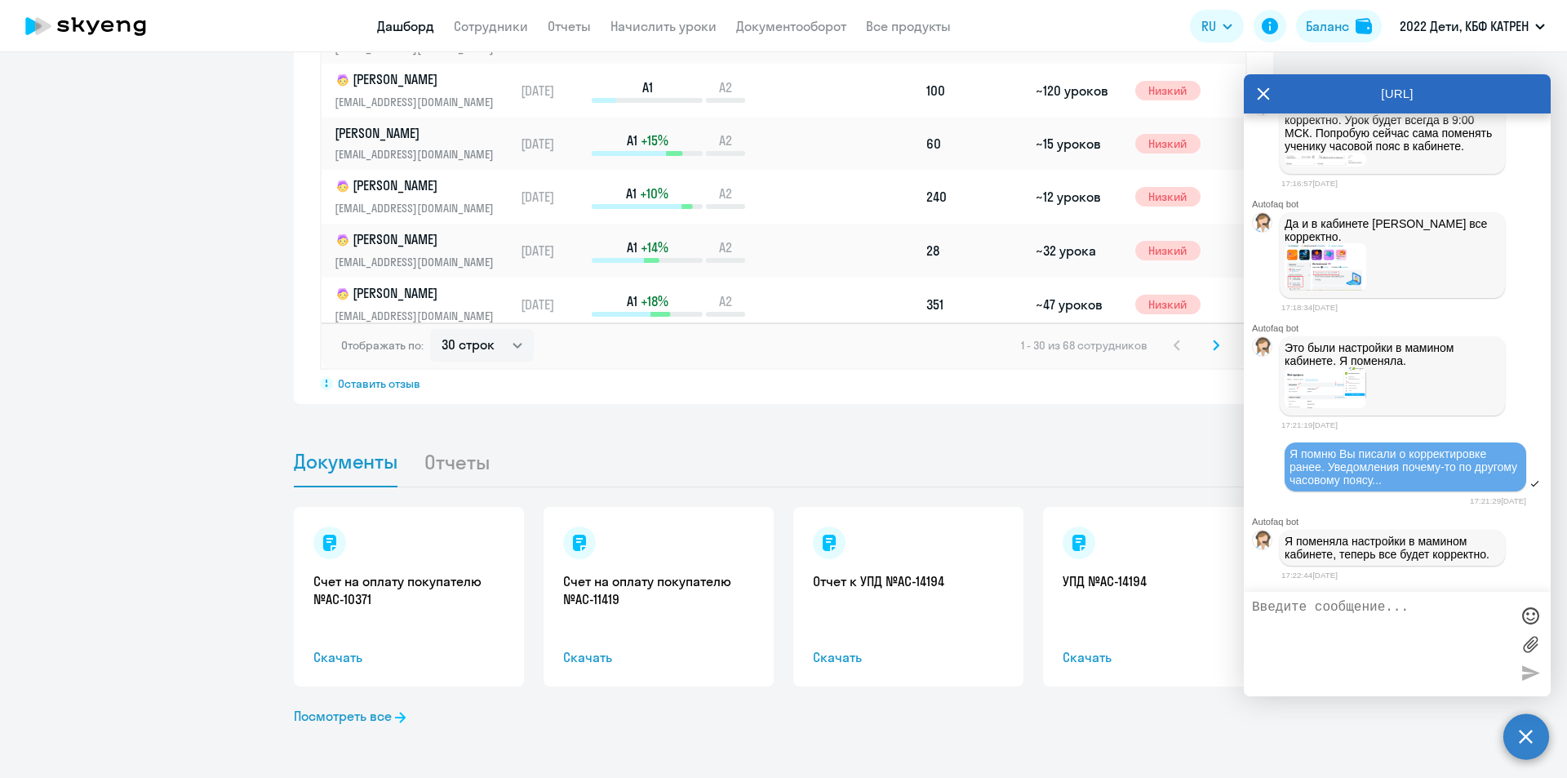
click at [1336, 606] on textarea at bounding box center [1381, 644] width 258 height 88
click at [1527, 618] on div at bounding box center [1530, 615] width 24 height 24
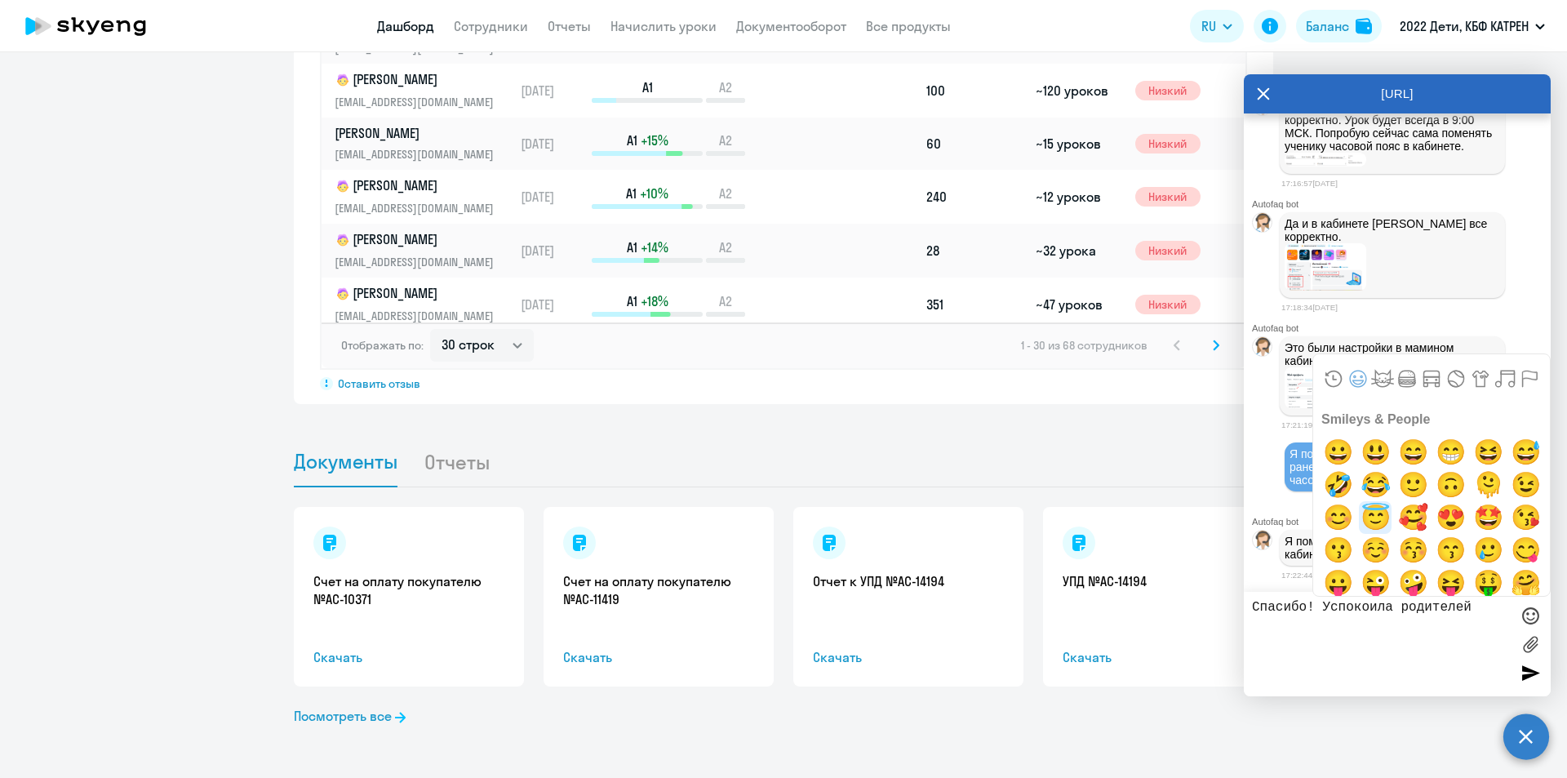
click at [1377, 517] on span "😇" at bounding box center [1375, 517] width 38 height 33
type textarea "Спасибо! Успокоила родителей 😇"
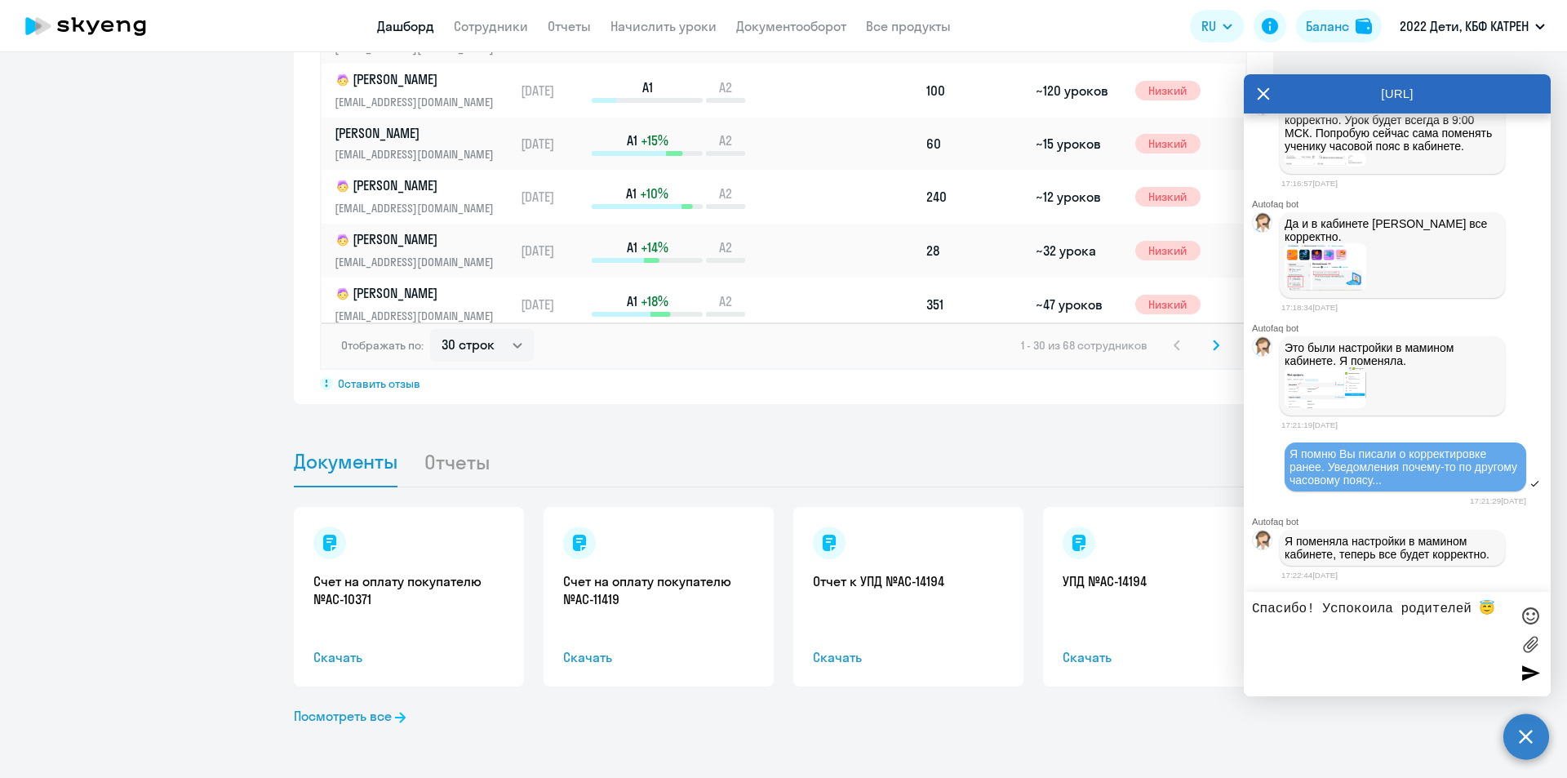
click at [1531, 676] on div at bounding box center [1530, 672] width 24 height 24
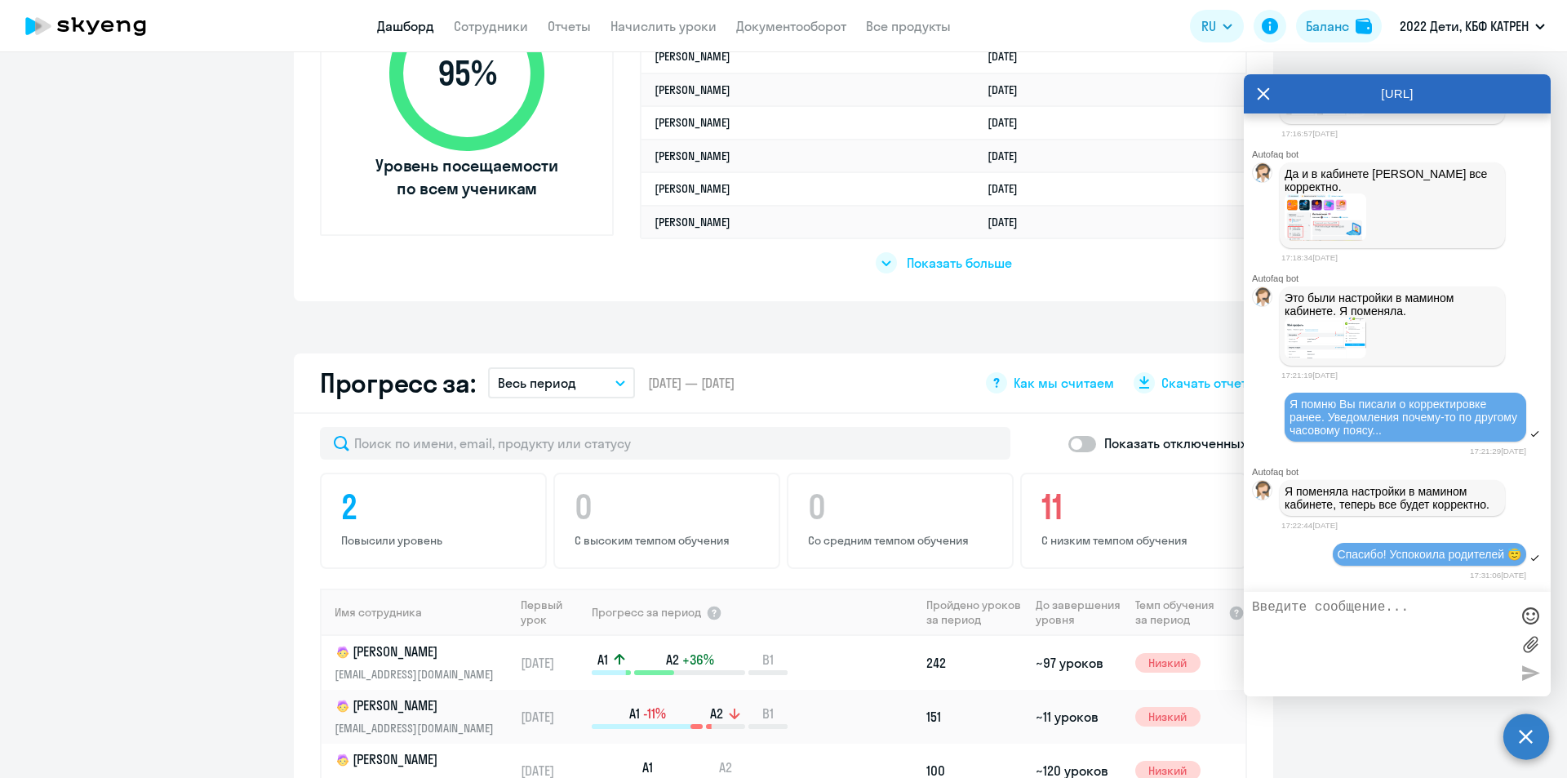
scroll to position [543, 0]
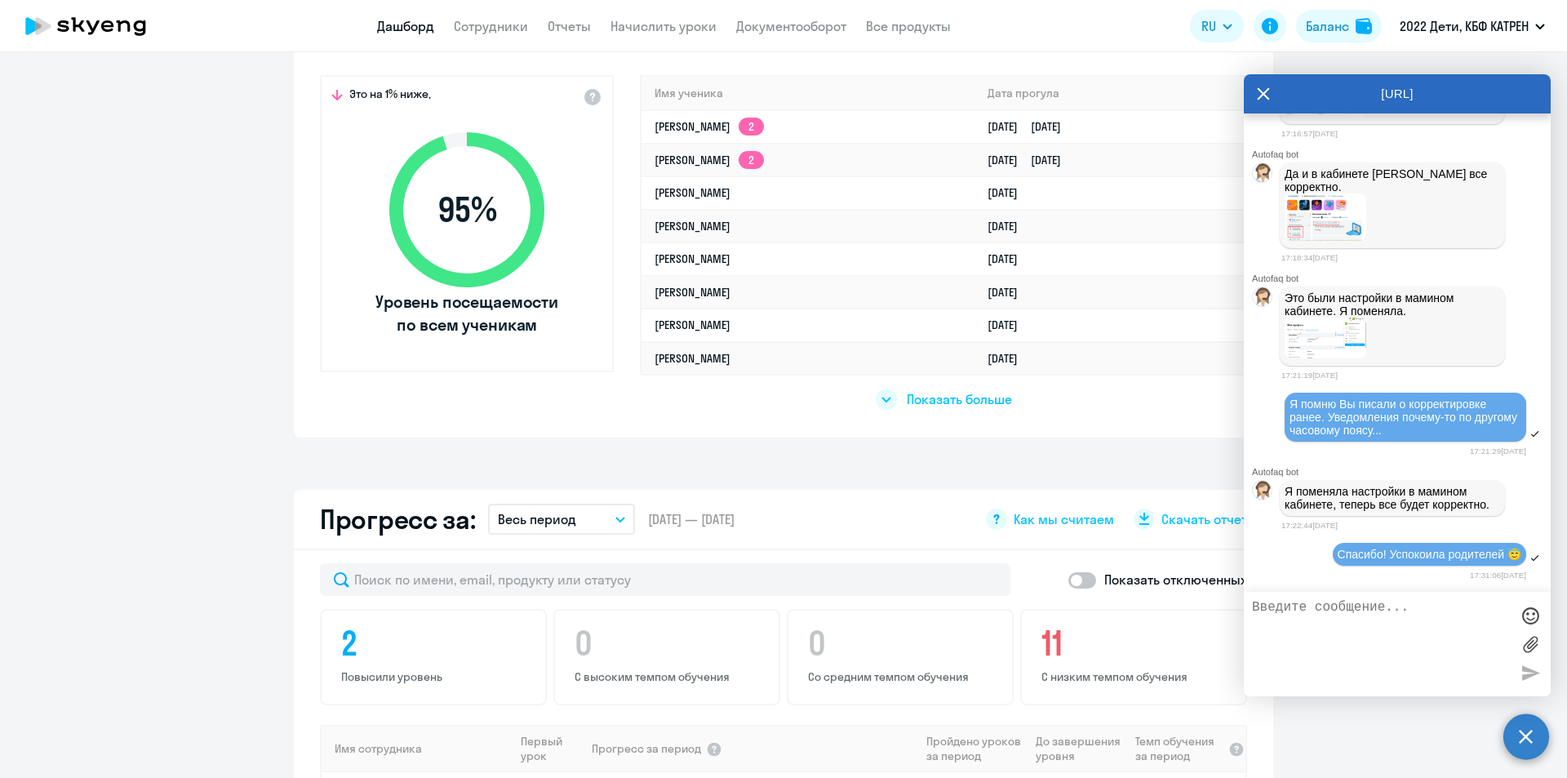
click at [414, 28] on link "Дашборд" at bounding box center [405, 26] width 57 height 16
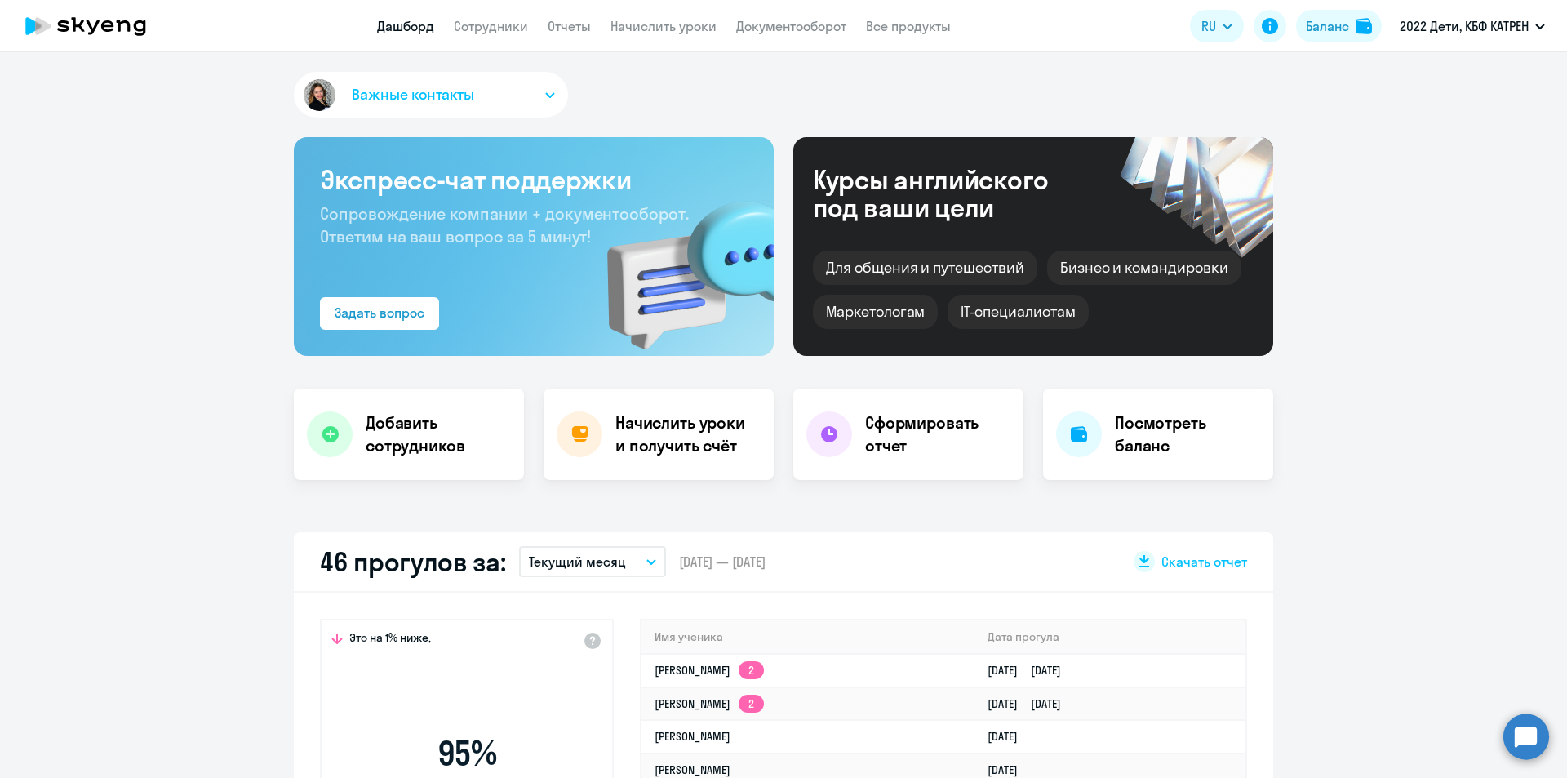
select select "30"
